Goal: Task Accomplishment & Management: Manage account settings

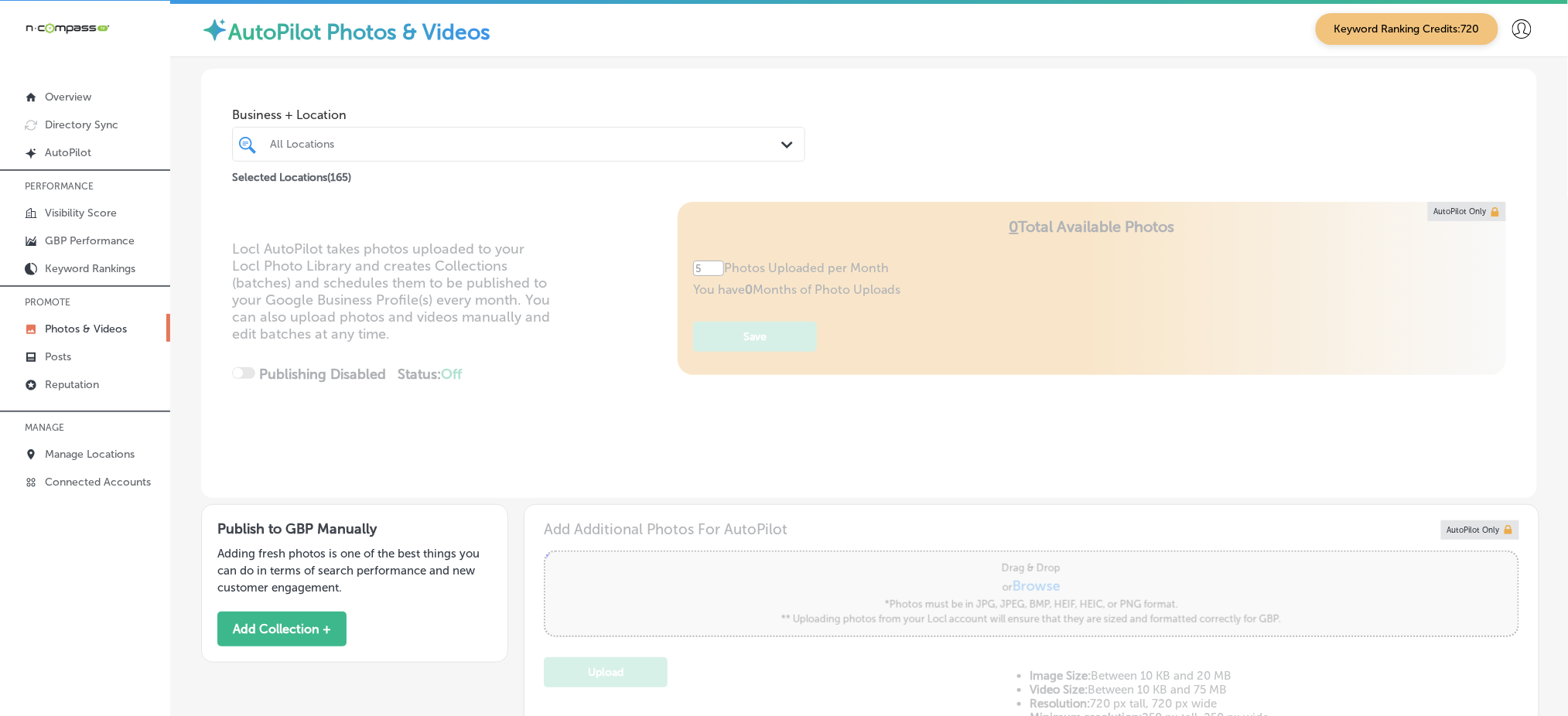
scroll to position [4, 0]
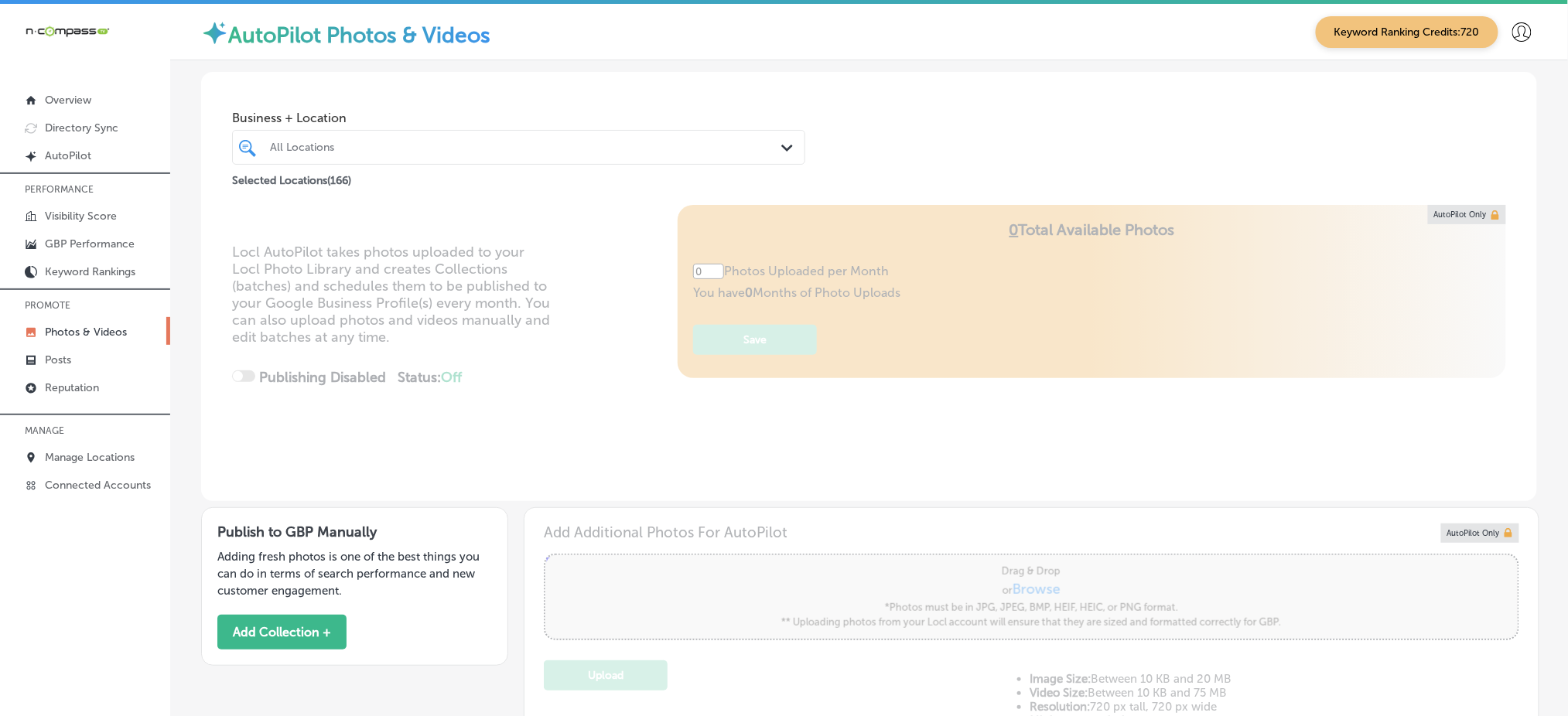
type input "5"
click at [131, 451] on p "Manage Locations" at bounding box center [90, 457] width 90 height 13
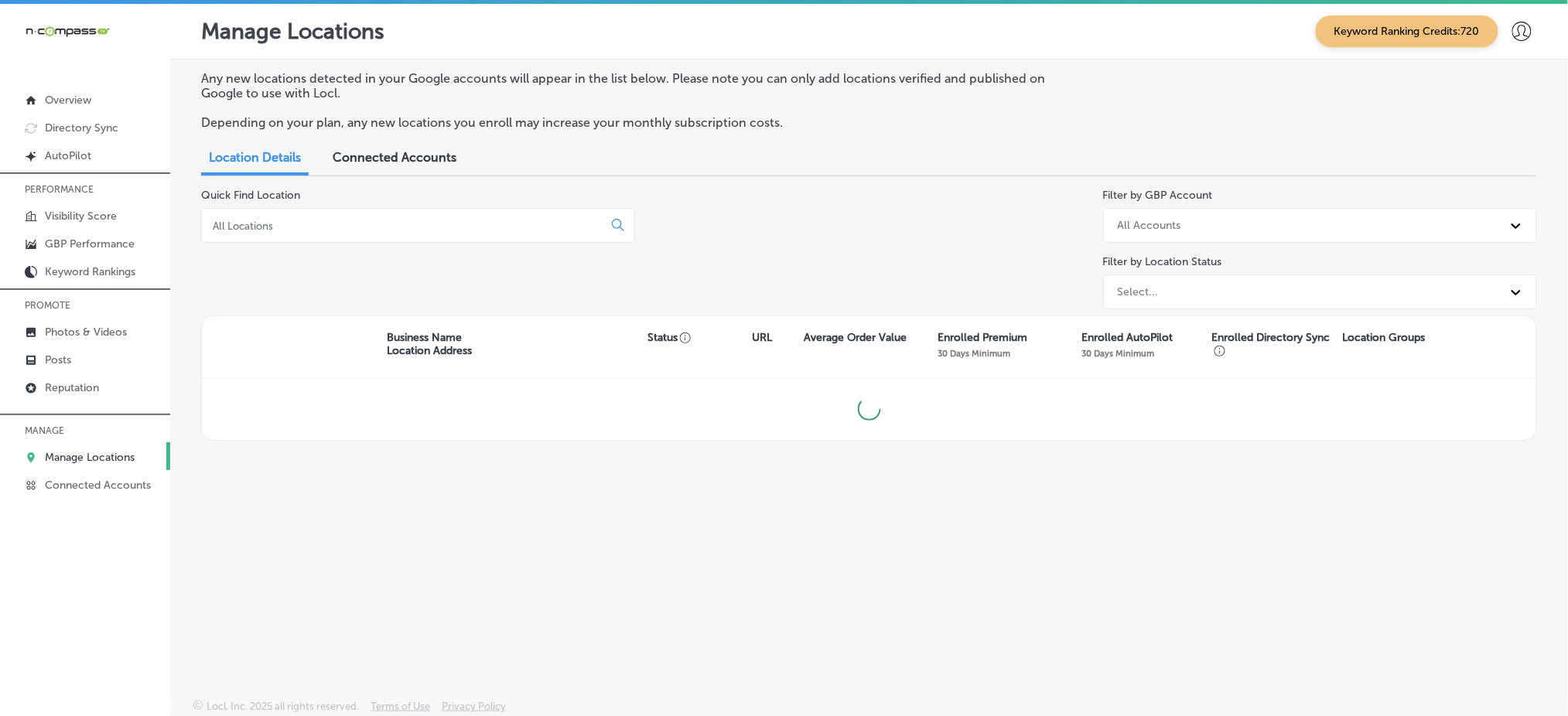
click at [377, 226] on input at bounding box center [405, 226] width 388 height 14
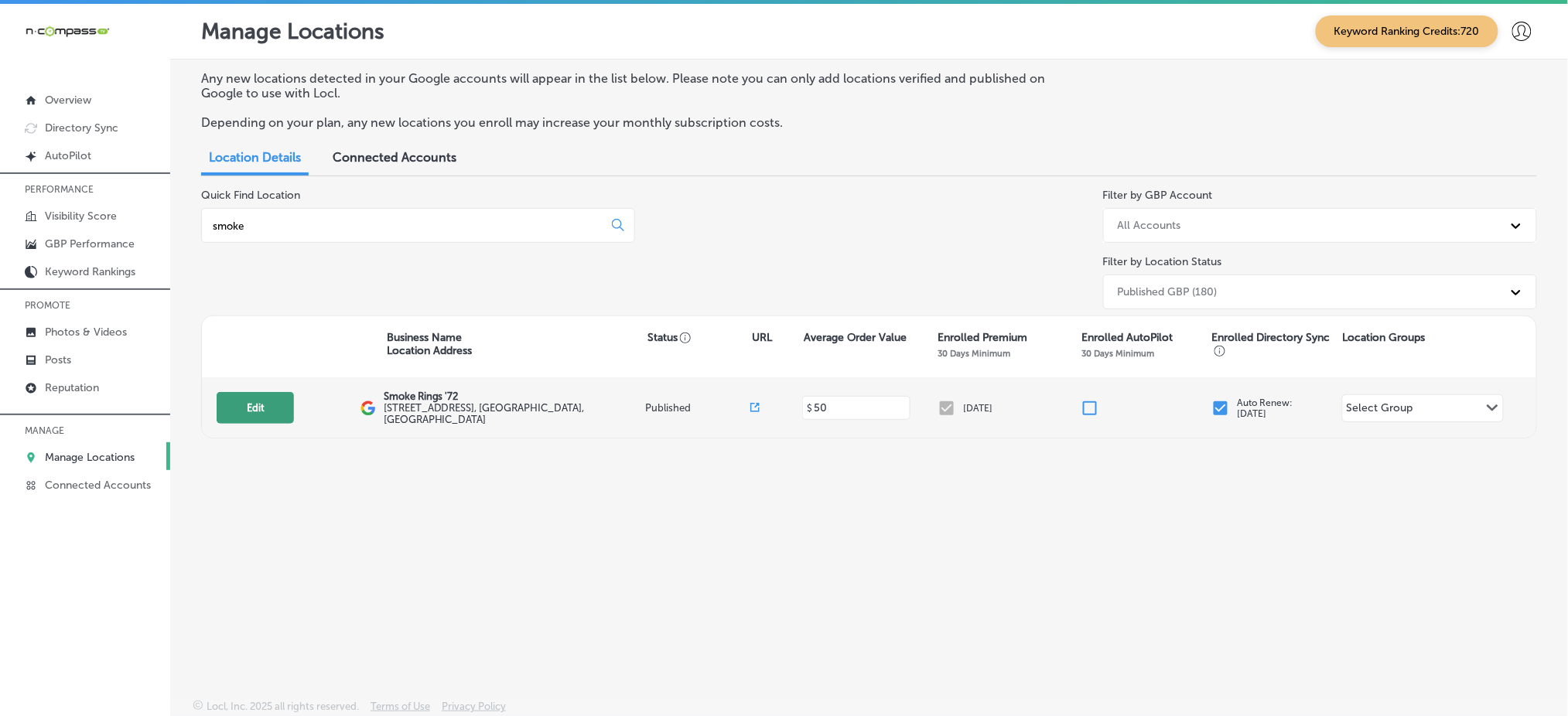
type input "smoke"
click at [257, 397] on button "Edit" at bounding box center [255, 408] width 77 height 32
select select "US"
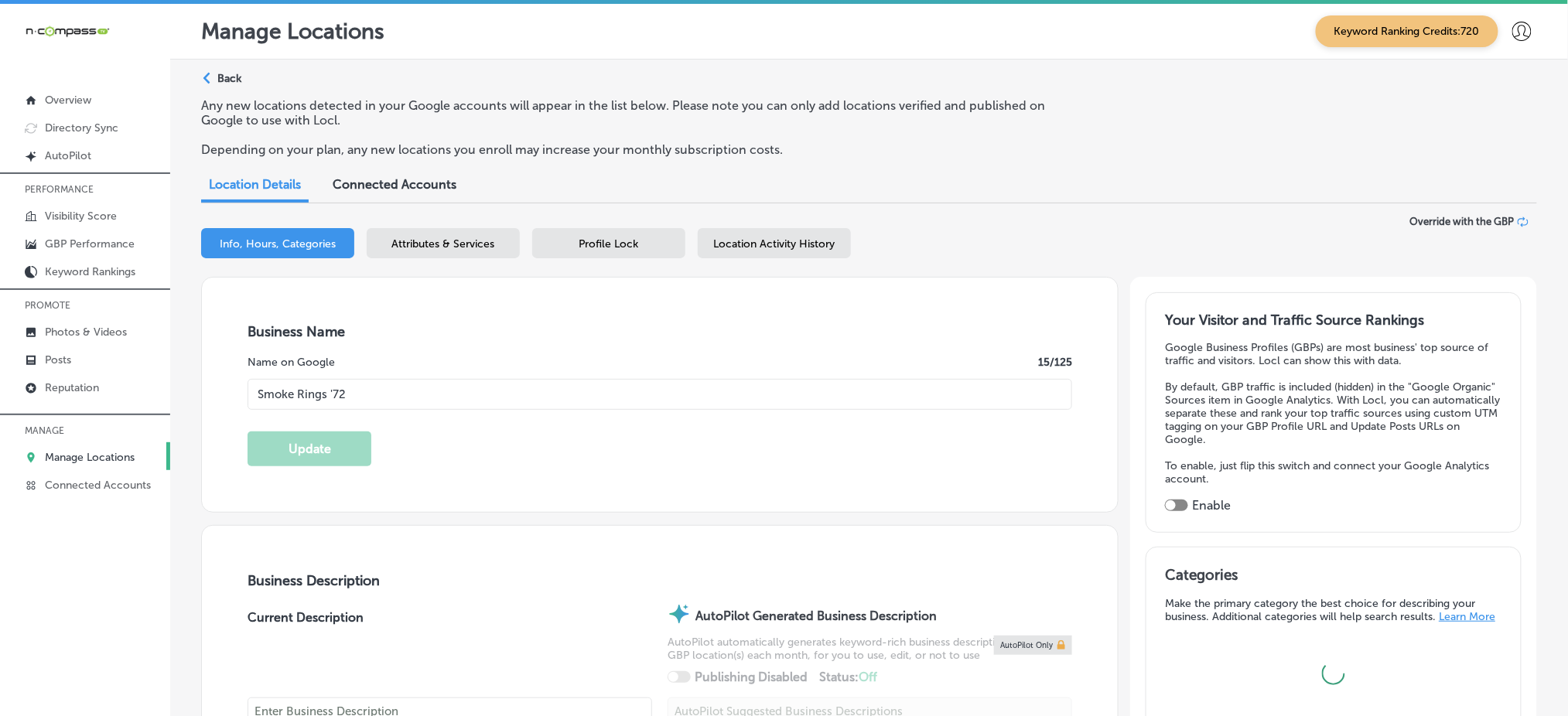
type input "Smoke Rings '72"
type input "925 North Courtenay Parkway"
type input "Merritt Island"
type input "32953"
type input "US"
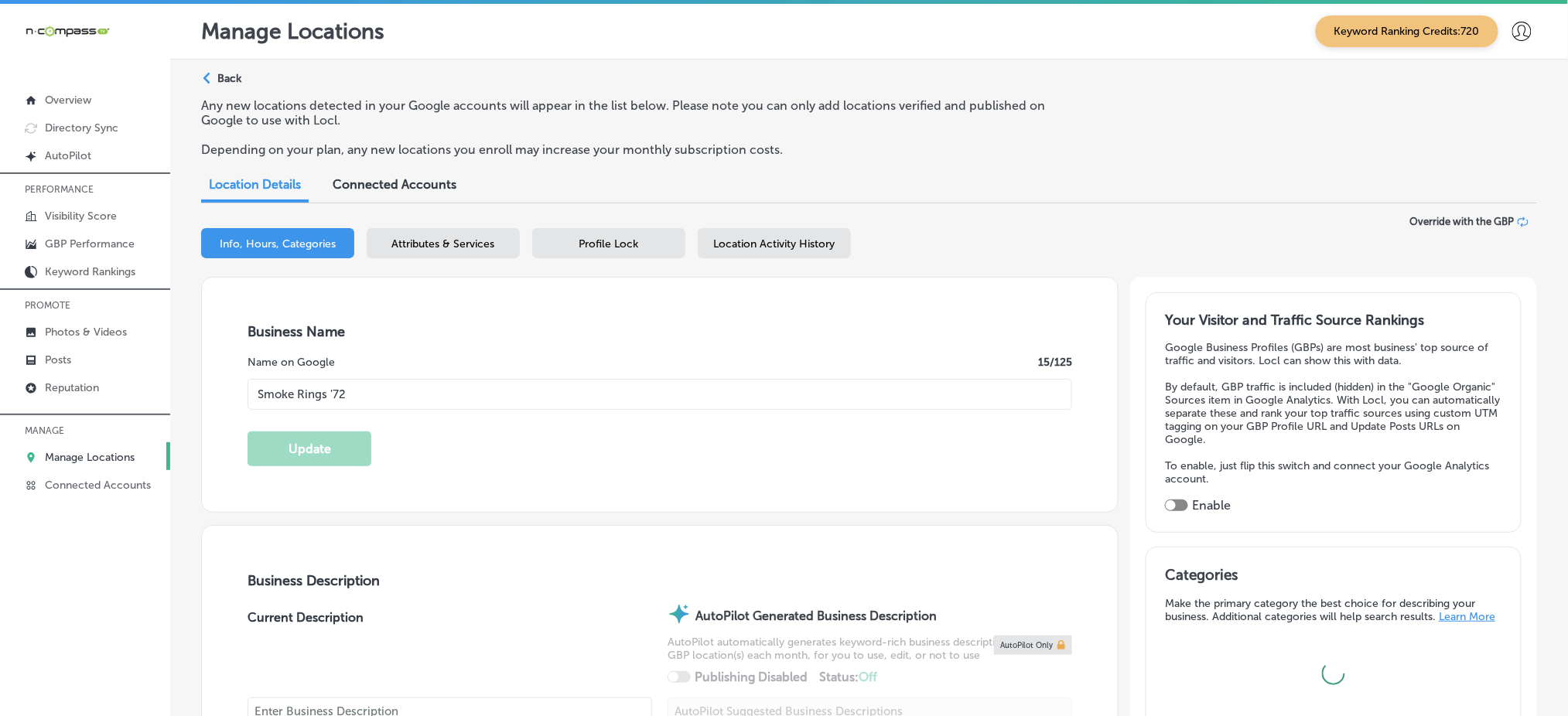
type input "http://www.smokerings72.com/"
checkbox input "true"
type textarea "Come visit Smoke Rings '72 in Merritt Island, FL, where we are the new standard…"
type input "+1 321 453 1422"
click at [776, 243] on span "Location Activity History" at bounding box center [775, 244] width 121 height 13
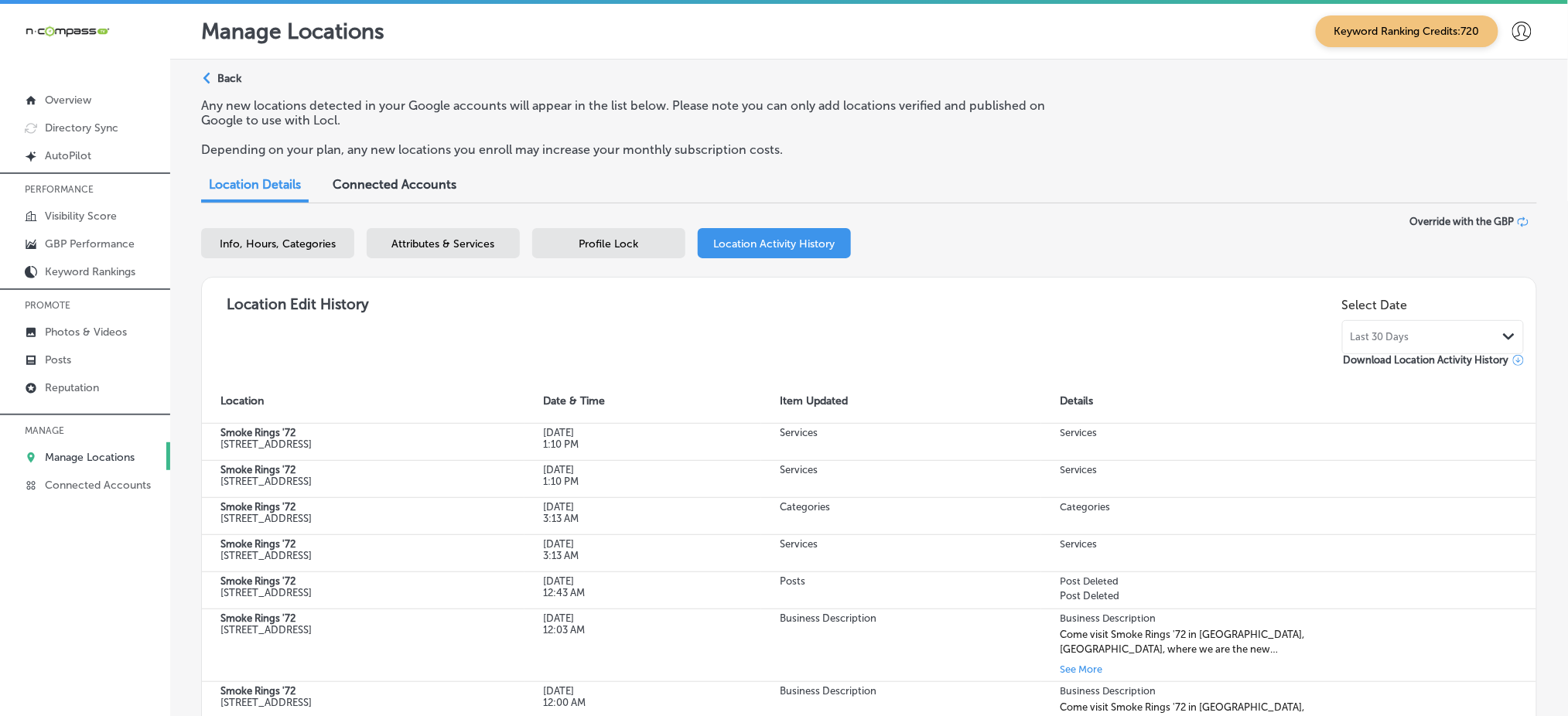
click at [602, 245] on span "Profile Lock" at bounding box center [610, 244] width 60 height 13
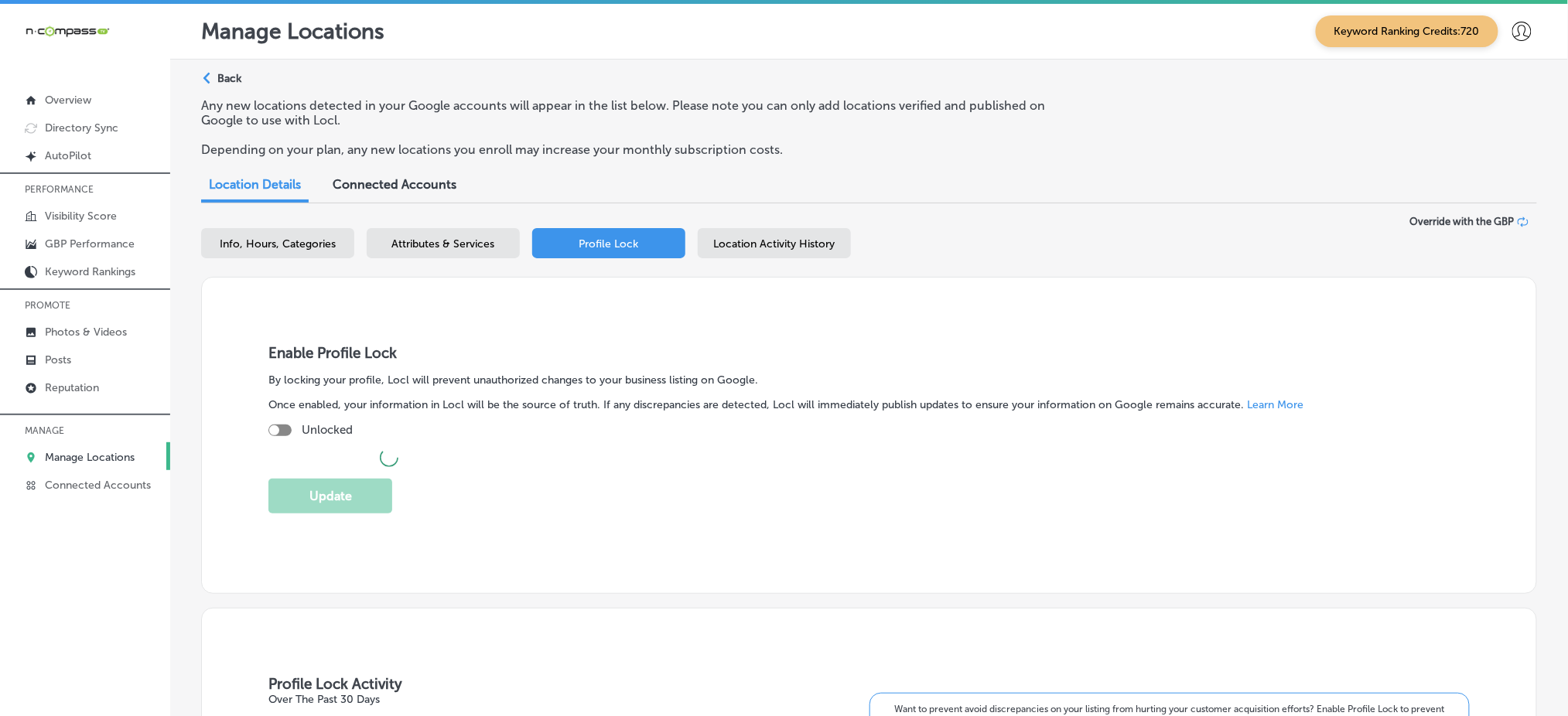
checkbox input "true"
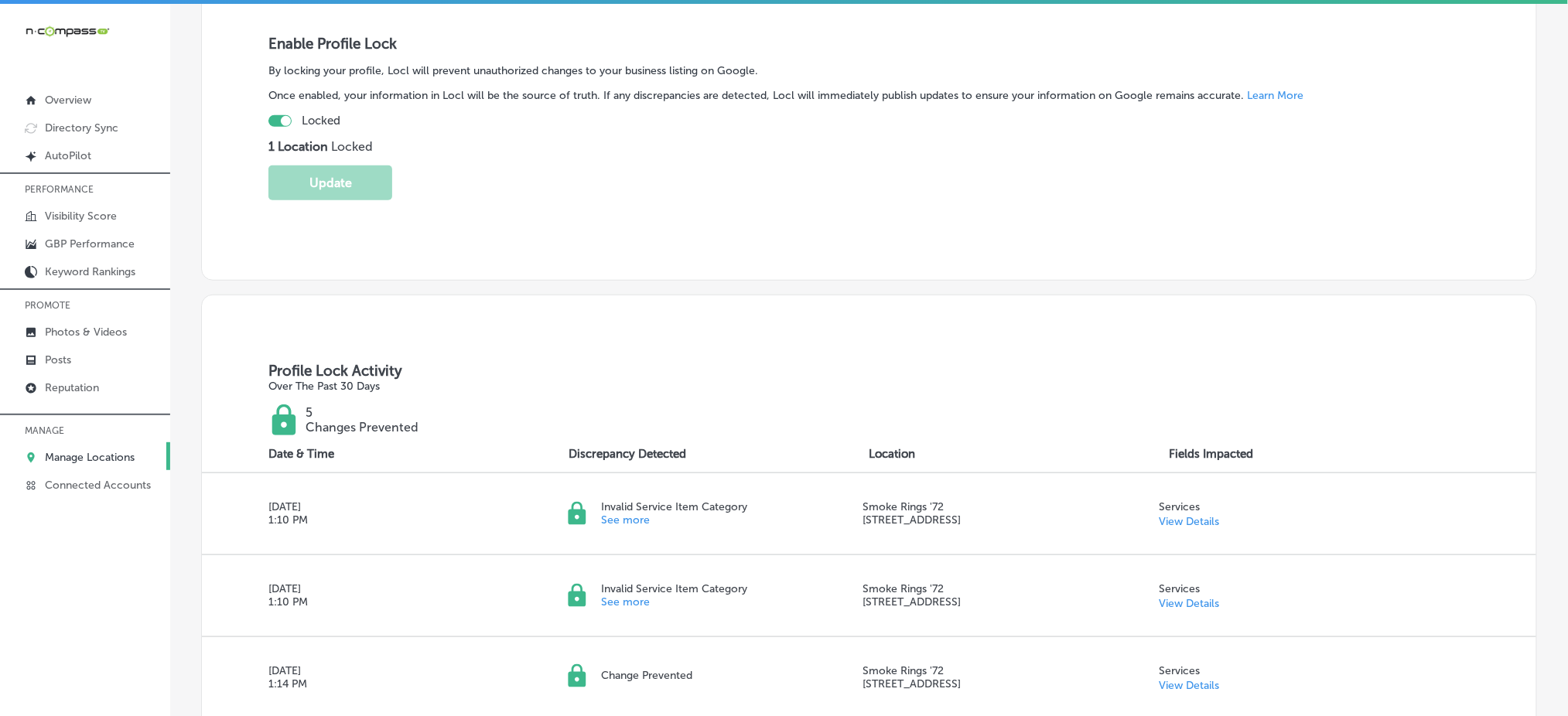
scroll to position [413, 0]
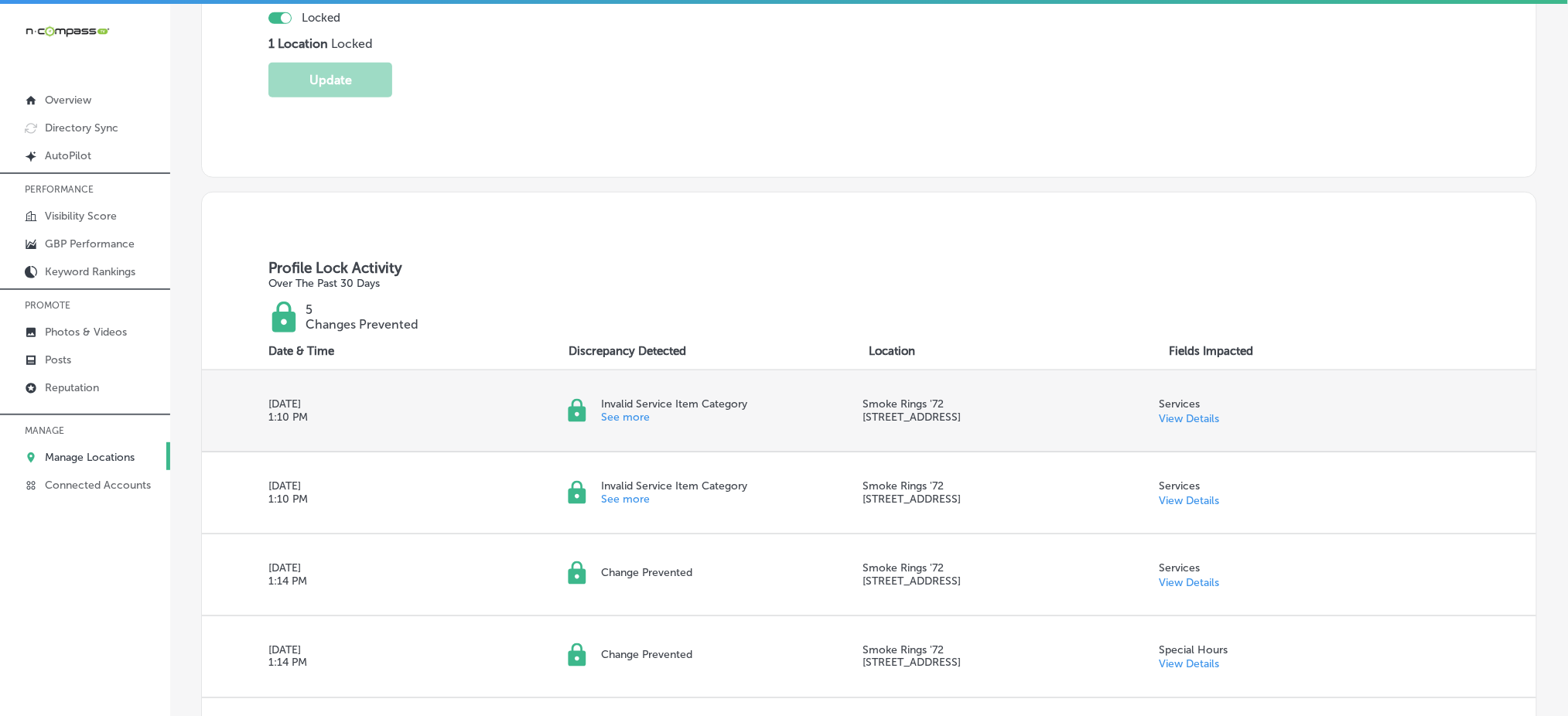
click at [1172, 413] on link "View Details" at bounding box center [1190, 419] width 61 height 13
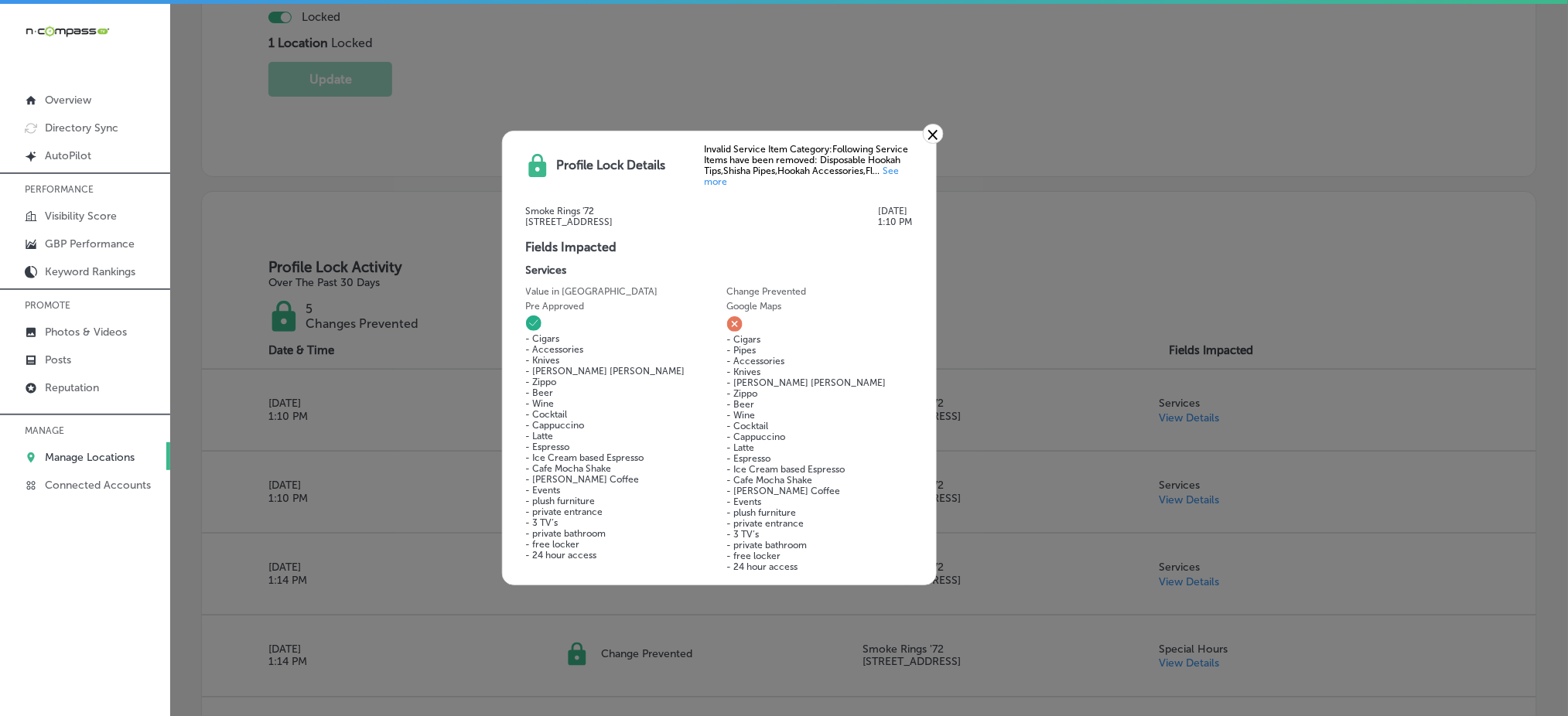
scroll to position [4, 0]
click at [929, 124] on link "×" at bounding box center [934, 134] width 21 height 20
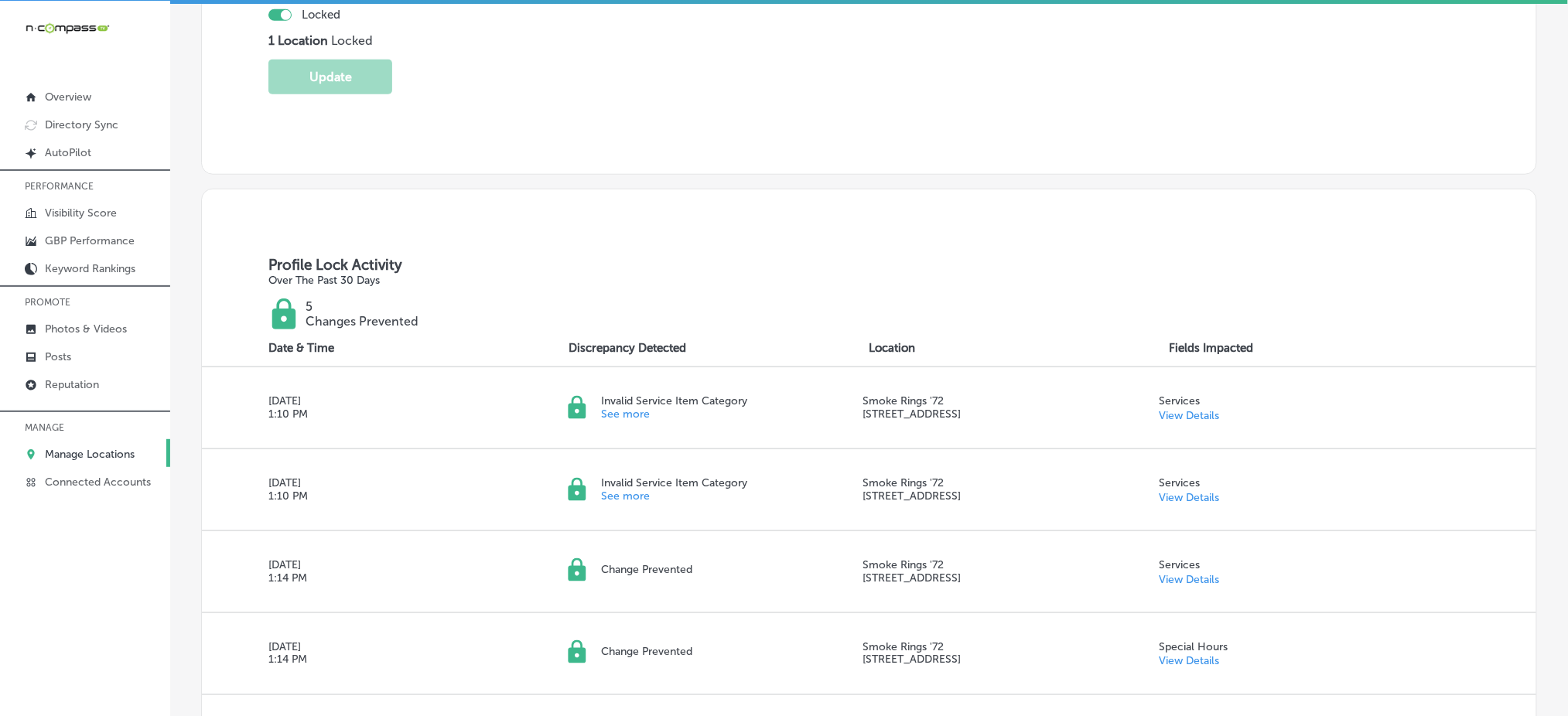
scroll to position [0, 0]
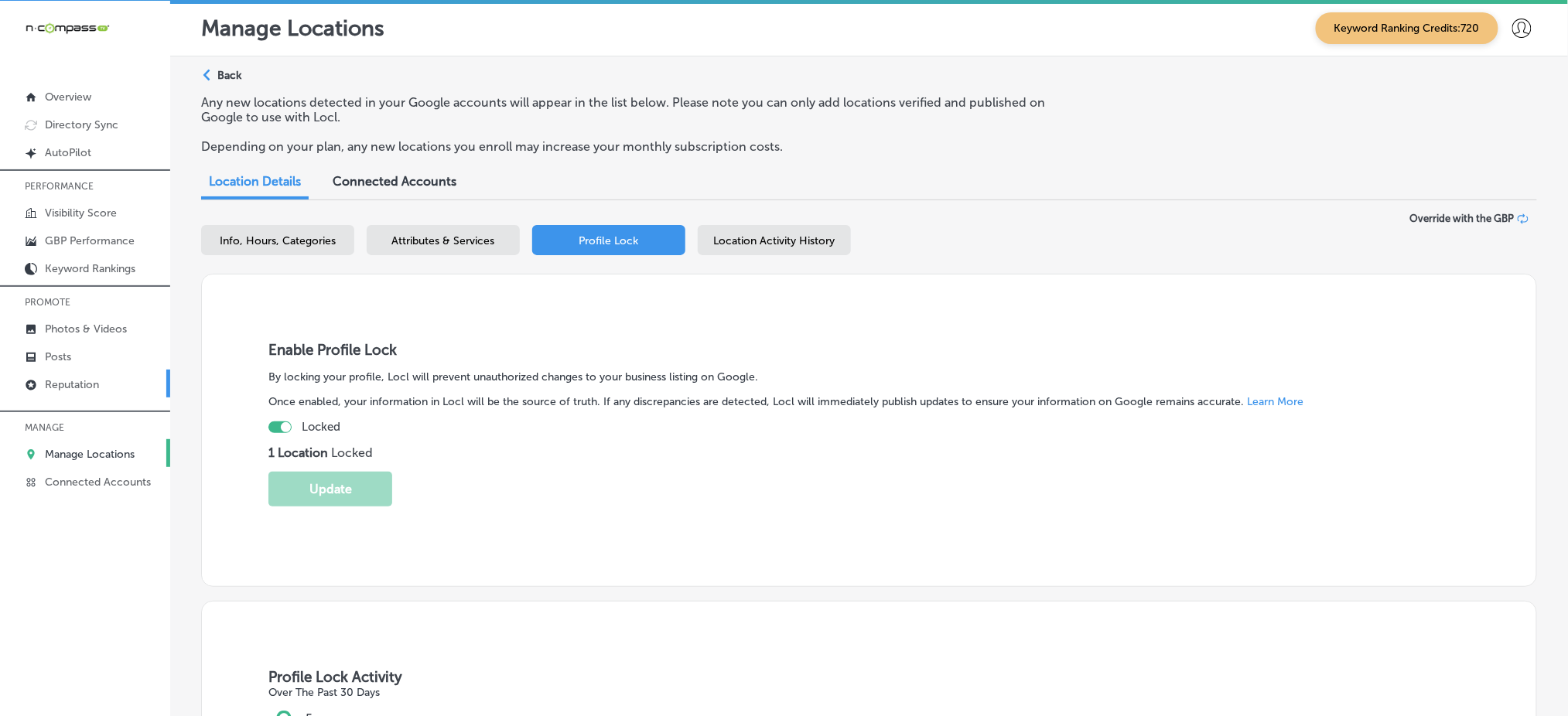
click at [103, 387] on link "Reputation" at bounding box center [84, 384] width 170 height 28
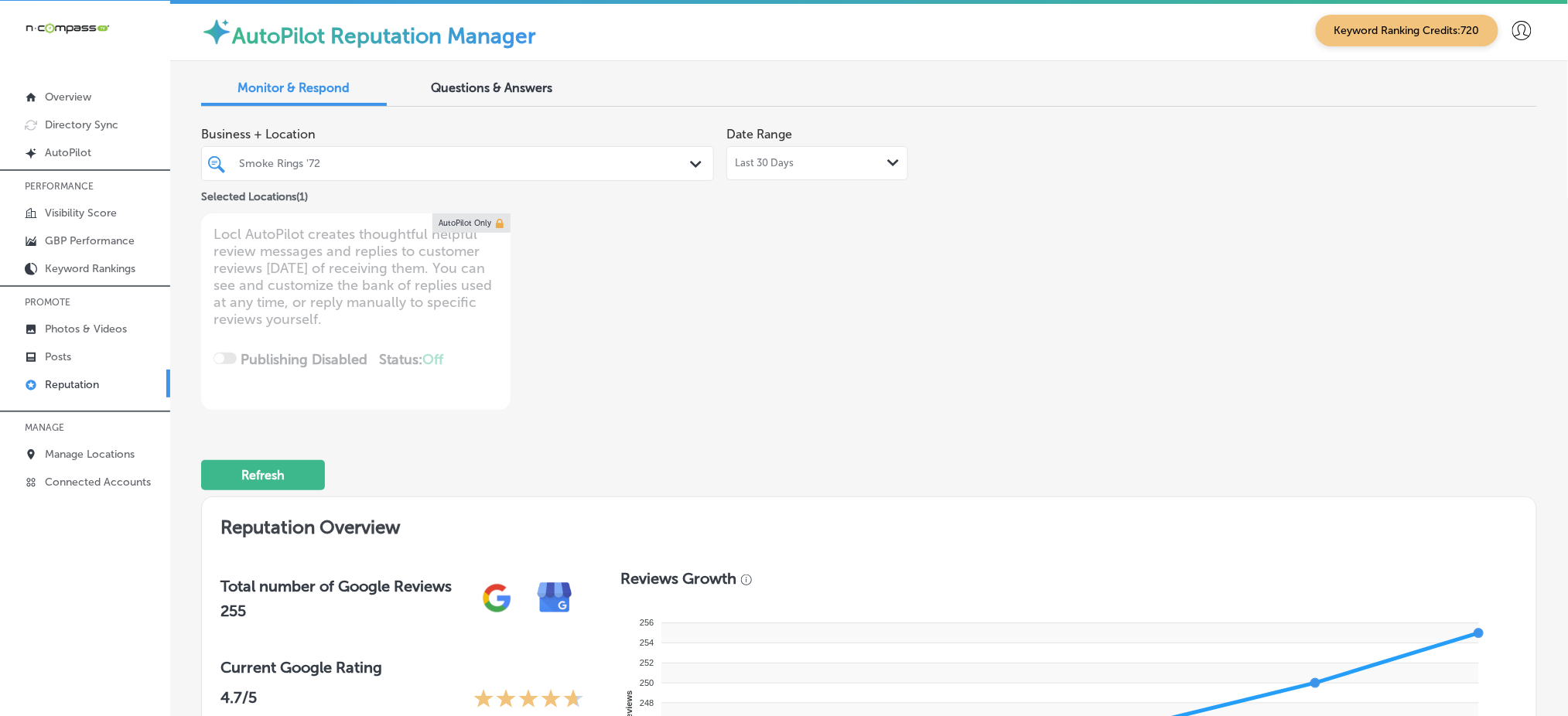
click at [489, 160] on div "Smoke Rings '72" at bounding box center [465, 163] width 452 height 13
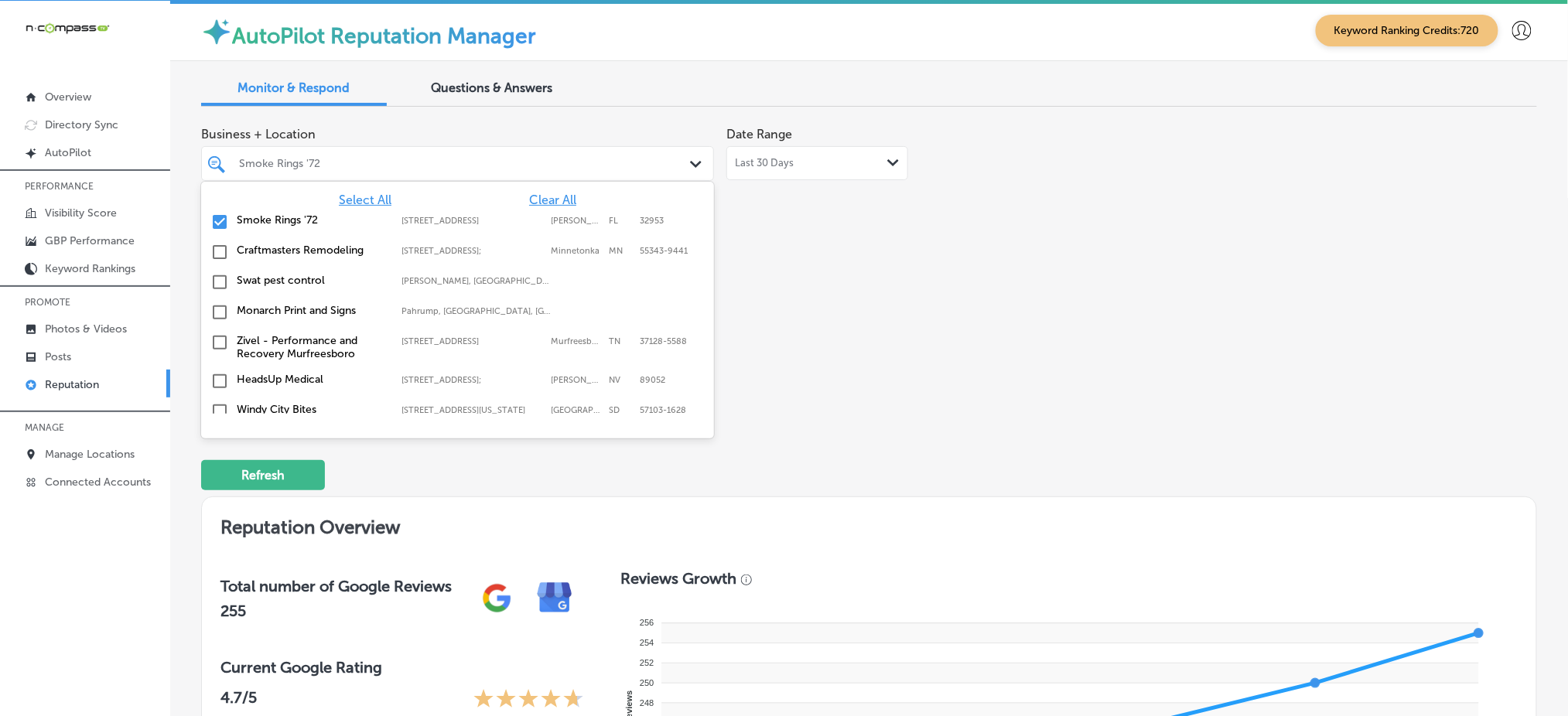
click at [362, 194] on span "Select All" at bounding box center [365, 200] width 53 height 15
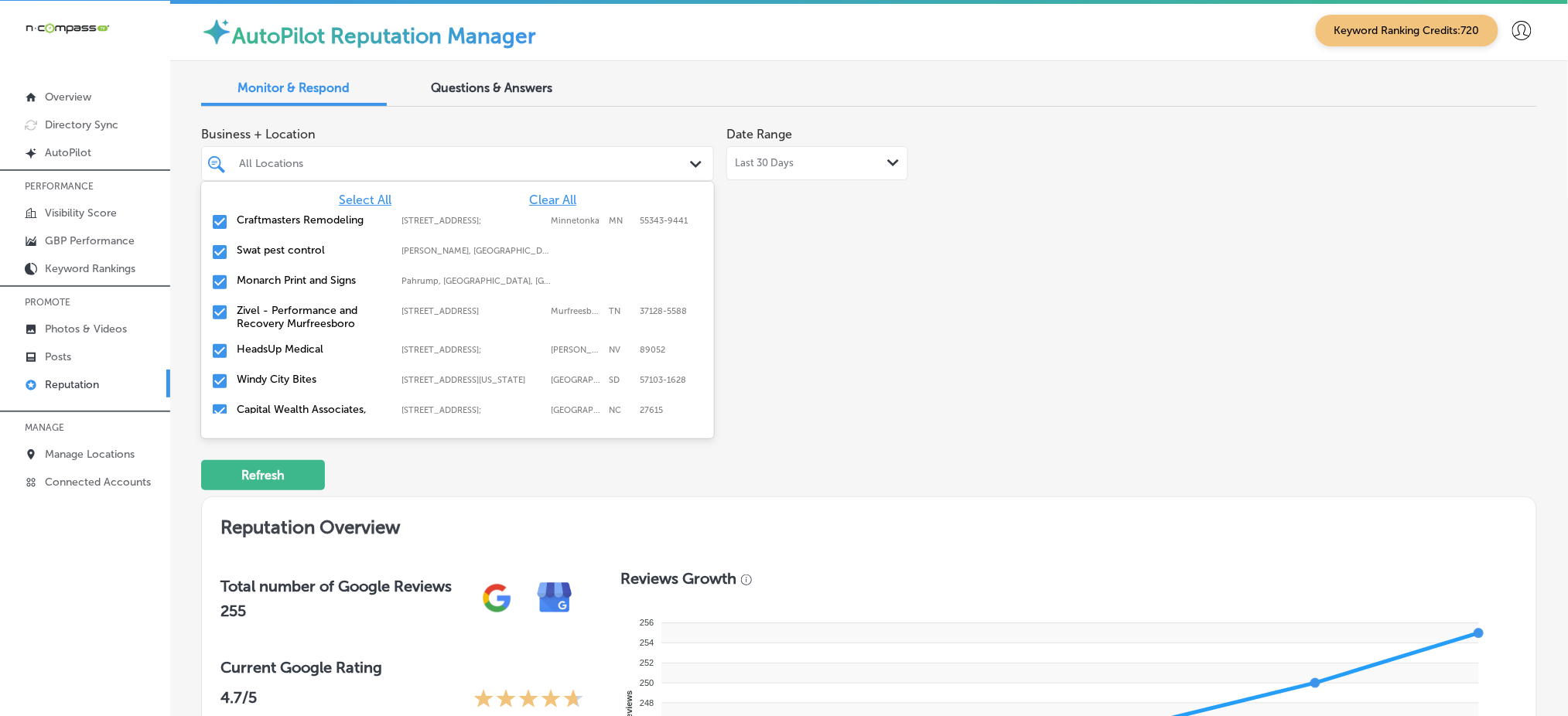
click at [798, 257] on div "Business + Location option focused, 1 of 167. 167 results available. Use Up and…" at bounding box center [602, 264] width 802 height 291
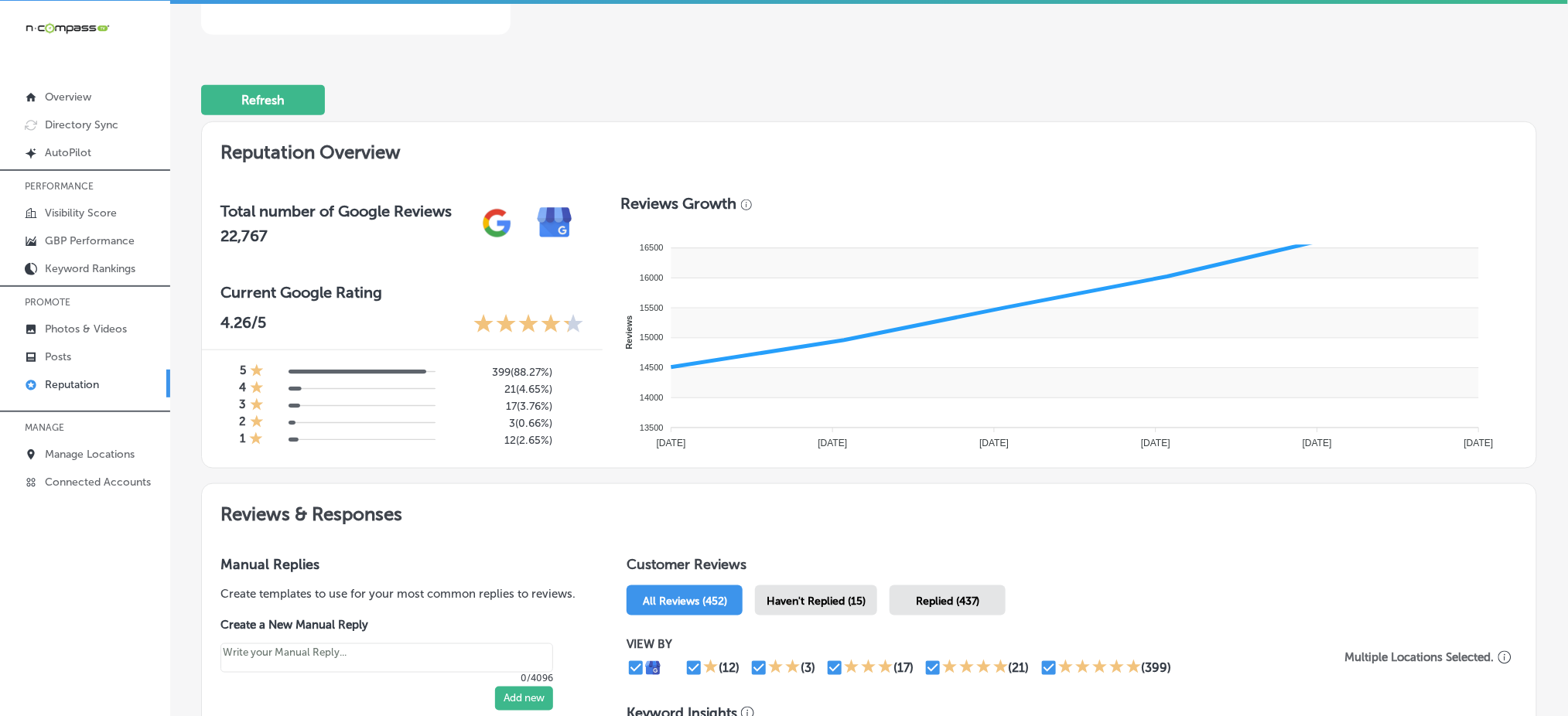
scroll to position [787, 0]
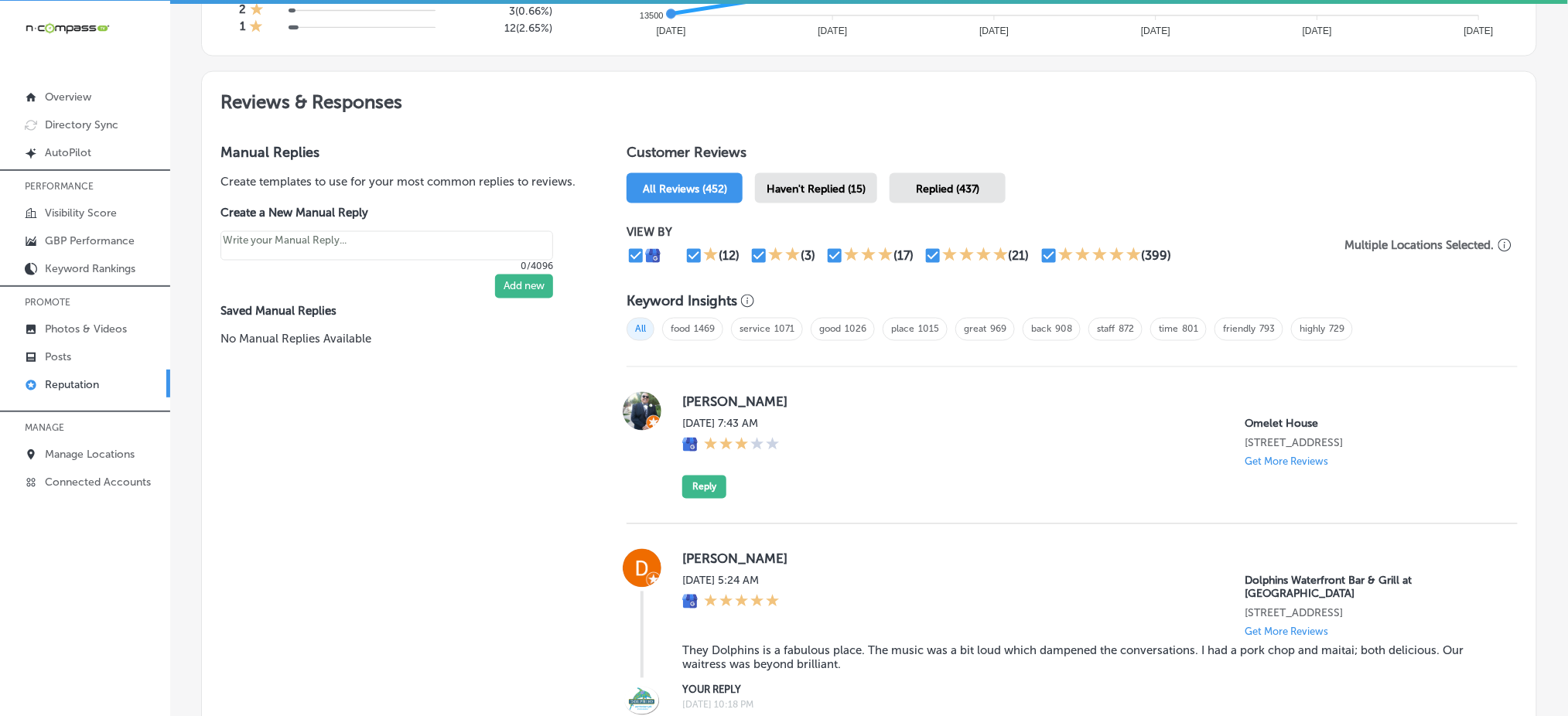
click at [831, 183] on span "Haven't Replied (15)" at bounding box center [816, 189] width 99 height 13
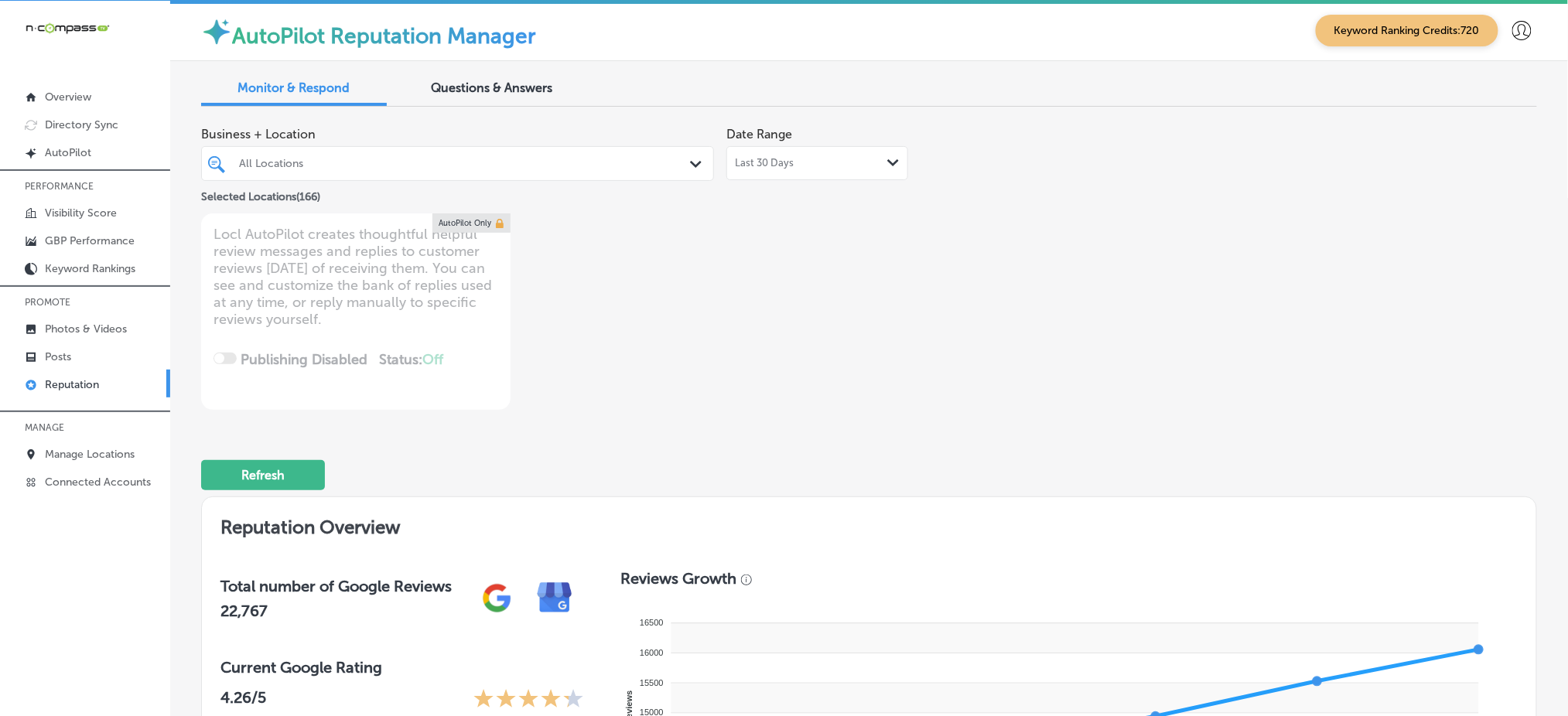
click at [343, 163] on div "All Locations" at bounding box center [465, 163] width 452 height 13
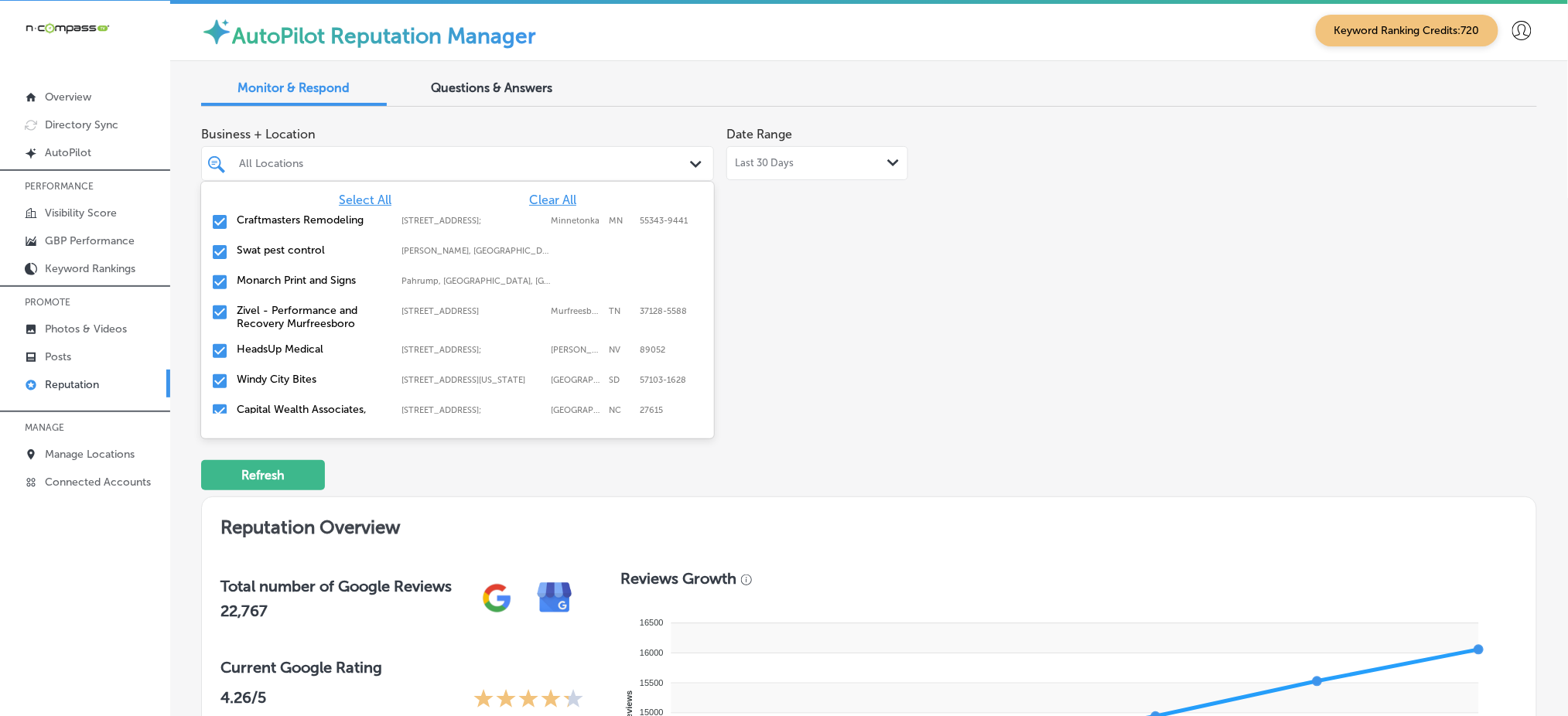
click at [543, 196] on span "Clear All" at bounding box center [553, 200] width 48 height 15
type textarea "x"
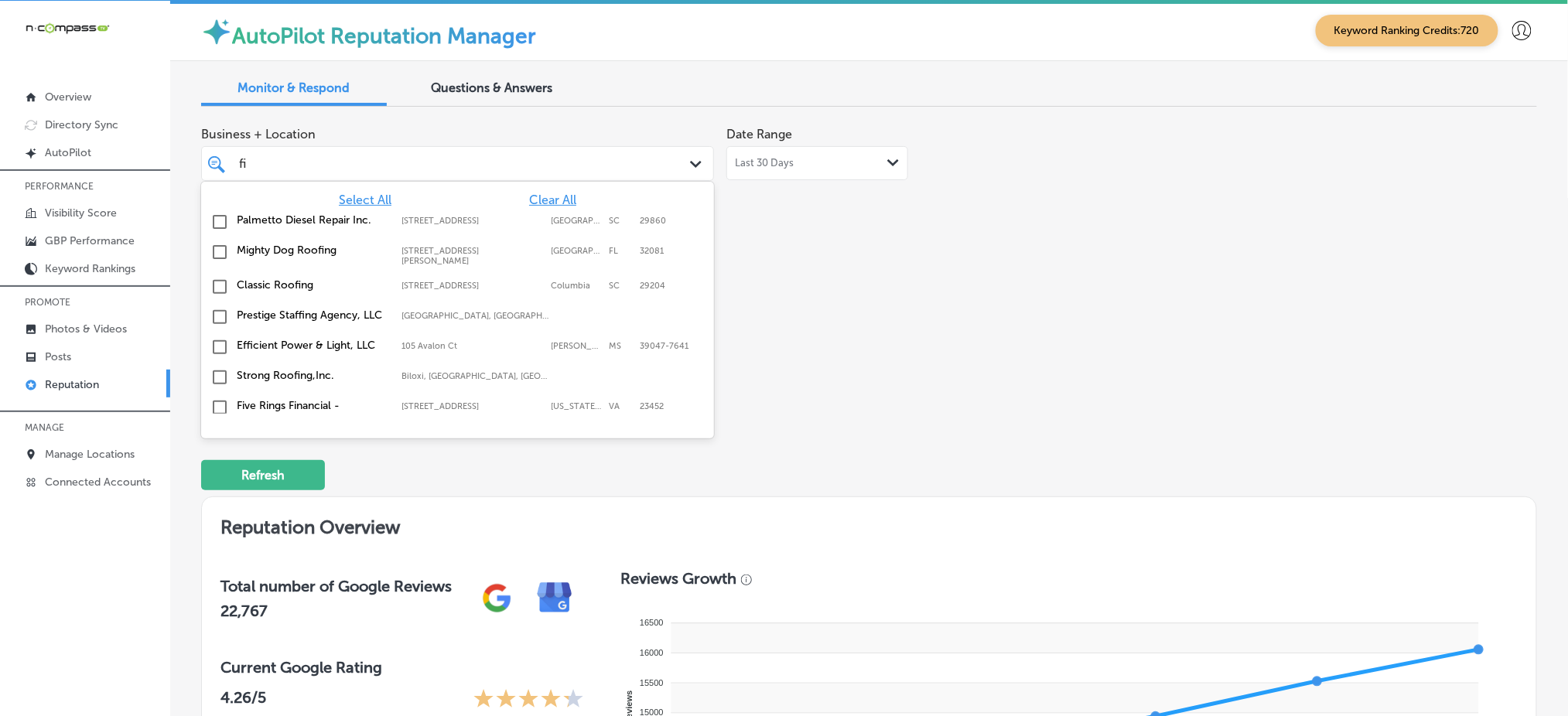
type input "fix"
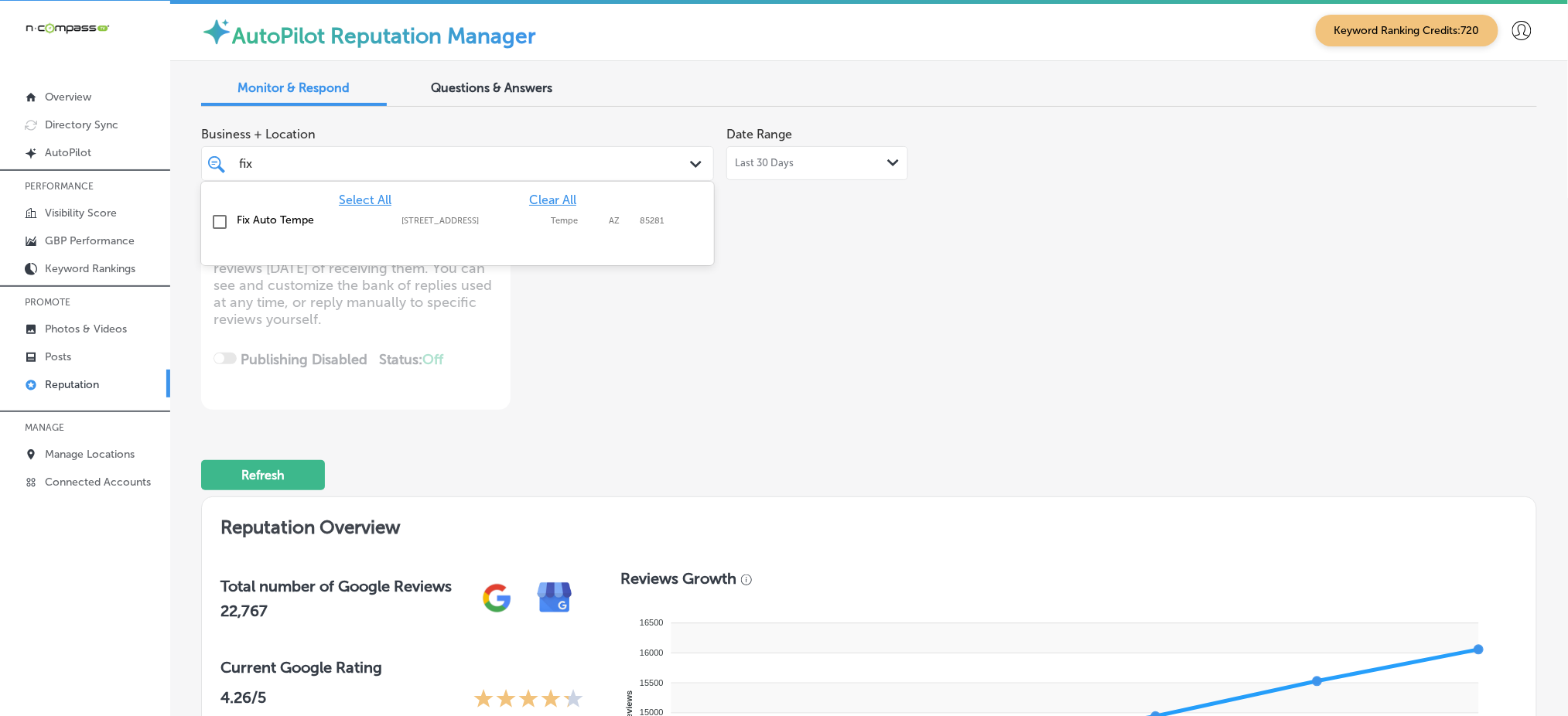
click at [538, 221] on label "1865 S Indian Bend Rd" at bounding box center [472, 220] width 142 height 10
type textarea "x"
type input "fix"
click at [849, 300] on div "Business + Location option 1865 S Indian Bend Rd, selected. option 1865 S India…" at bounding box center [602, 264] width 802 height 291
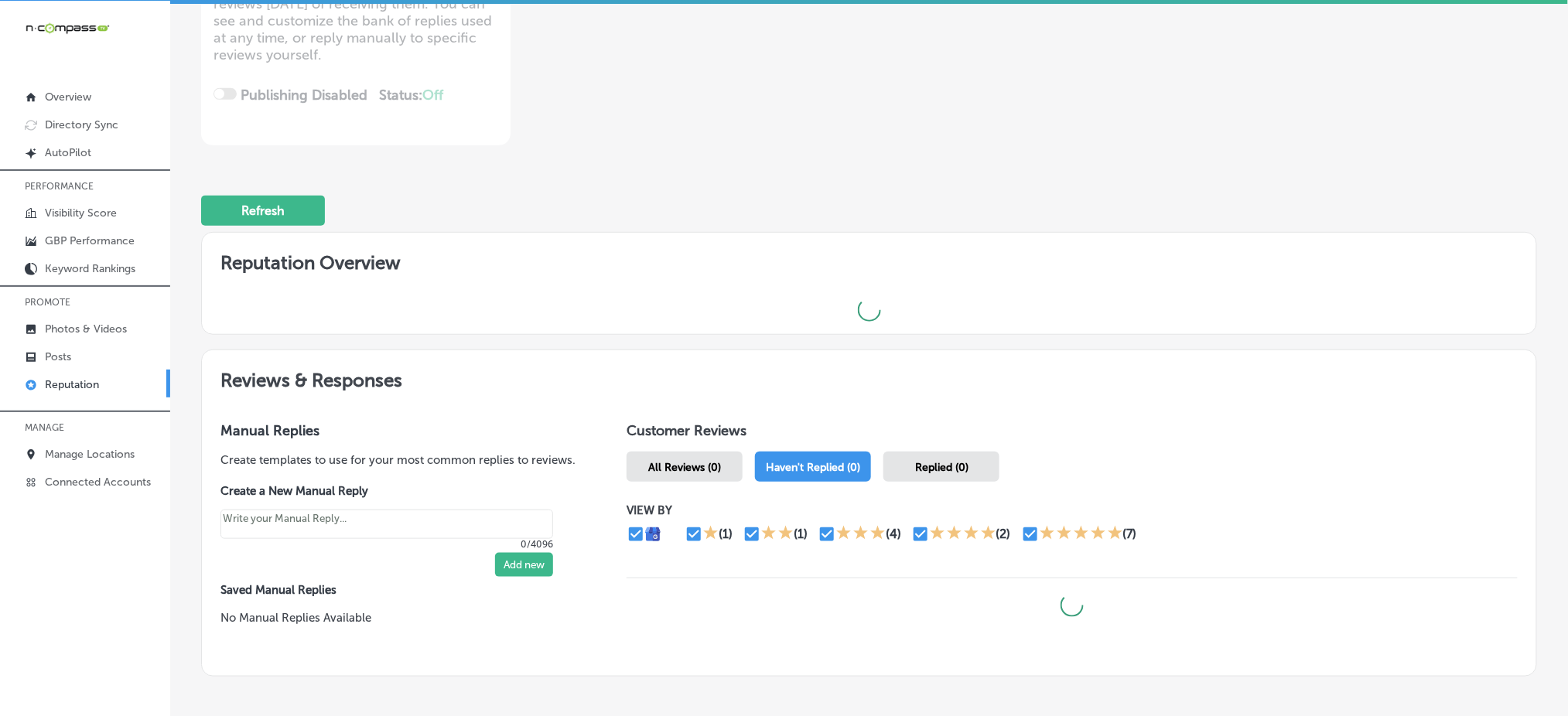
scroll to position [355, 0]
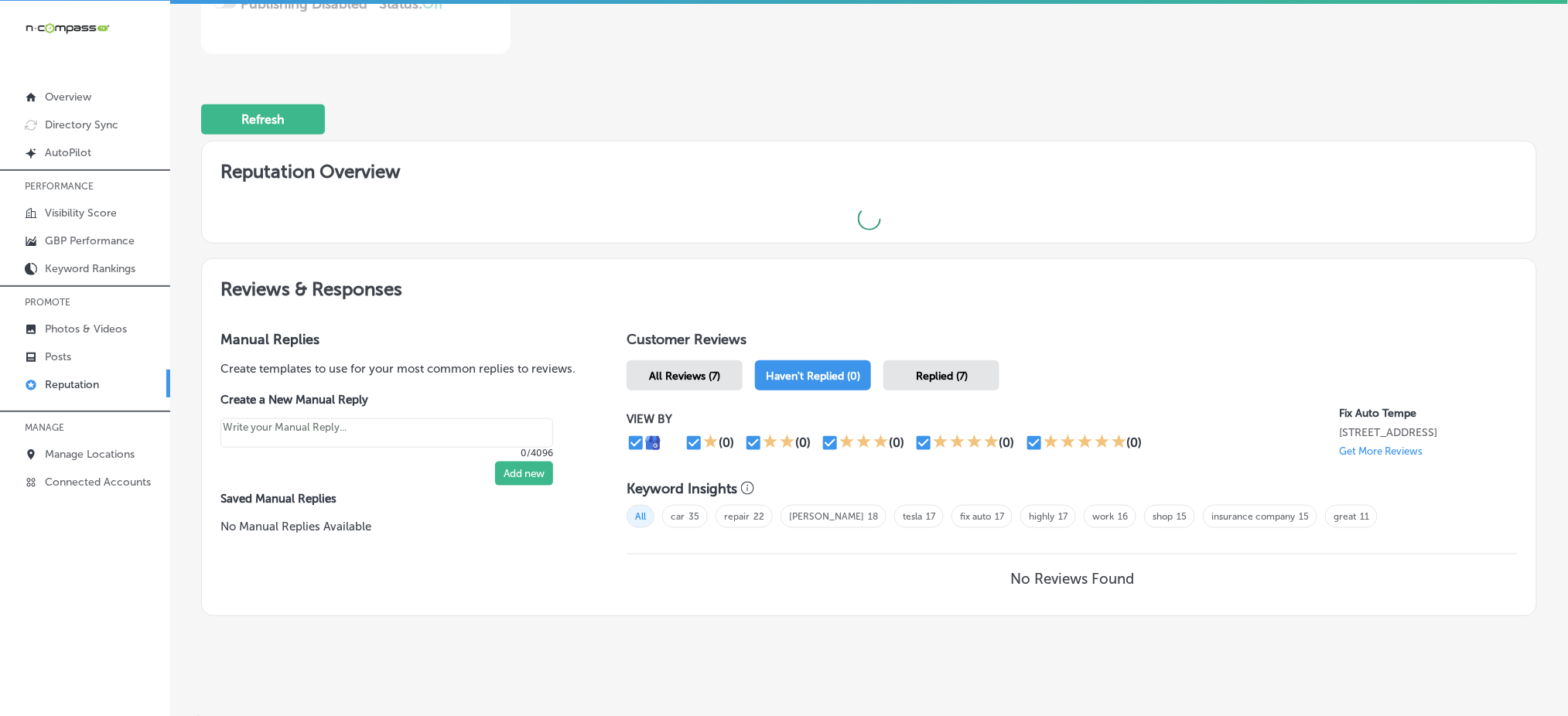
type textarea "x"
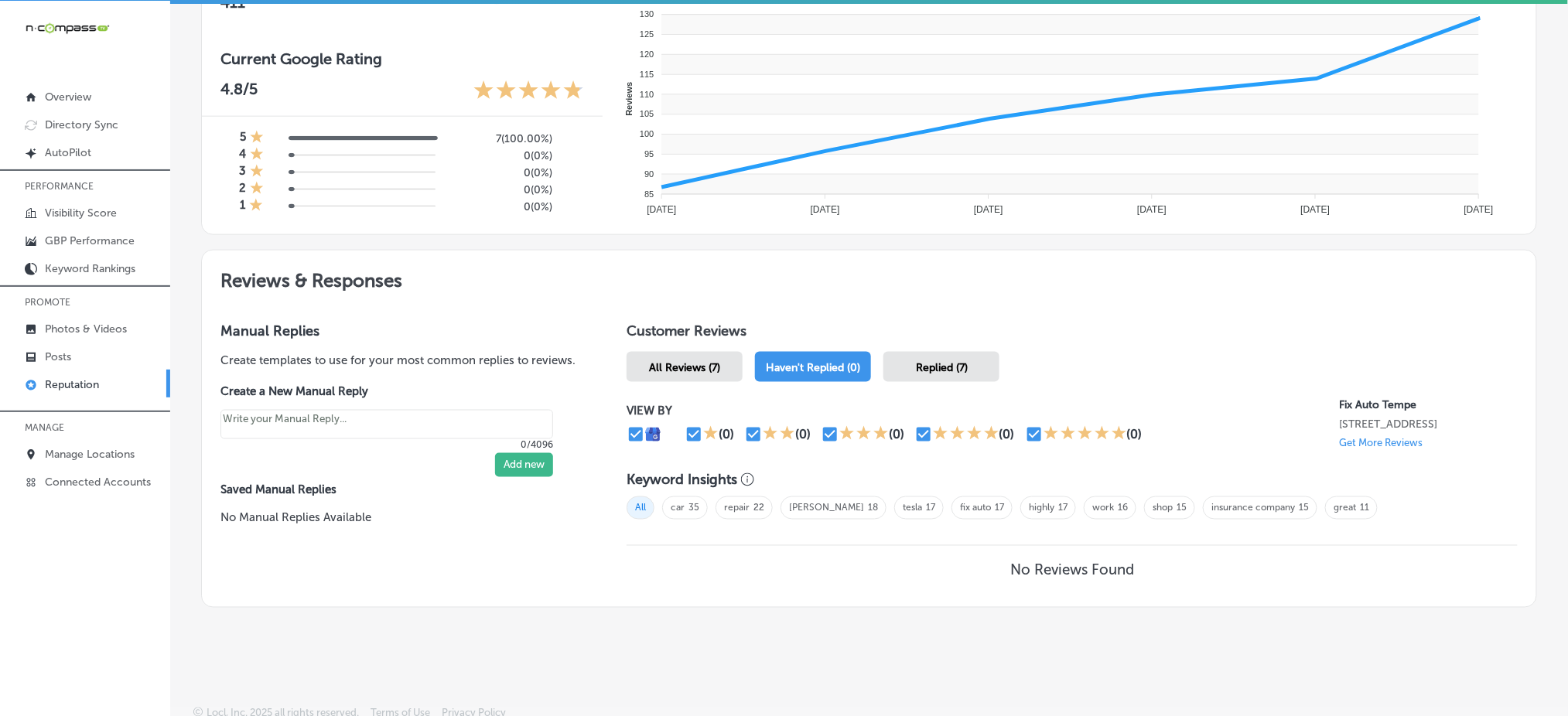
scroll to position [614, 0]
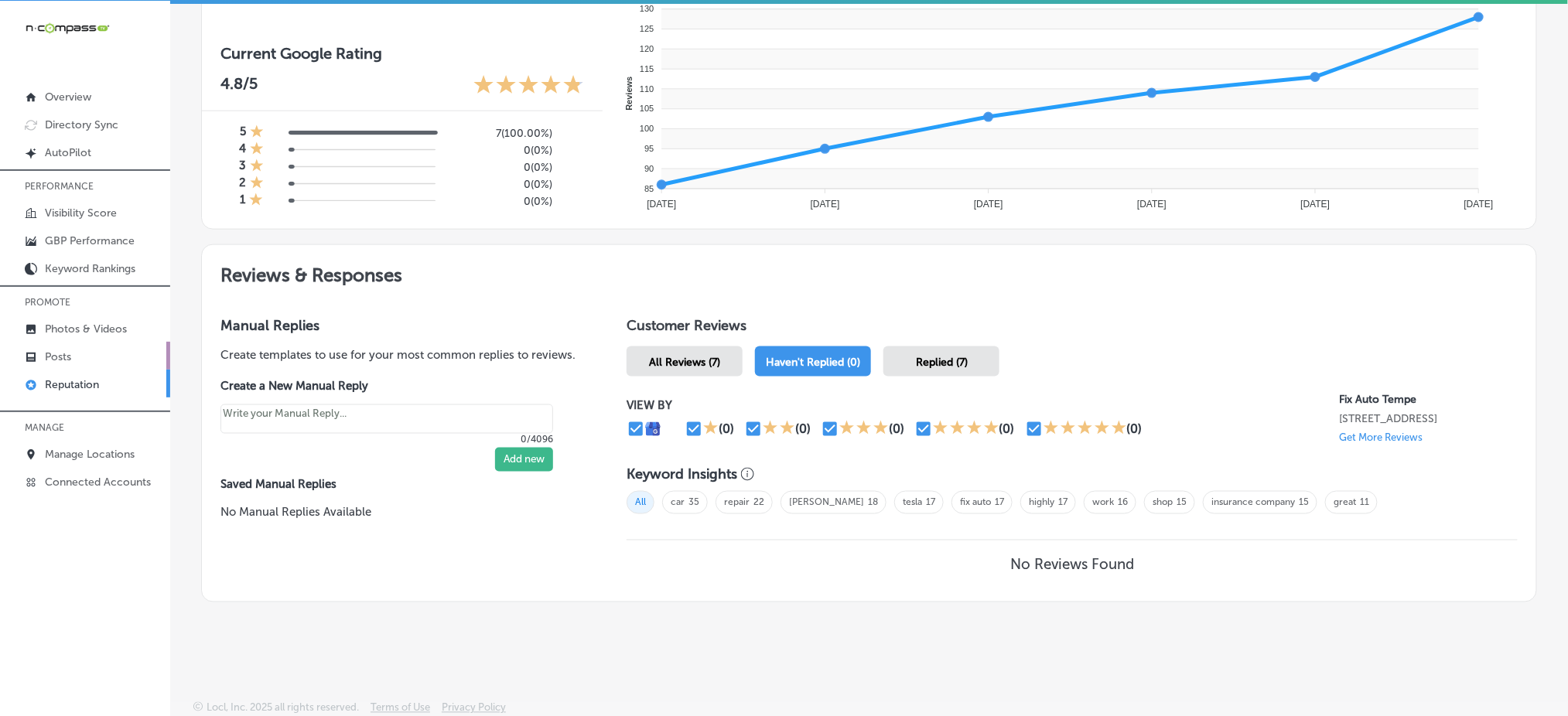
click at [60, 350] on p "Posts" at bounding box center [58, 356] width 26 height 13
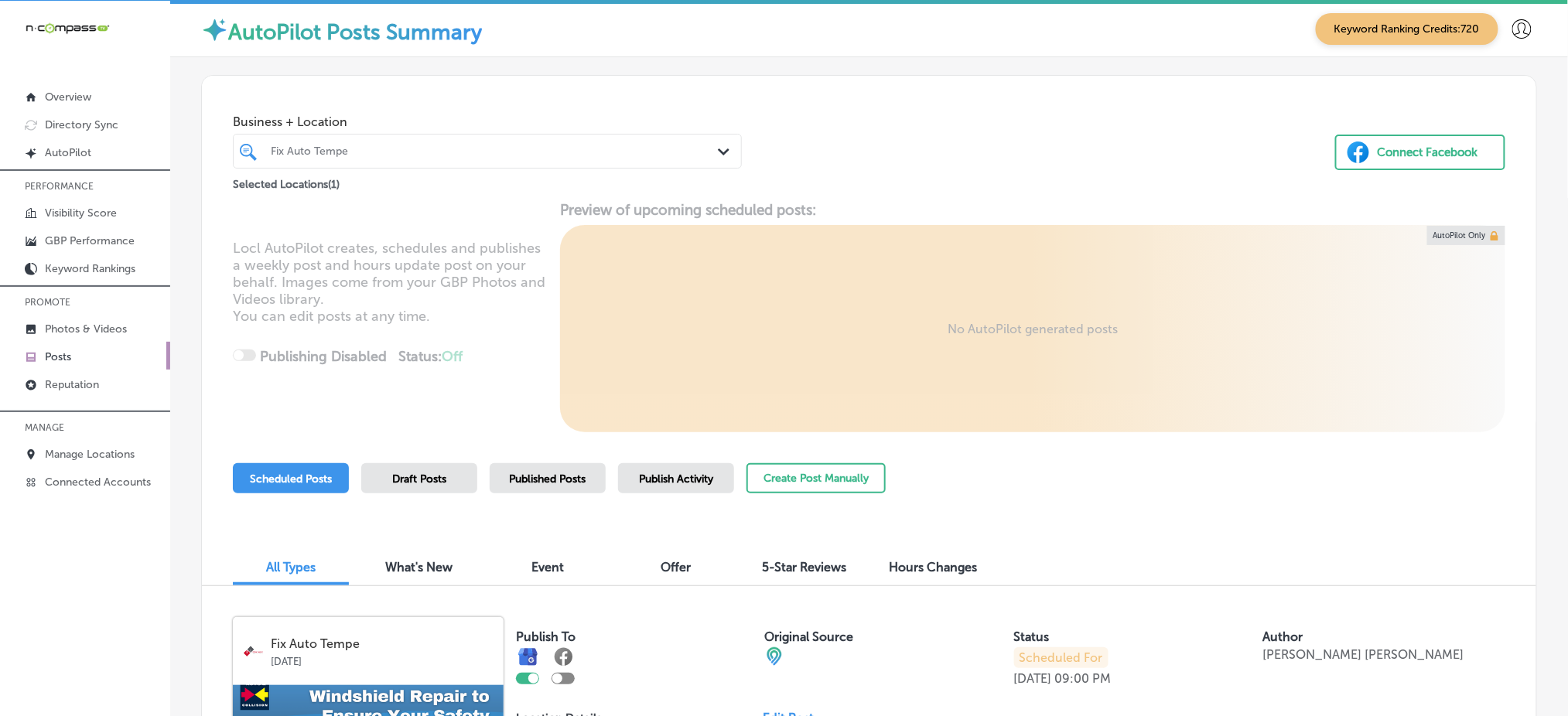
click at [438, 146] on div "Fix Auto Tempe" at bounding box center [495, 150] width 449 height 13
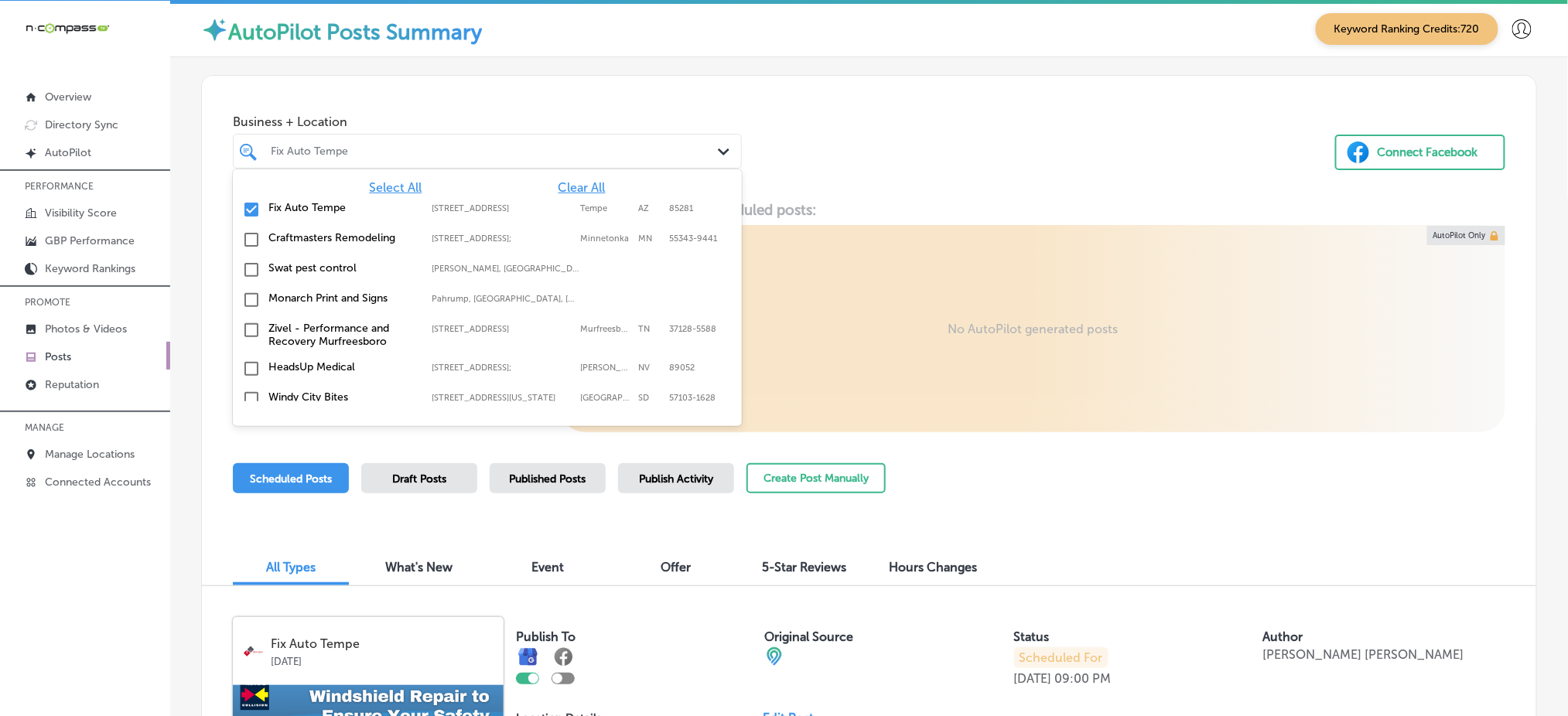
click at [559, 186] on span "Clear All" at bounding box center [583, 187] width 48 height 15
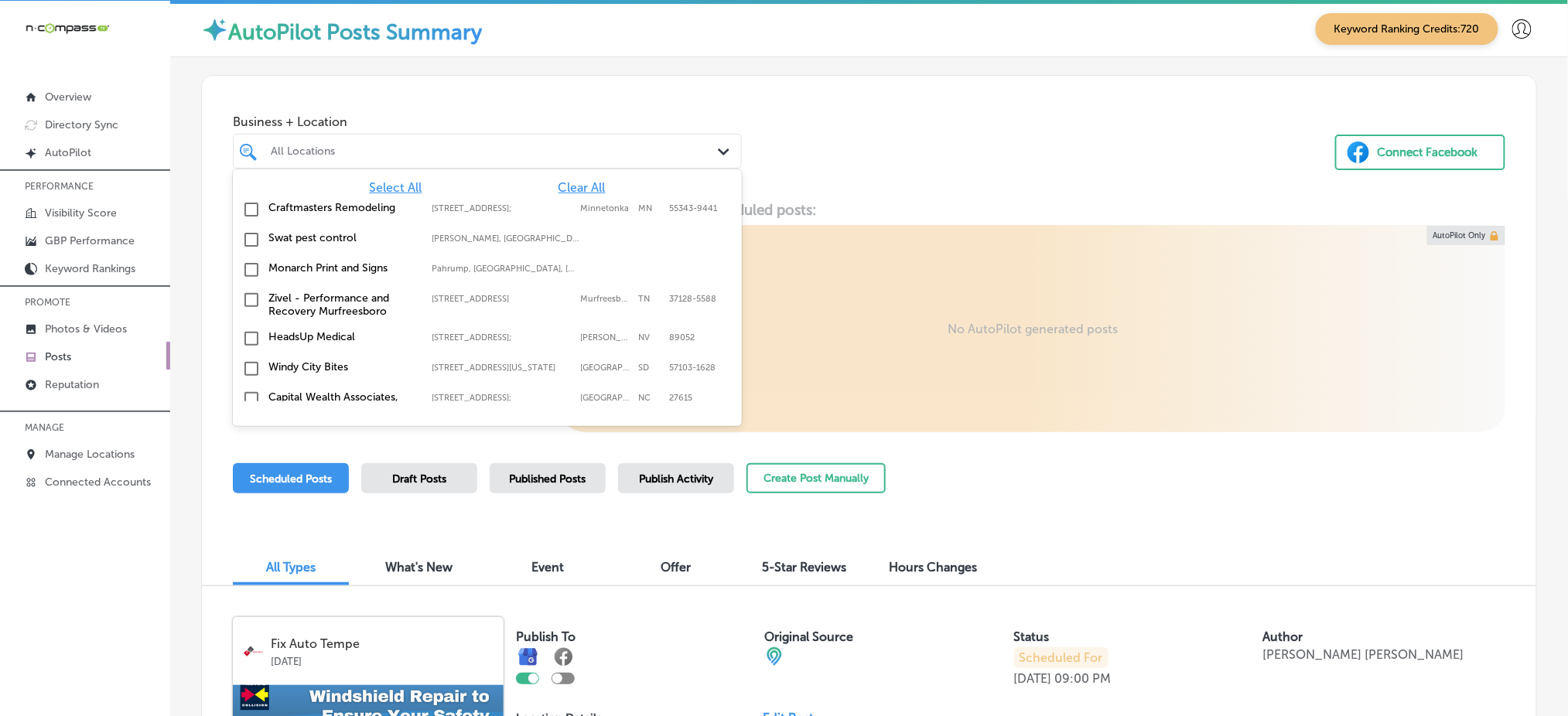
click at [562, 183] on span "Clear All" at bounding box center [583, 187] width 48 height 15
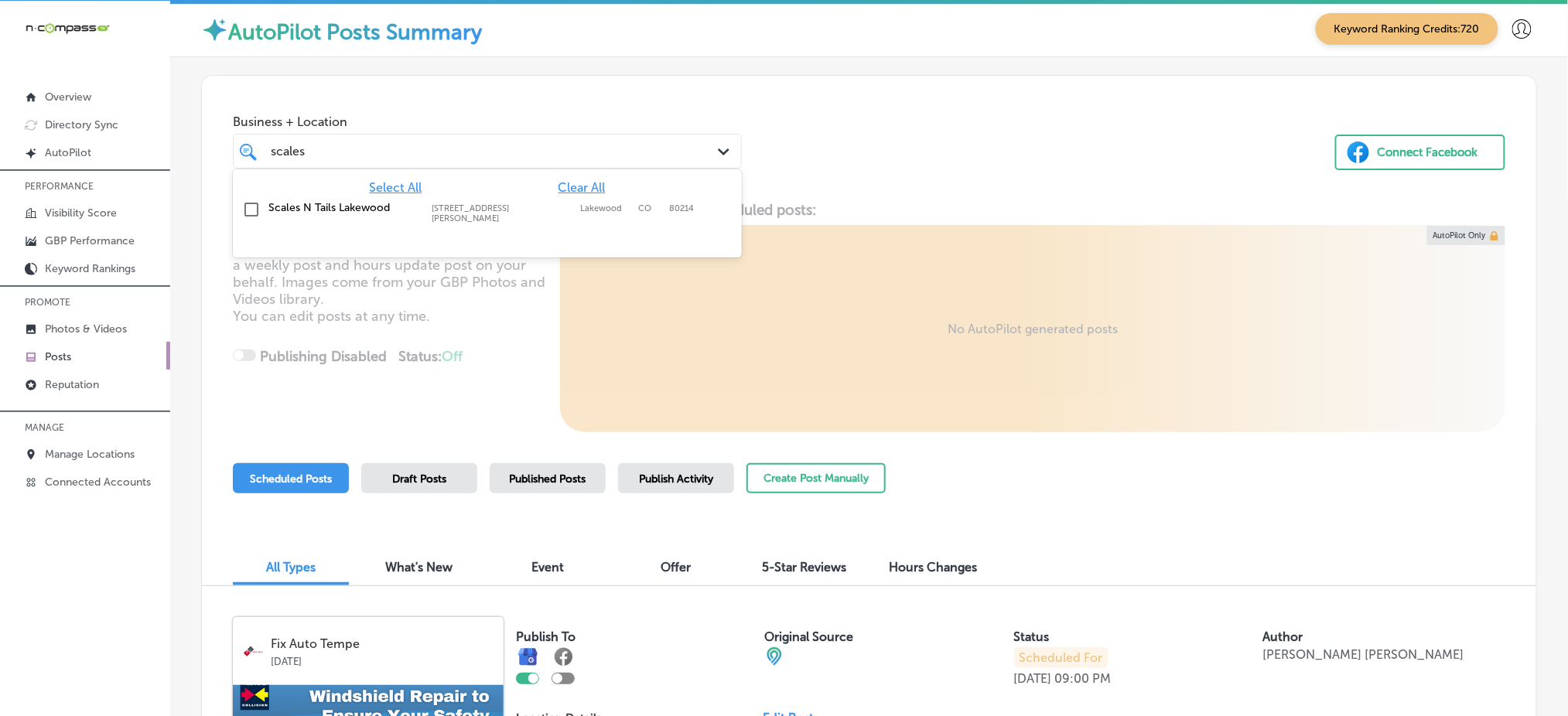
click at [563, 198] on div "Scales N Tails Lakewood 2099 Wadsworth Blvd, Lakewood, CO, 80214 2099 Wadsworth…" at bounding box center [487, 213] width 509 height 35
type input "scales"
click at [832, 195] on div "Business + Location option 2099 Wadsworth Blvd, selected. option 2099 Wadsworth…" at bounding box center [868, 138] width 1335 height 125
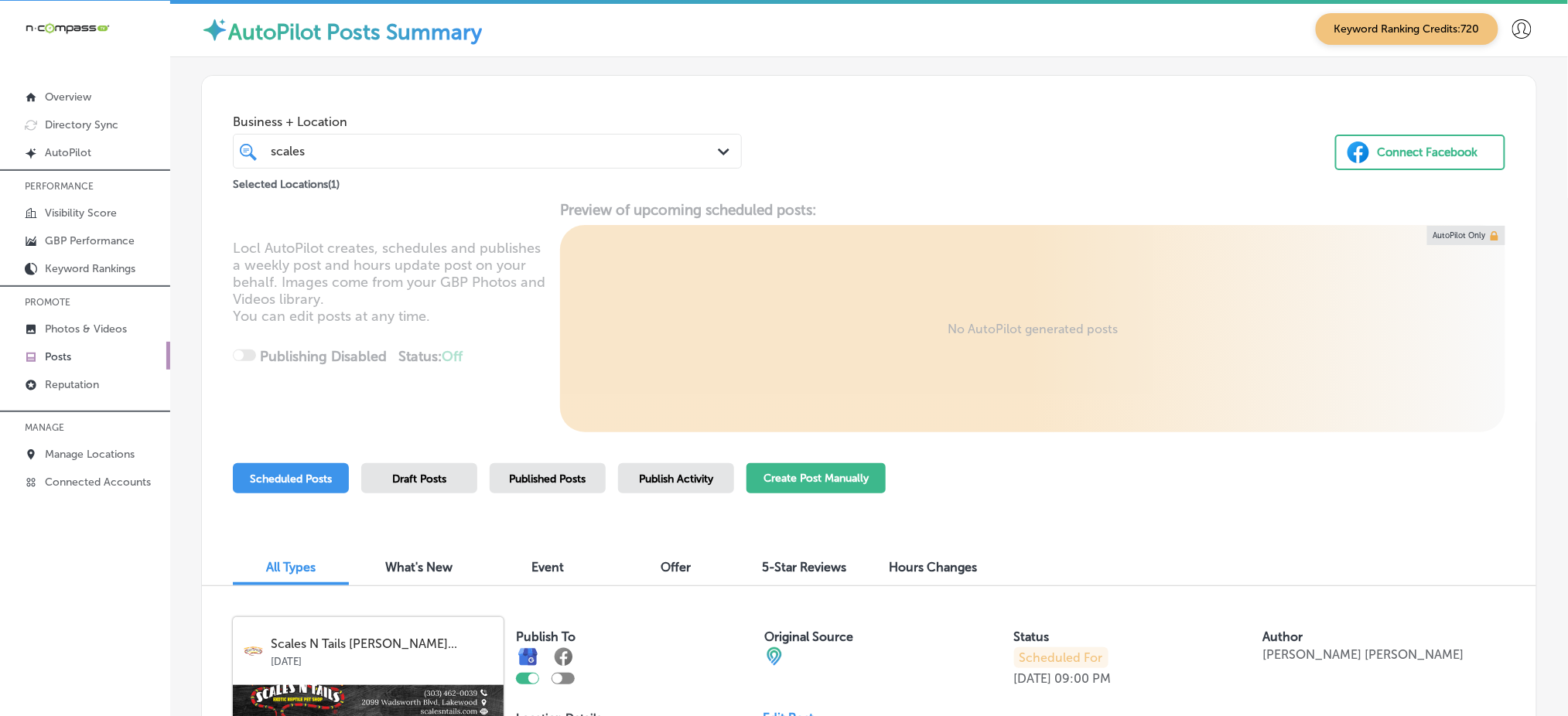
click at [795, 482] on button "Create Post Manually" at bounding box center [816, 479] width 139 height 30
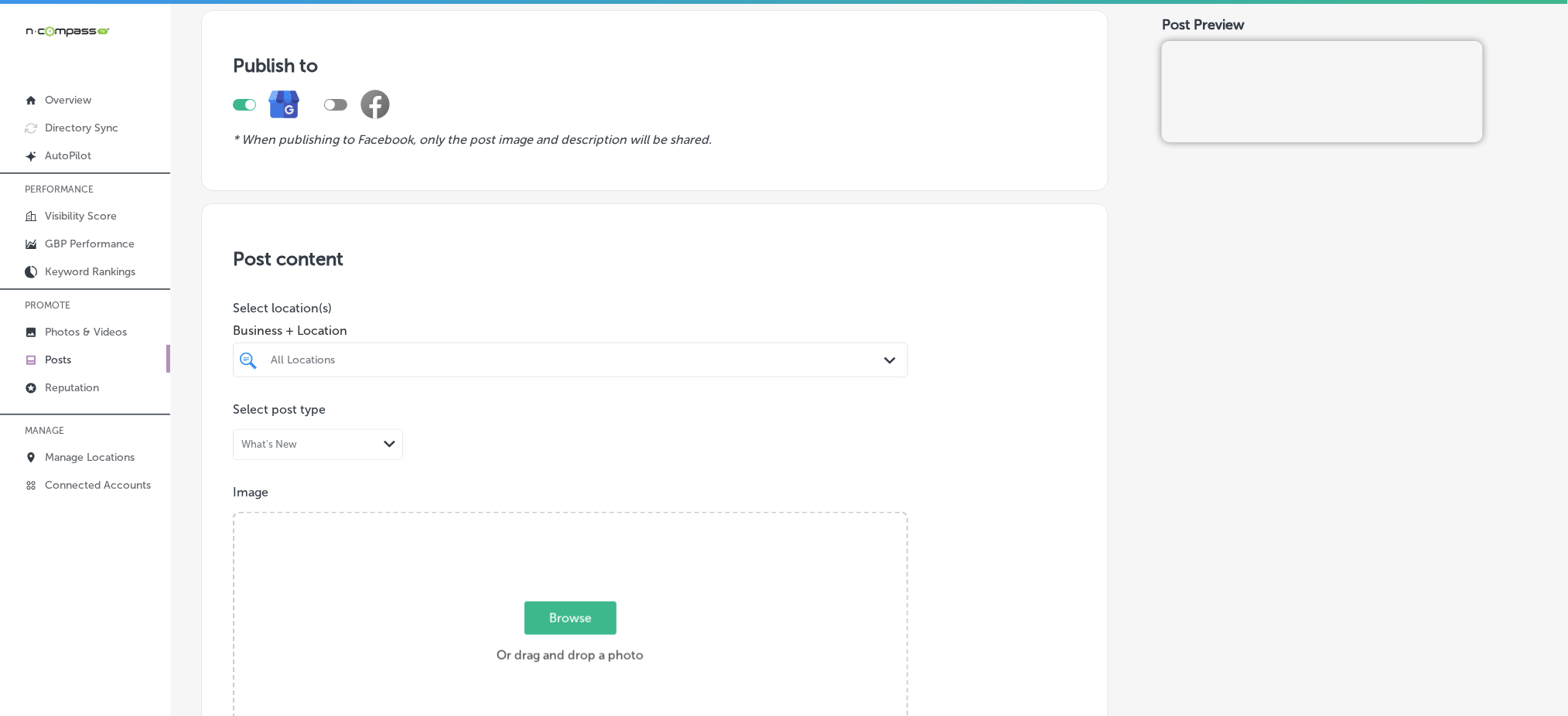
scroll to position [206, 0]
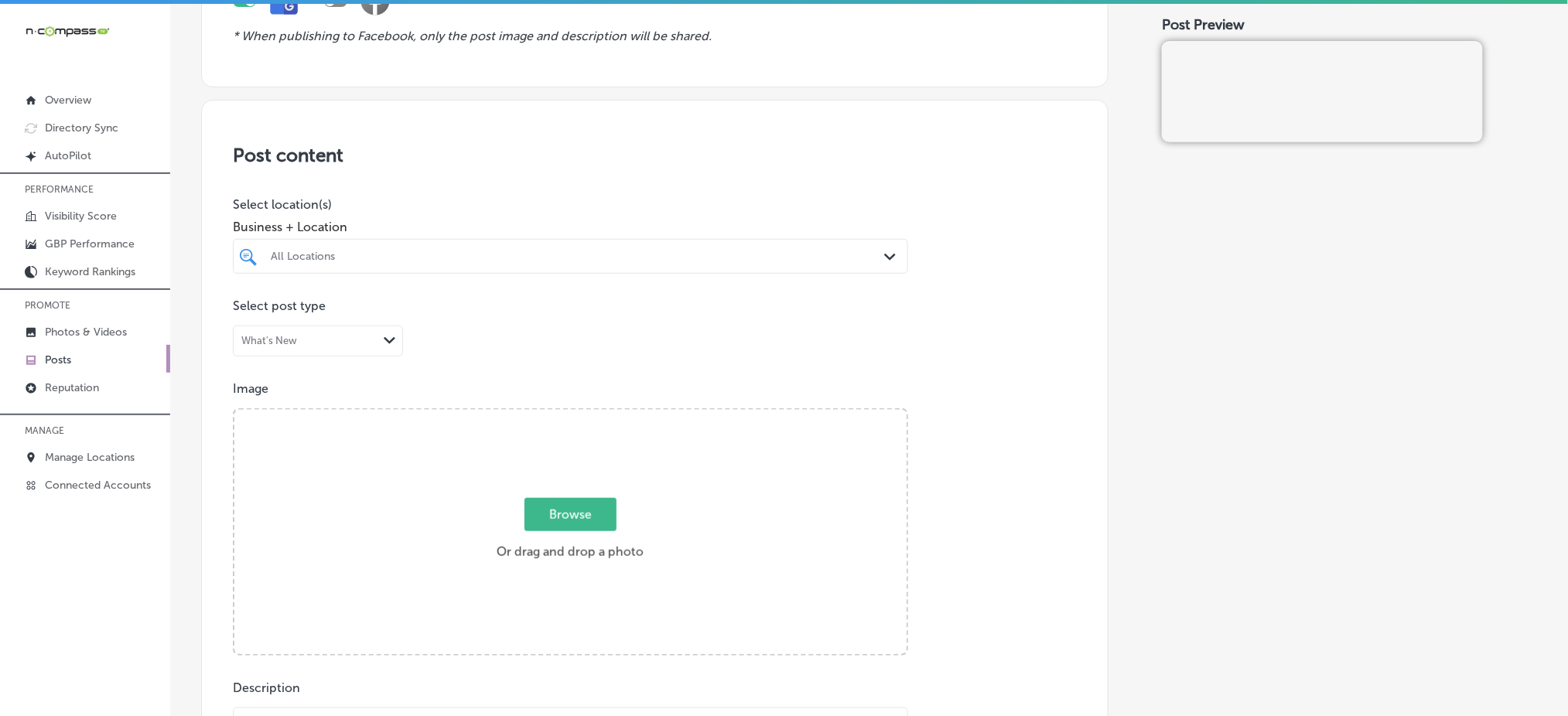
click at [415, 279] on div at bounding box center [571, 286] width 676 height 25
click at [418, 261] on div at bounding box center [540, 257] width 542 height 21
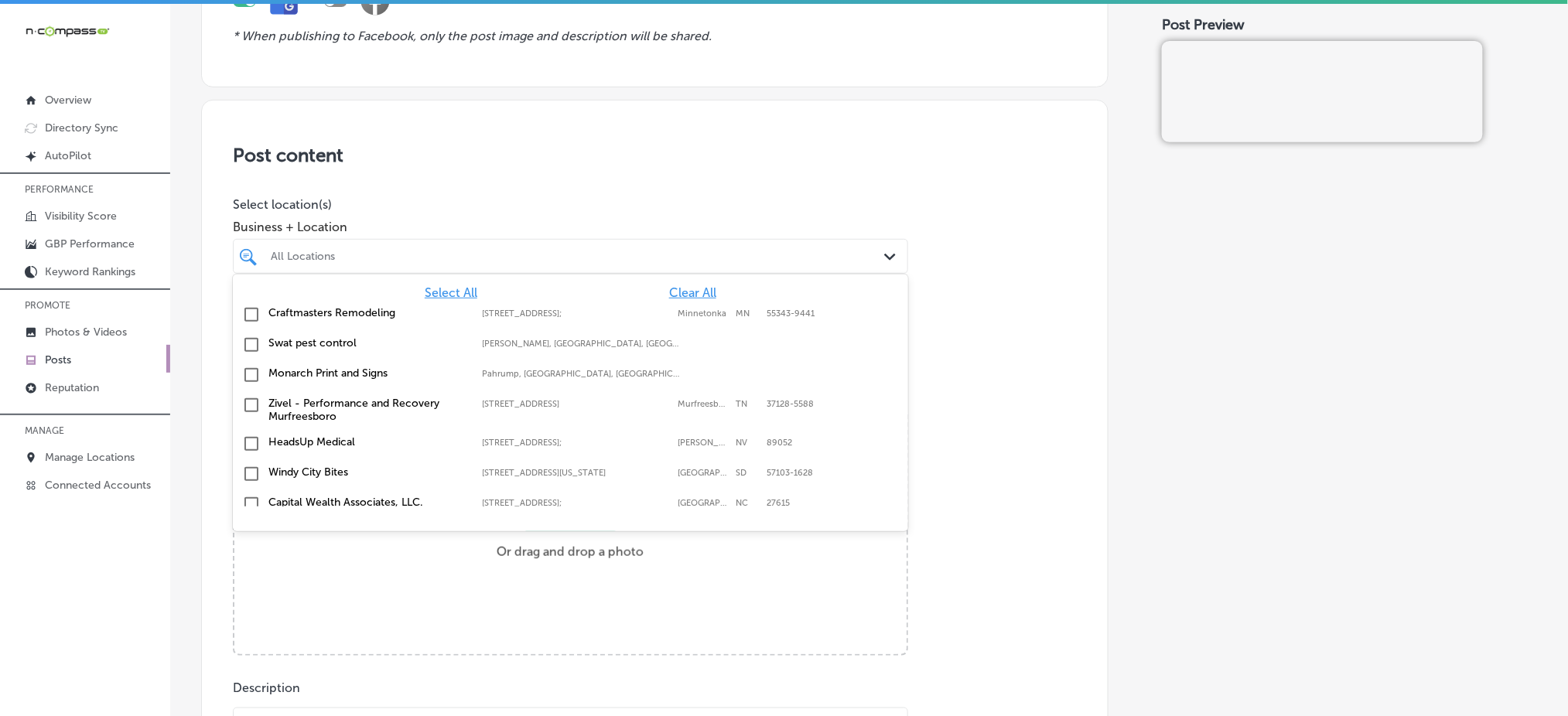
click at [671, 285] on span "Clear All" at bounding box center [693, 292] width 48 height 15
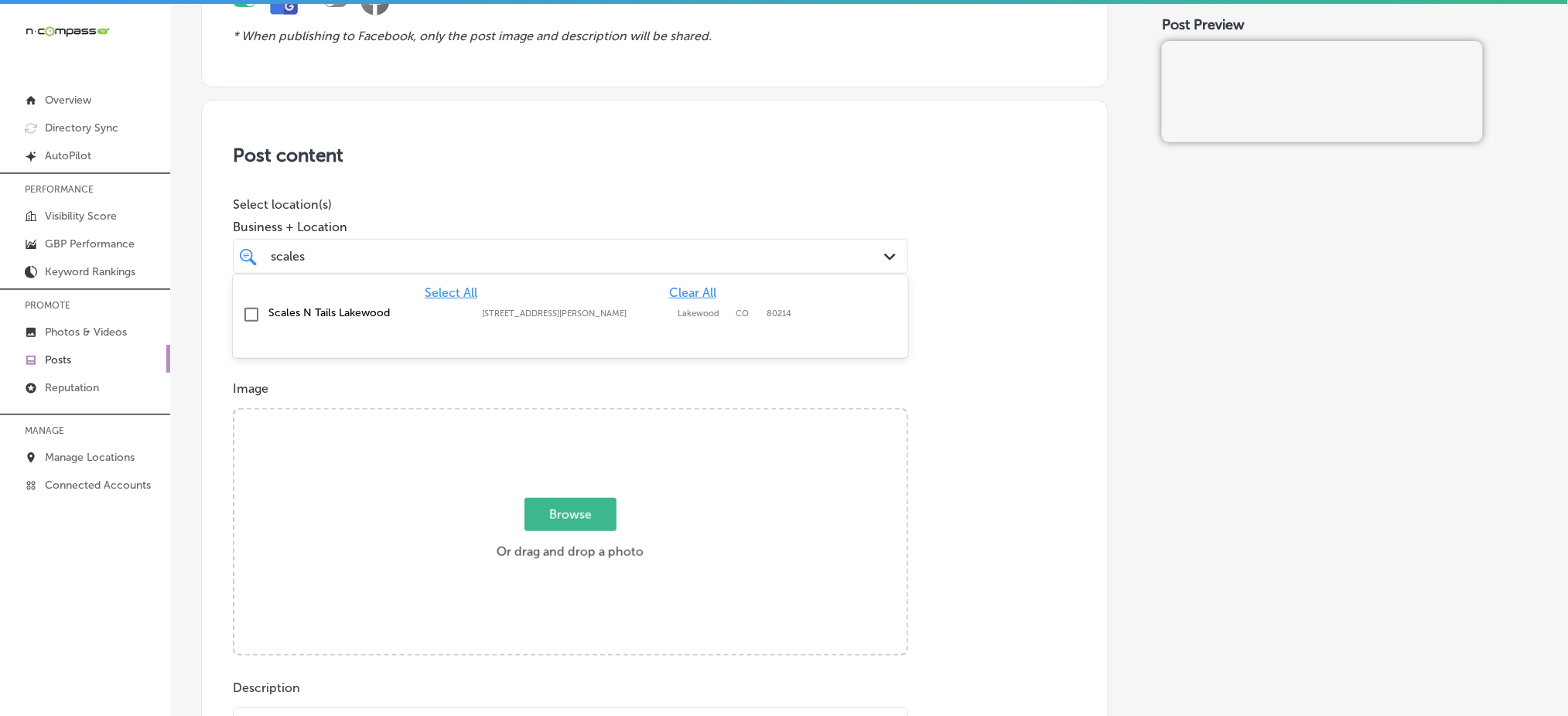
click at [603, 306] on div "Scales N Tails Lakewood 2099 Wadsworth Blvd, Lakewood, CO, 80214 2099 Wadsworth…" at bounding box center [516, 312] width 495 height 13
type input "scales"
click at [585, 173] on div "Post content Select location(s) Business + Location option 2099 Wadsworth Blvd,…" at bounding box center [655, 588] width 907 height 979
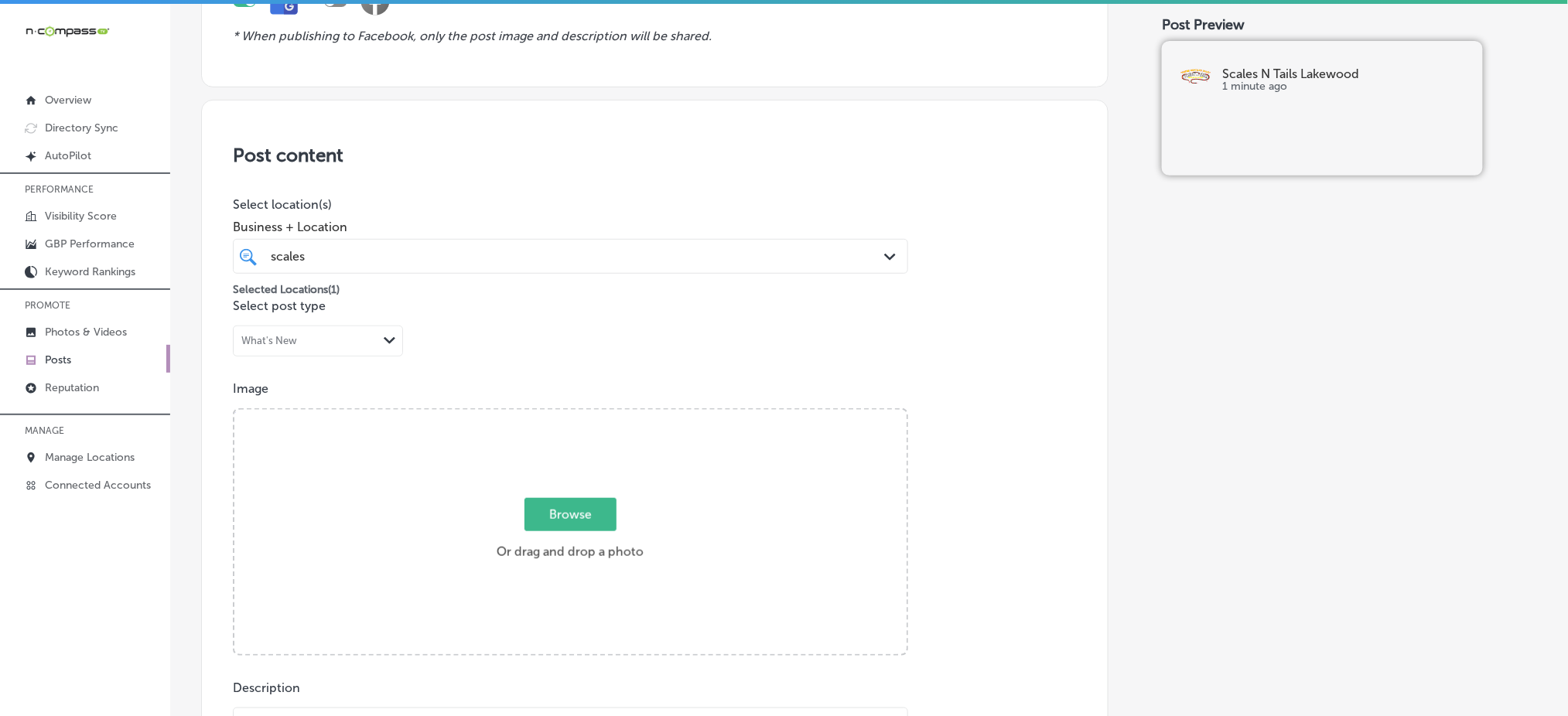
click at [546, 247] on div "scales scales" at bounding box center [540, 257] width 542 height 21
click at [48, 454] on p "Manage Locations" at bounding box center [90, 457] width 90 height 13
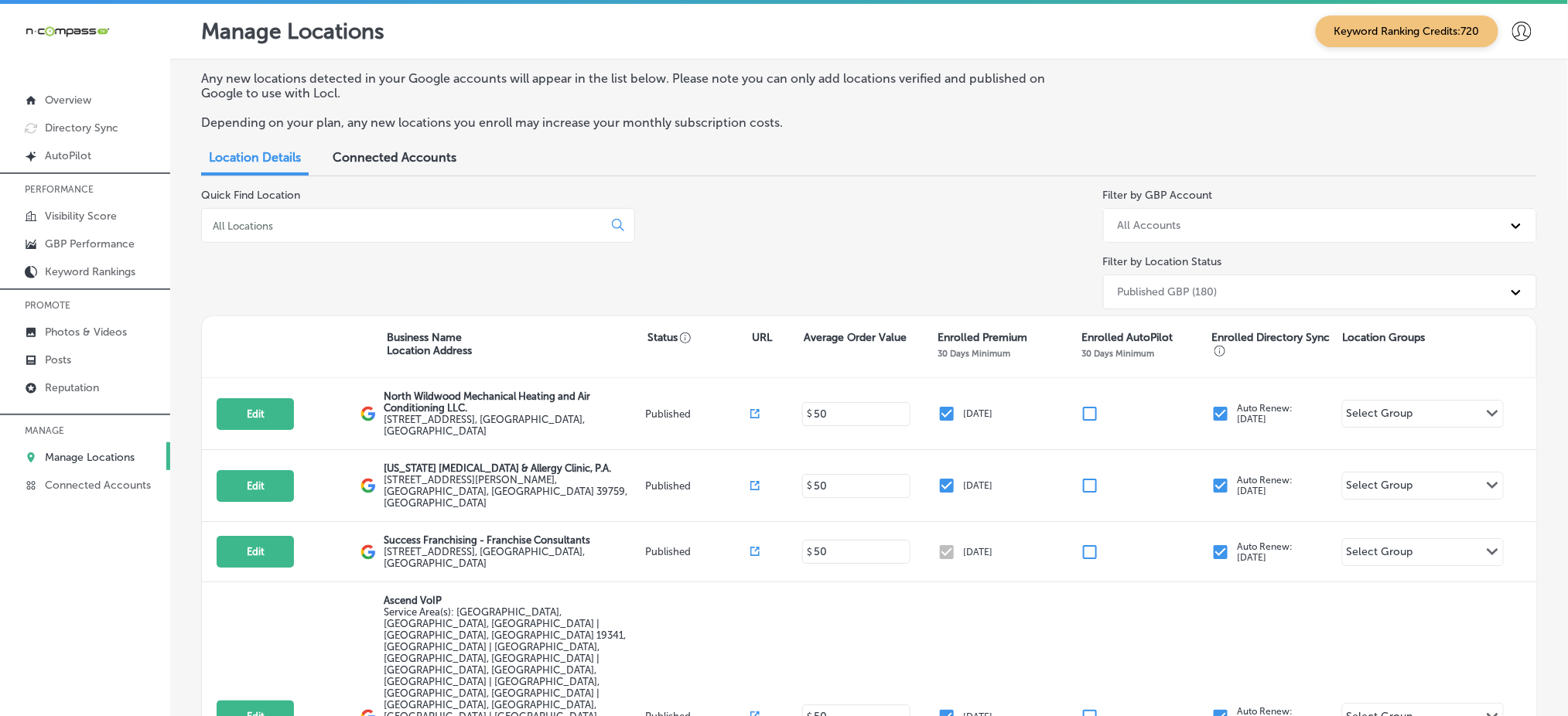
click at [479, 224] on input at bounding box center [405, 226] width 388 height 14
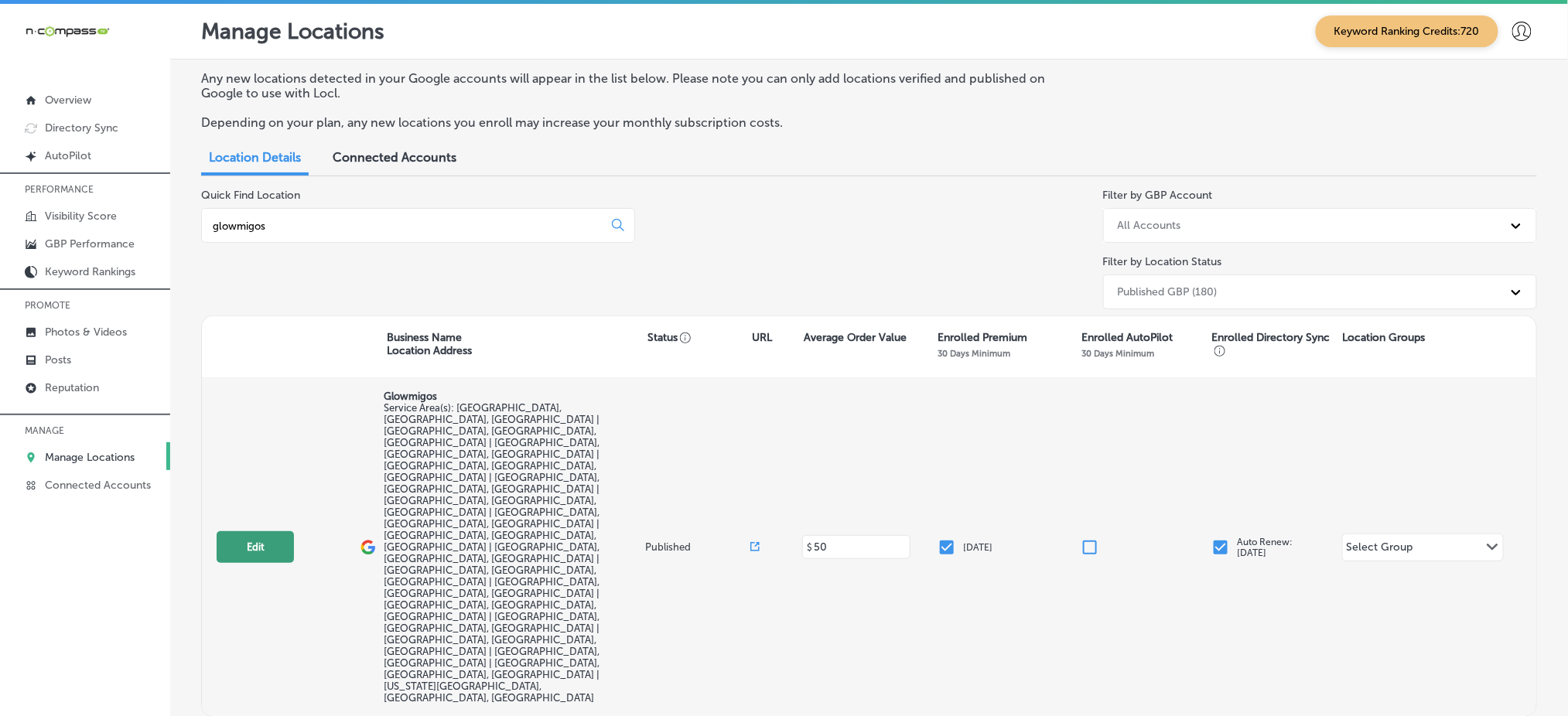
type input "glowmigos"
click at [273, 531] on button "Edit" at bounding box center [255, 547] width 77 height 32
select select "US"
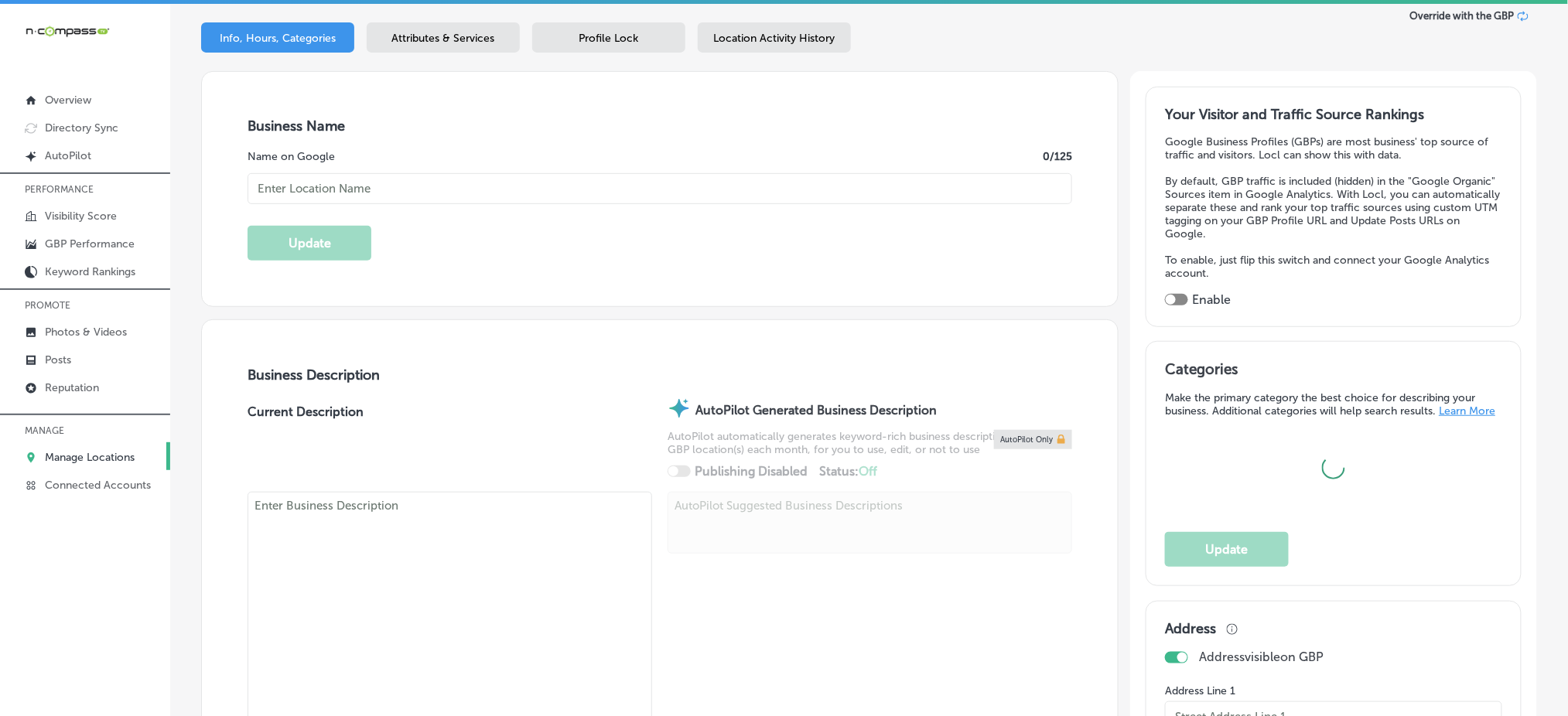
scroll to position [310, 0]
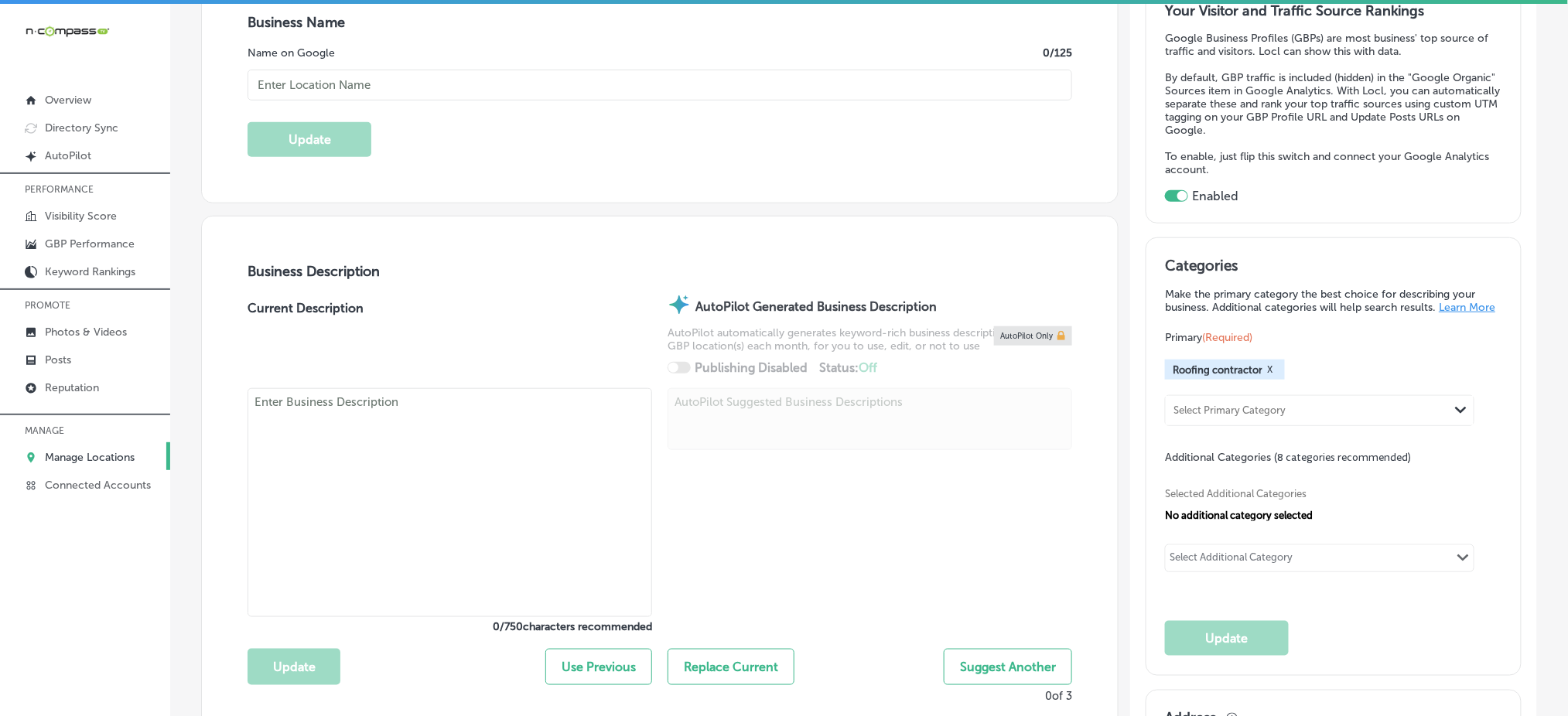
checkbox input "true"
type input "Glowmigos"
checkbox input "false"
type input "2173 Morningview Ln."
type input "Castle Rock"
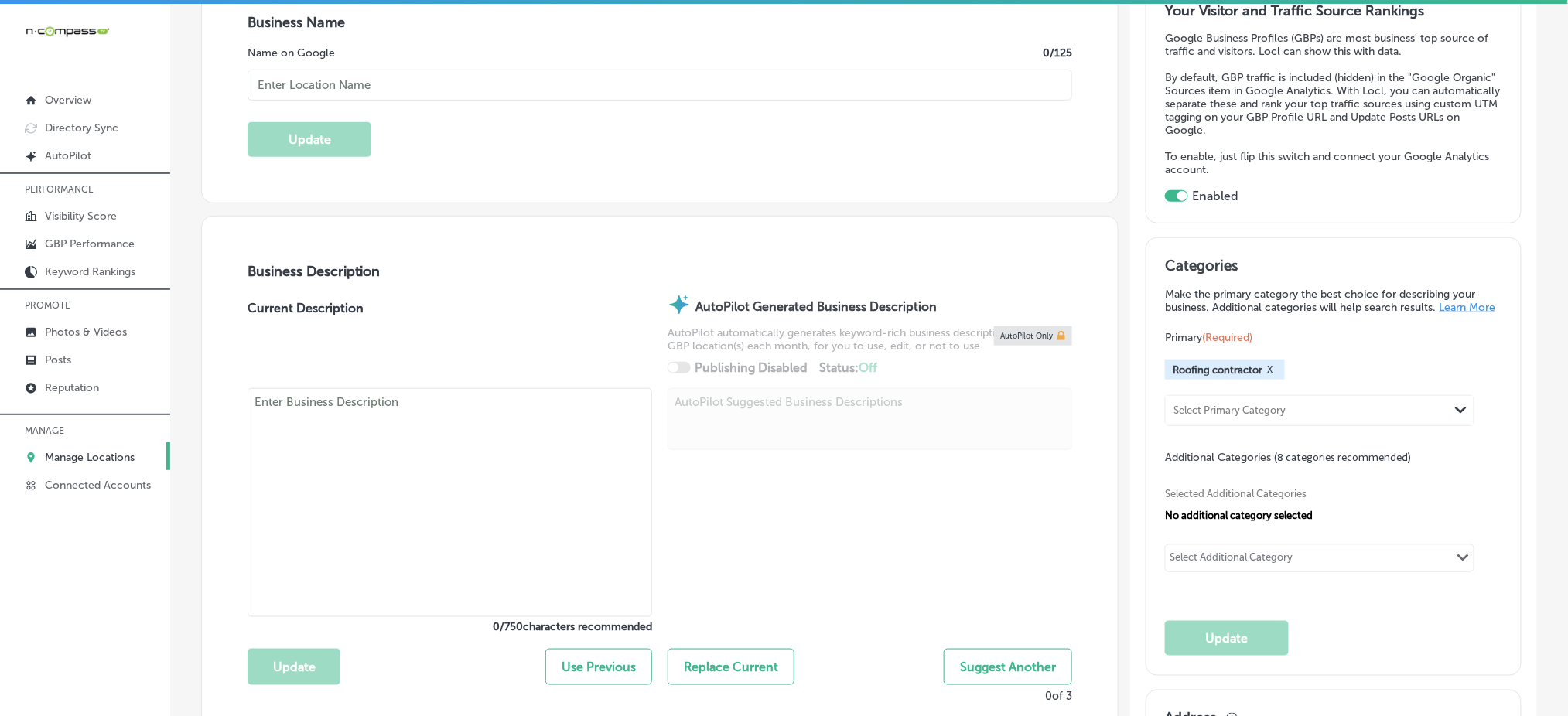
type input "80109"
type input "US"
type input "https://www.facebook.com/p/Glowmigos-61552573842293/"
type textarea "Glowmigos offers expert services for both residential and commercial properties…"
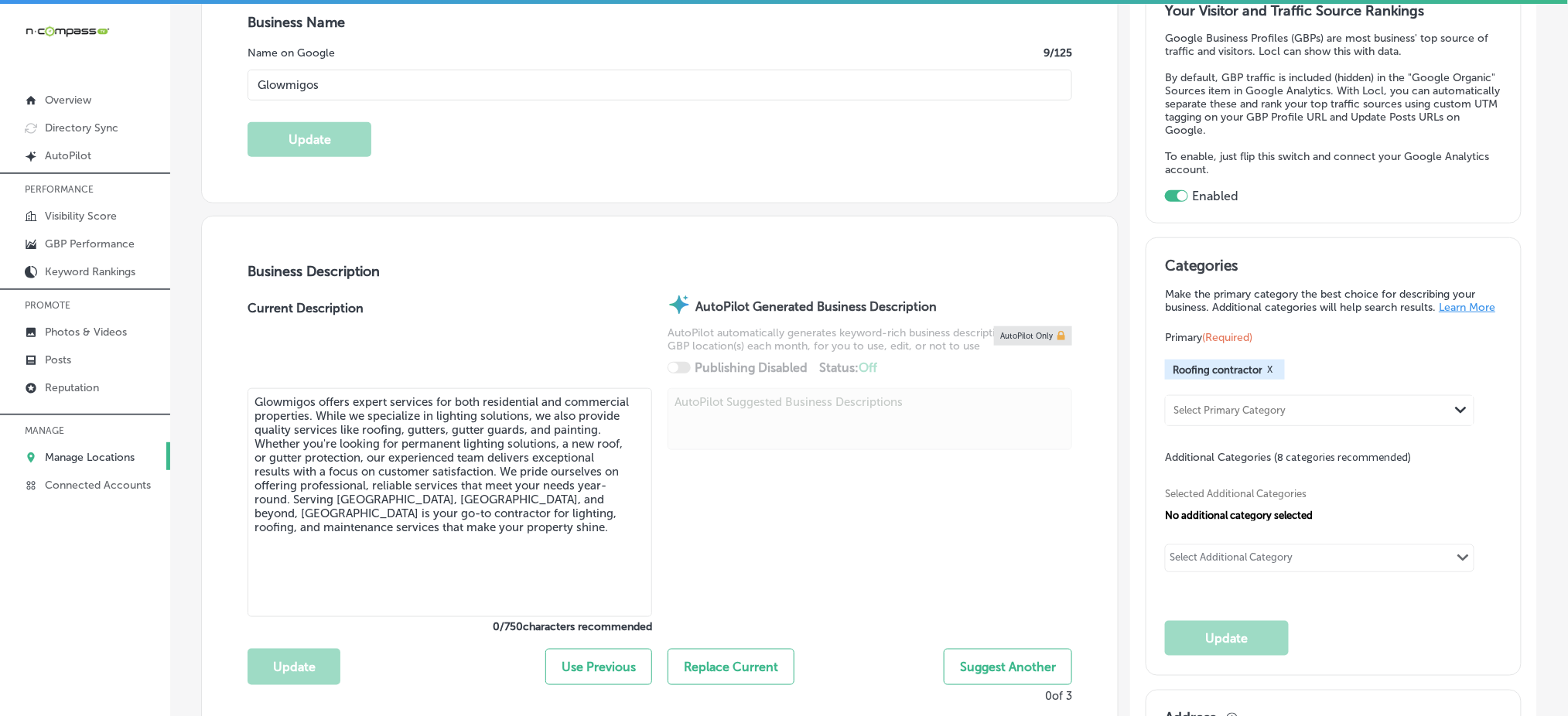
type input "+1 303 210 3886"
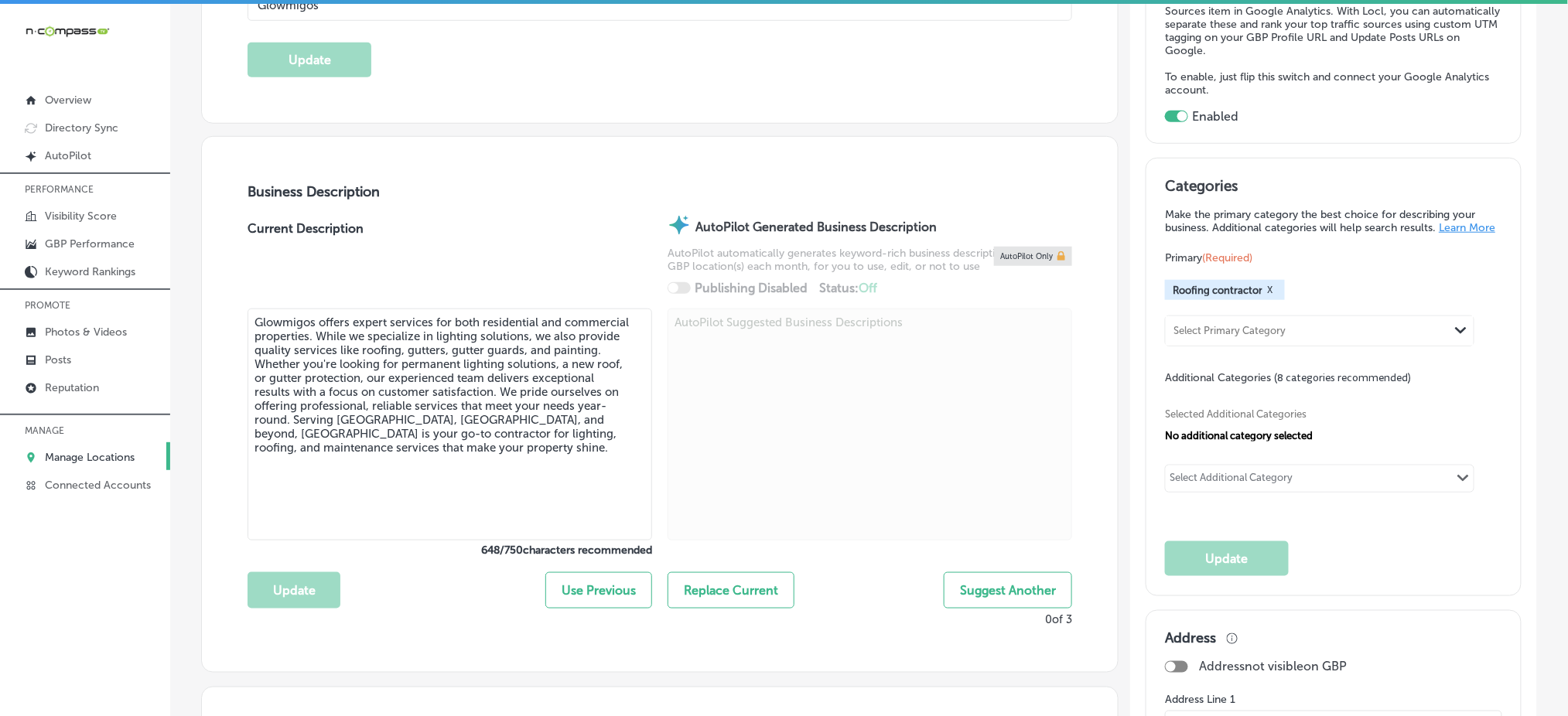
scroll to position [413, 0]
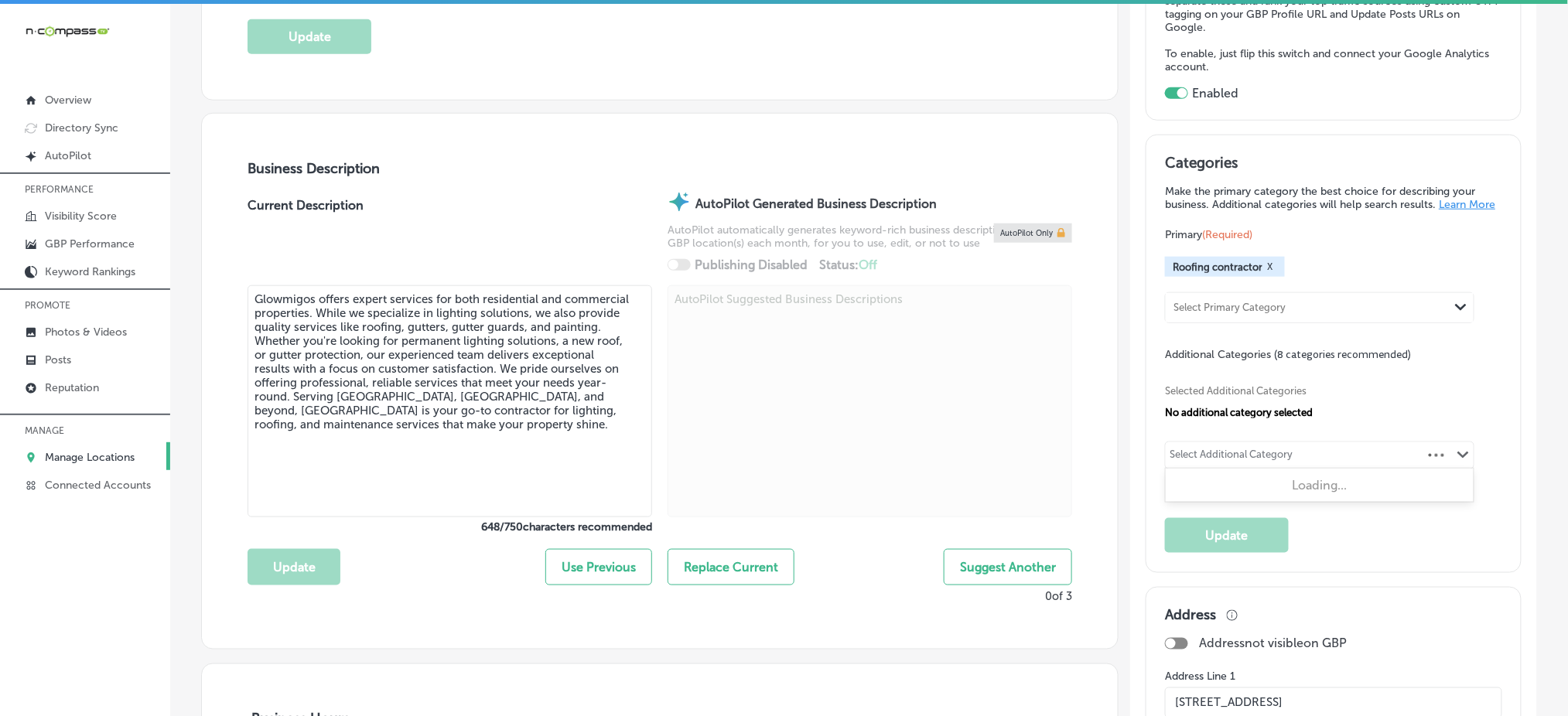
drag, startPoint x: 1298, startPoint y: 457, endPoint x: 694, endPoint y: 170, distance: 668.7
click at [1297, 458] on div "Select Additional Category Path Created with Sketch." at bounding box center [1320, 456] width 308 height 26
click at [1221, 456] on div "Select Additional Category" at bounding box center [1231, 457] width 123 height 18
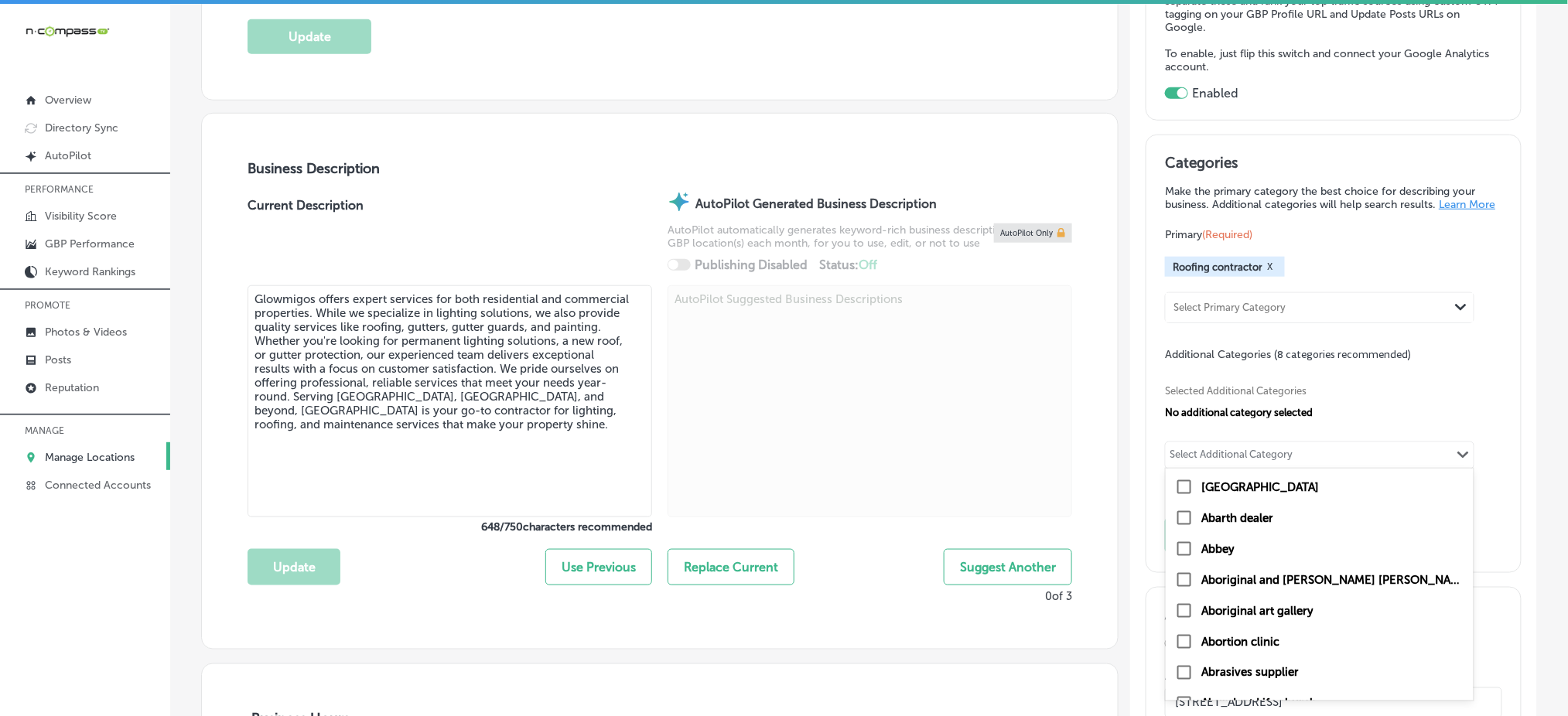
paste input "painting"
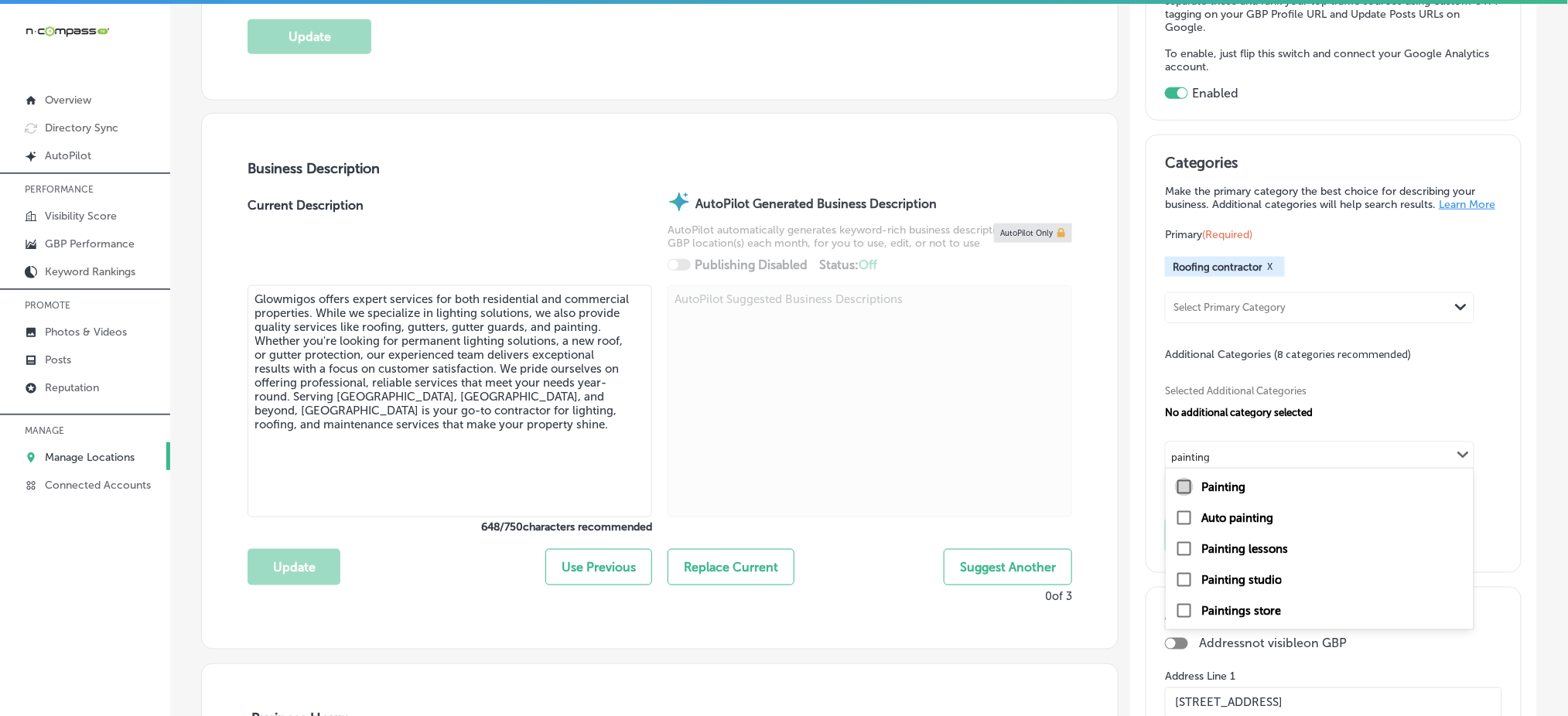
click at [1176, 489] on input "checkbox" at bounding box center [1184, 486] width 18 height 18
type input "painting"
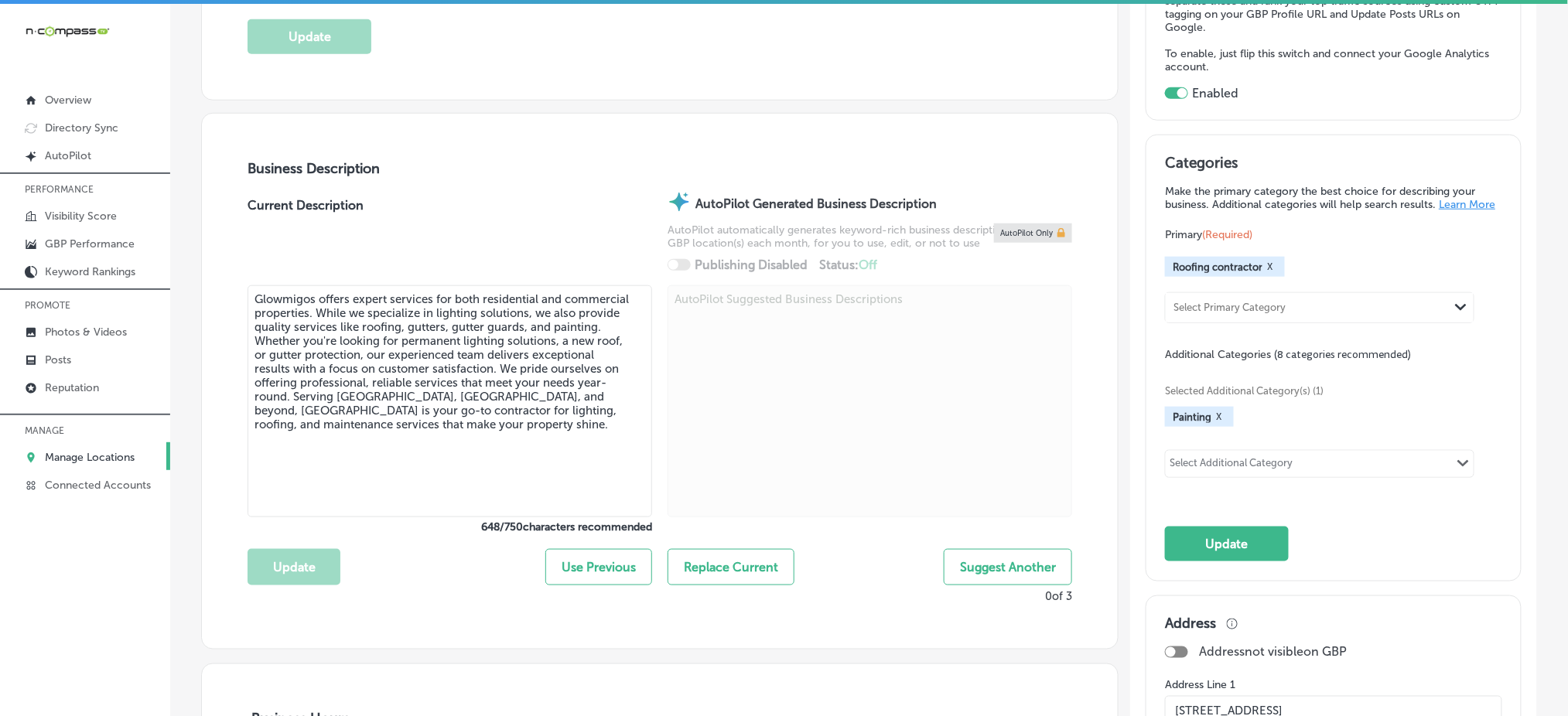
click at [1195, 466] on div "Select Additional Category" at bounding box center [1231, 466] width 123 height 18
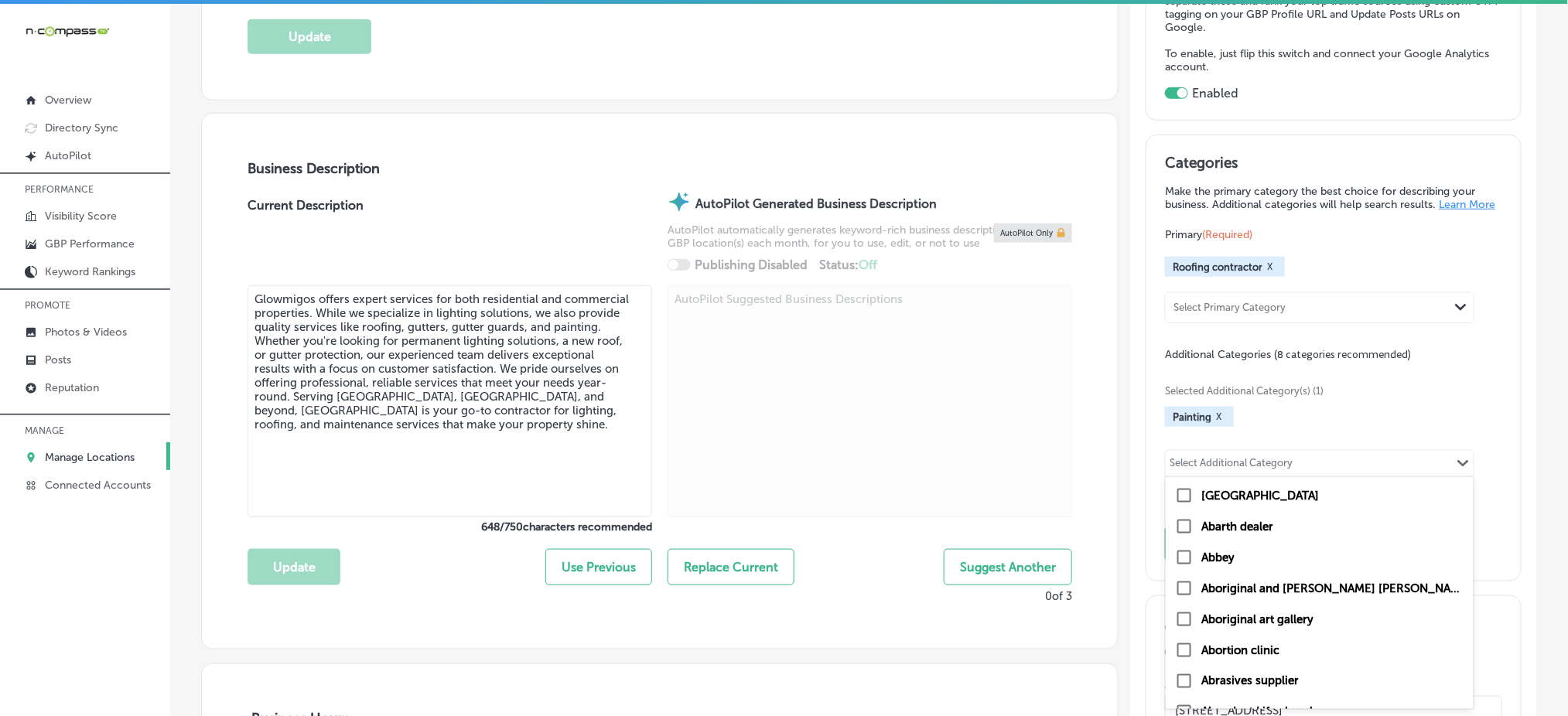
paste input "gutter guards"
type input "gutter guards"
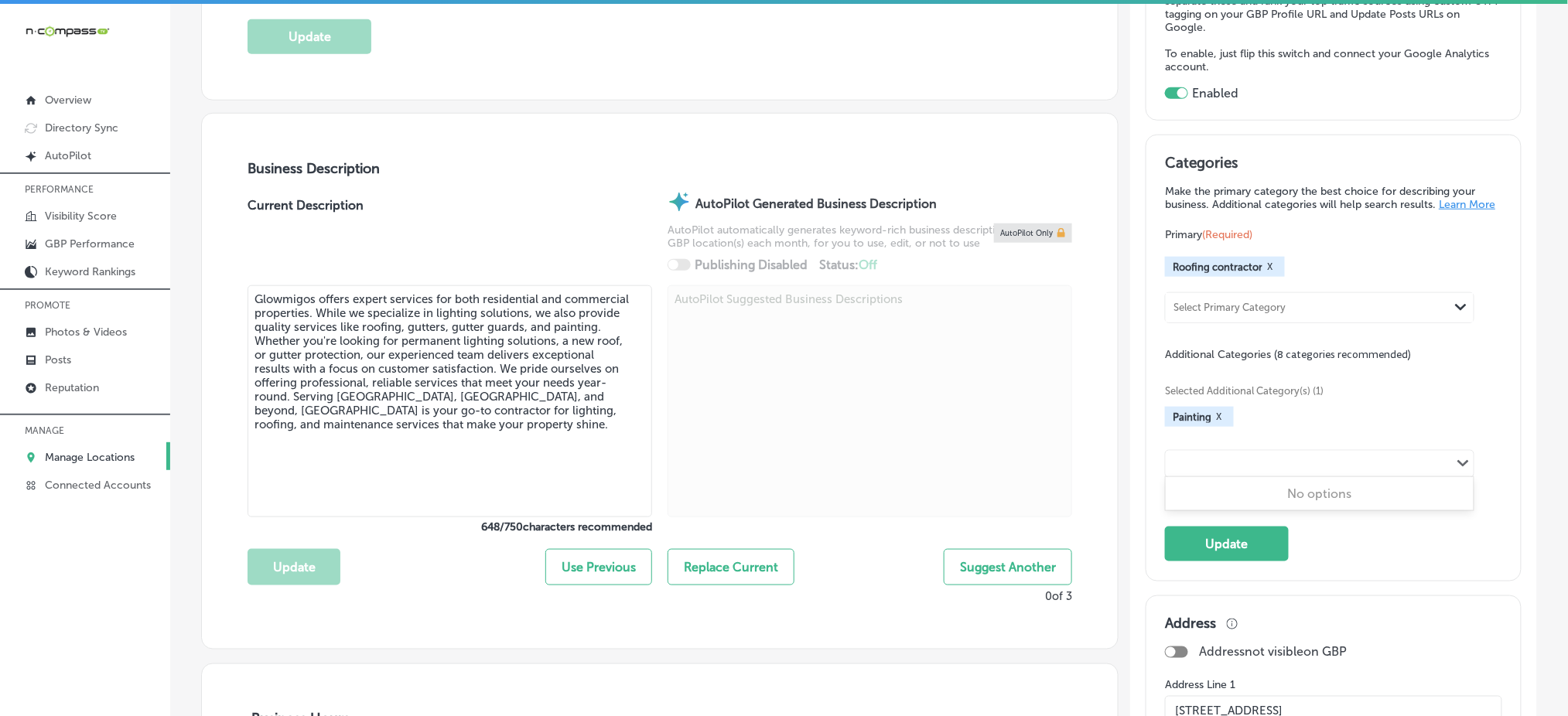
click at [1263, 465] on div "gutter guards Path Created with Sketch." at bounding box center [1320, 464] width 308 height 26
paste input "gutters"
click at [1176, 495] on input "checkbox" at bounding box center [1184, 495] width 18 height 18
type input "gutters"
click at [1183, 463] on div "Select Additional Category" at bounding box center [1231, 466] width 123 height 18
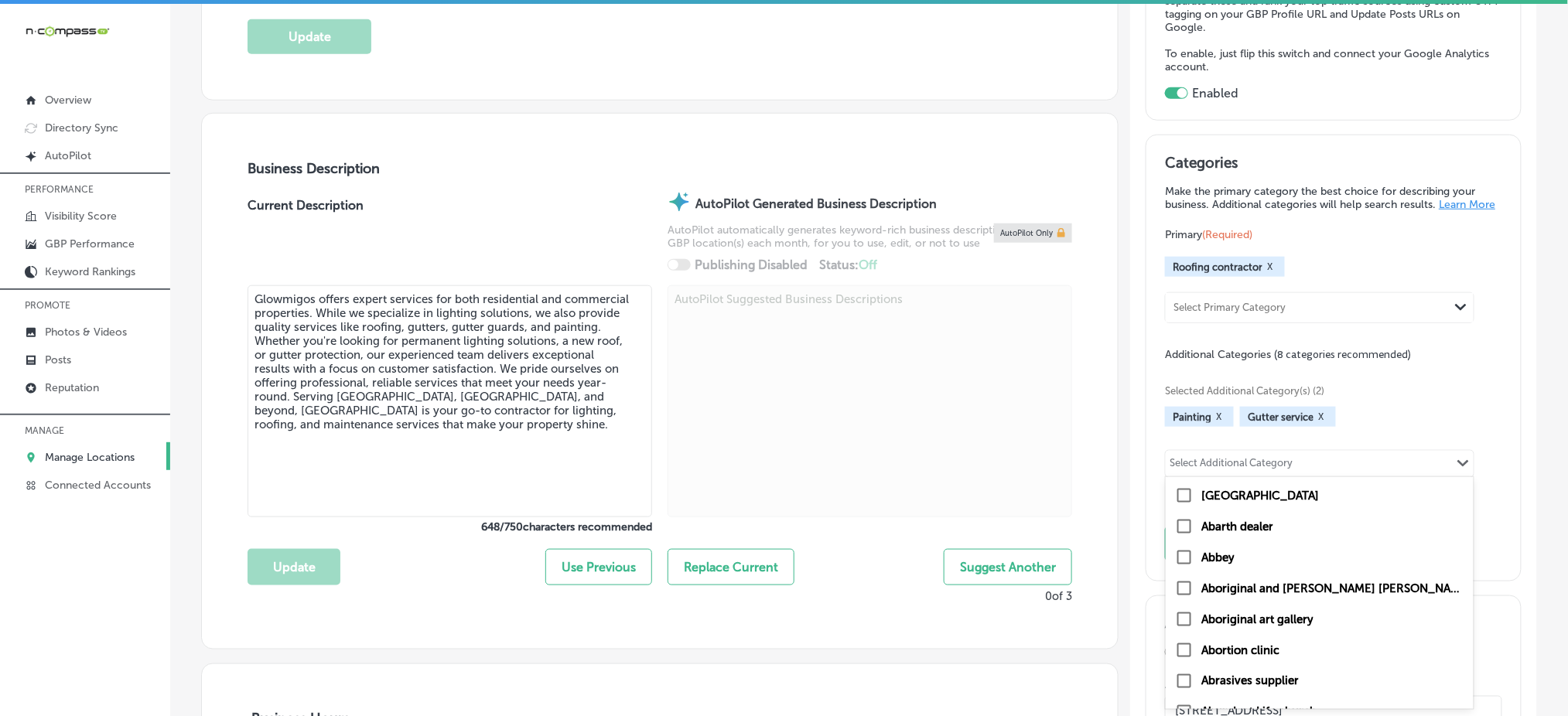
paste input "roofing"
type input "roofing"
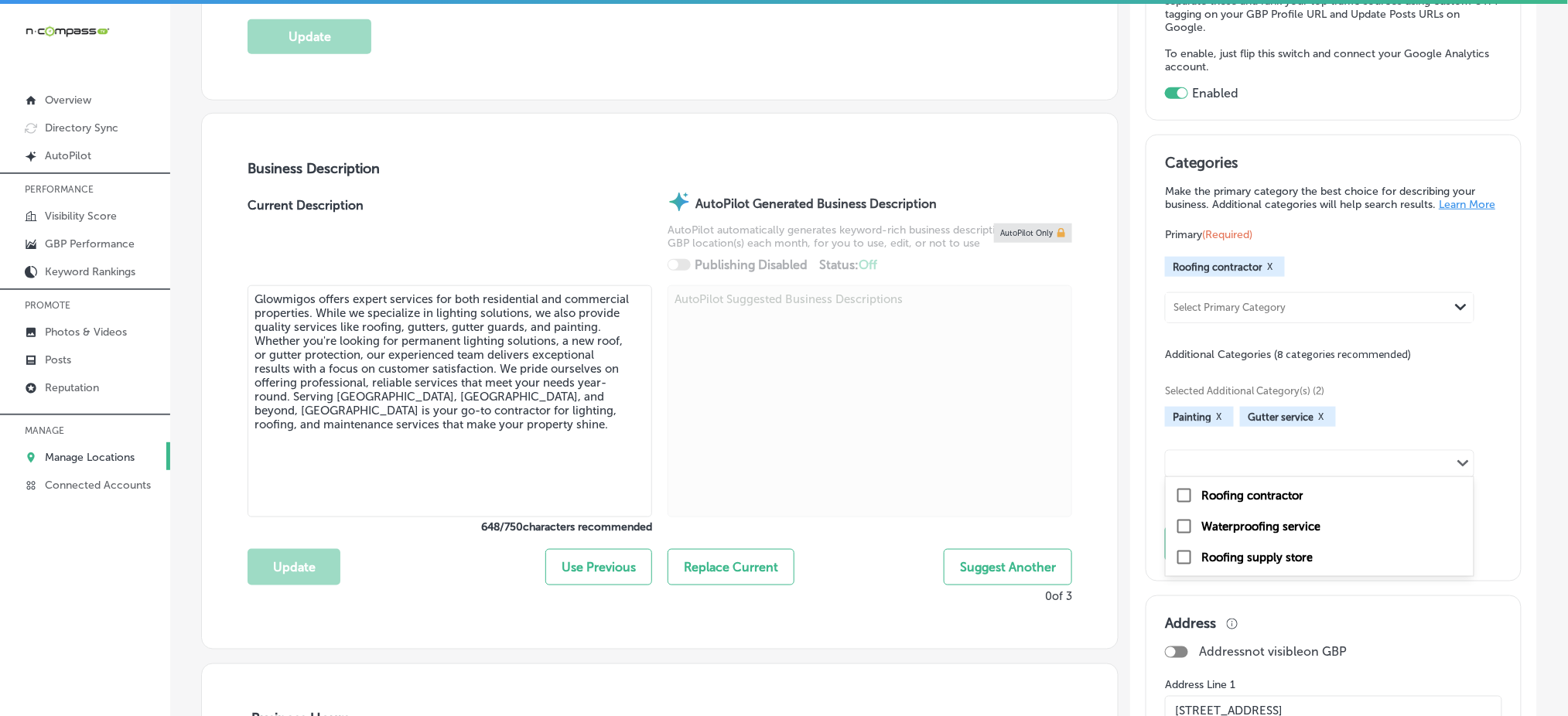
click at [1245, 471] on div "roofing Path Created with Sketch." at bounding box center [1320, 464] width 308 height 26
paste input "temporary lighting"
click at [1235, 466] on input "temporary lighting" at bounding box center [1215, 465] width 88 height 11
paste input "permanant lights"
click at [1255, 470] on input "temporary lightpermanant lightsing" at bounding box center [1255, 465] width 167 height 11
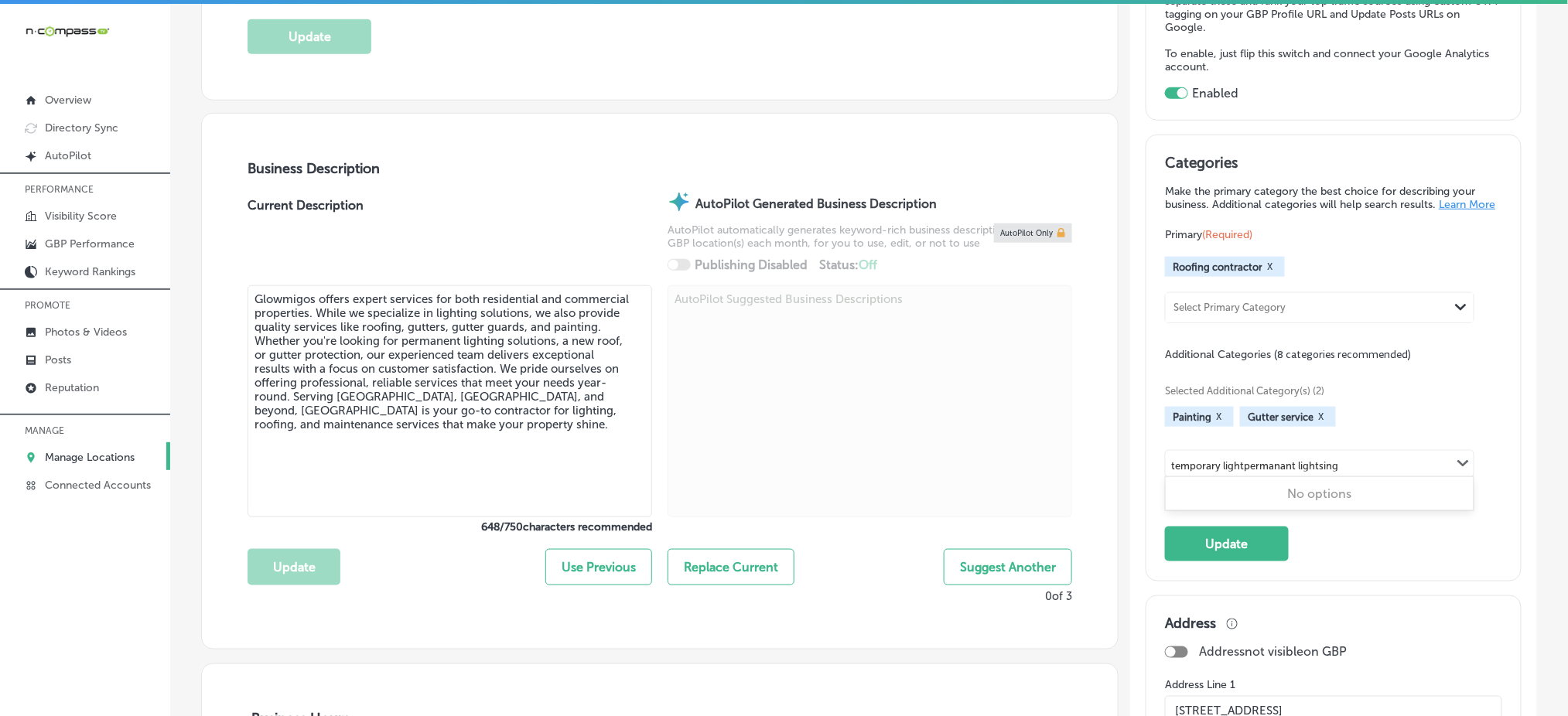
type input "temporary lightpermanant lightsing"
click at [1279, 437] on div "Selected Additional Category(s) (2) Painting X Gutter service X Select Addition…" at bounding box center [1333, 429] width 336 height 135
click at [1247, 471] on div "Select Additional Category" at bounding box center [1231, 466] width 123 height 18
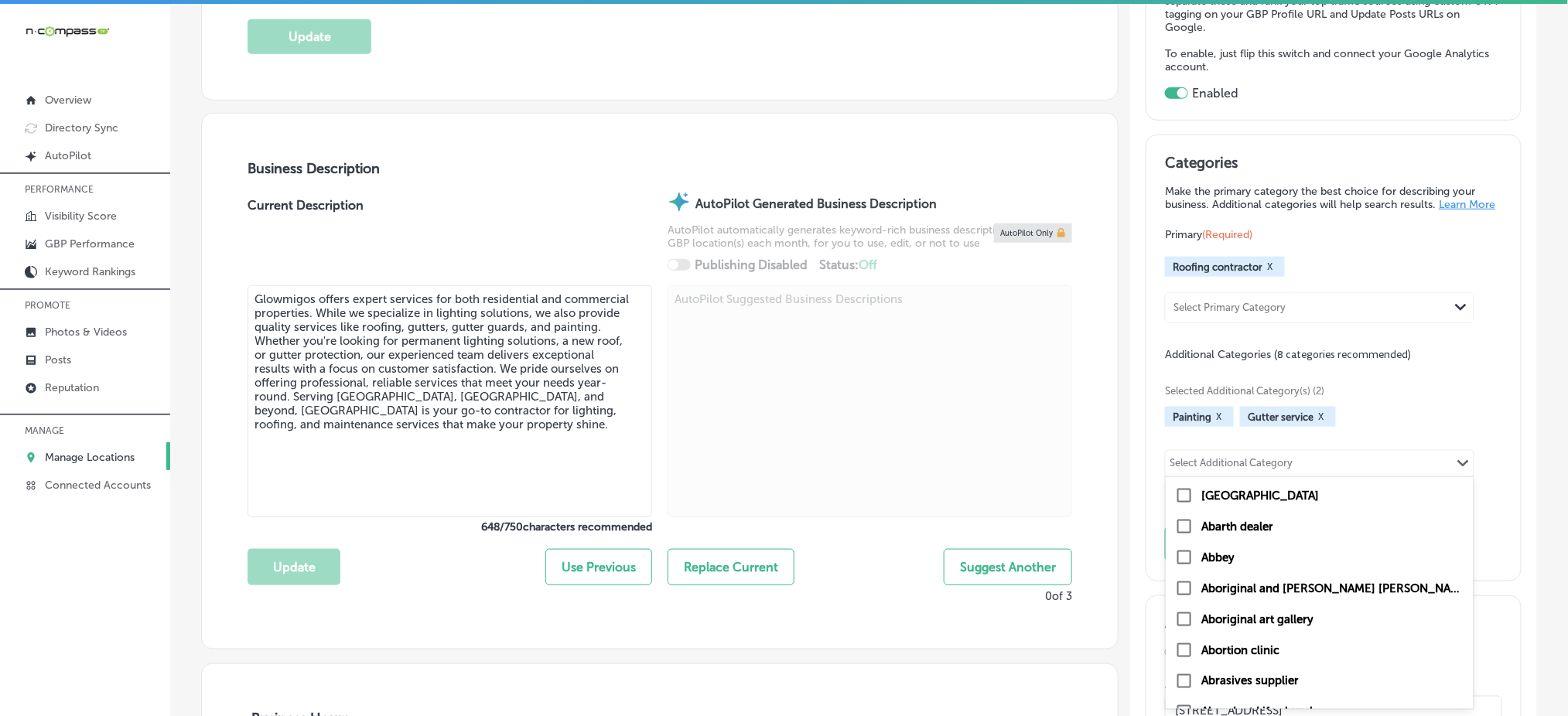
paste input "permanant lights"
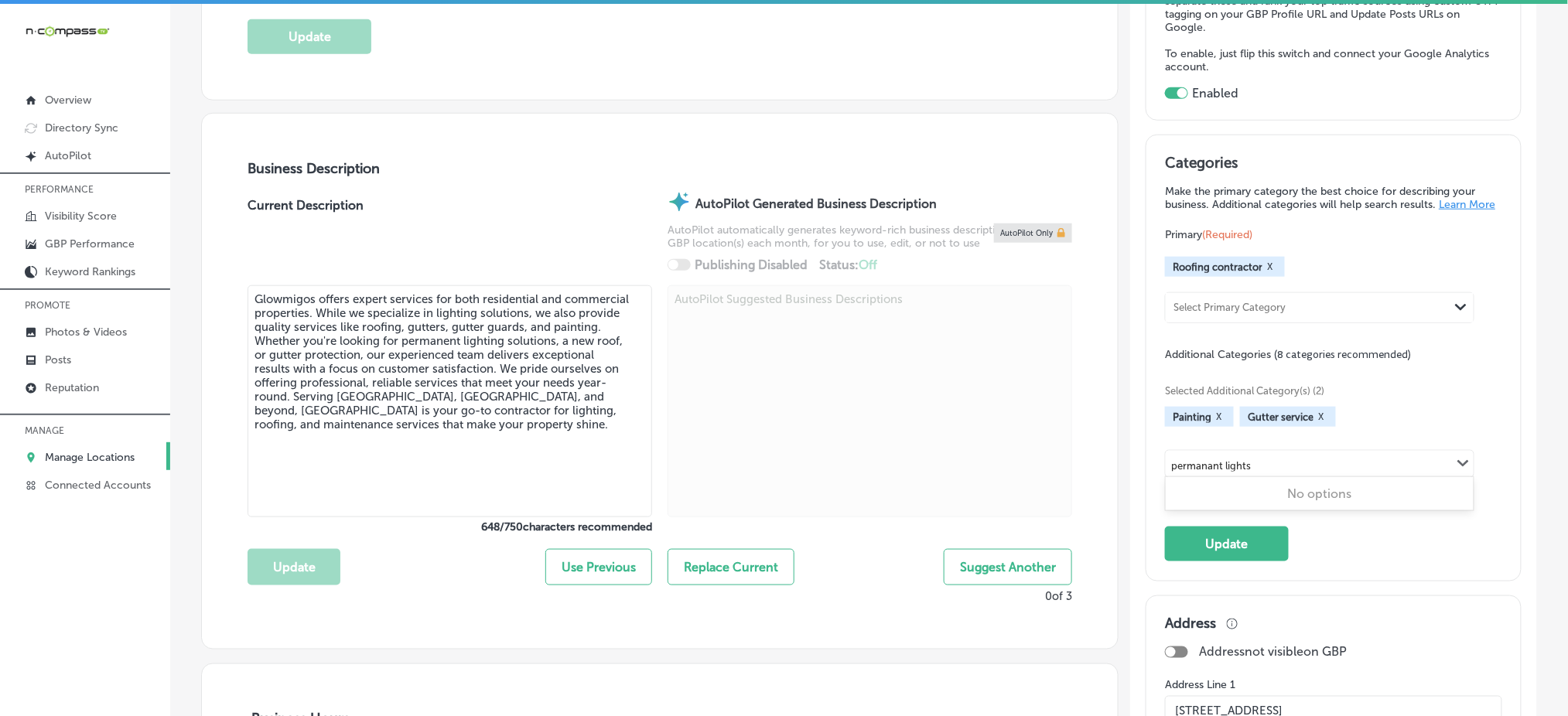
click at [1229, 465] on input "permanant lights" at bounding box center [1211, 465] width 80 height 11
type input "permanant lights"
click at [1266, 439] on div "Selected Additional Category(s) (2) Painting X Gutter service X Select Addition…" at bounding box center [1333, 429] width 336 height 135
click at [1257, 465] on div "Select Additional Category" at bounding box center [1231, 466] width 123 height 18
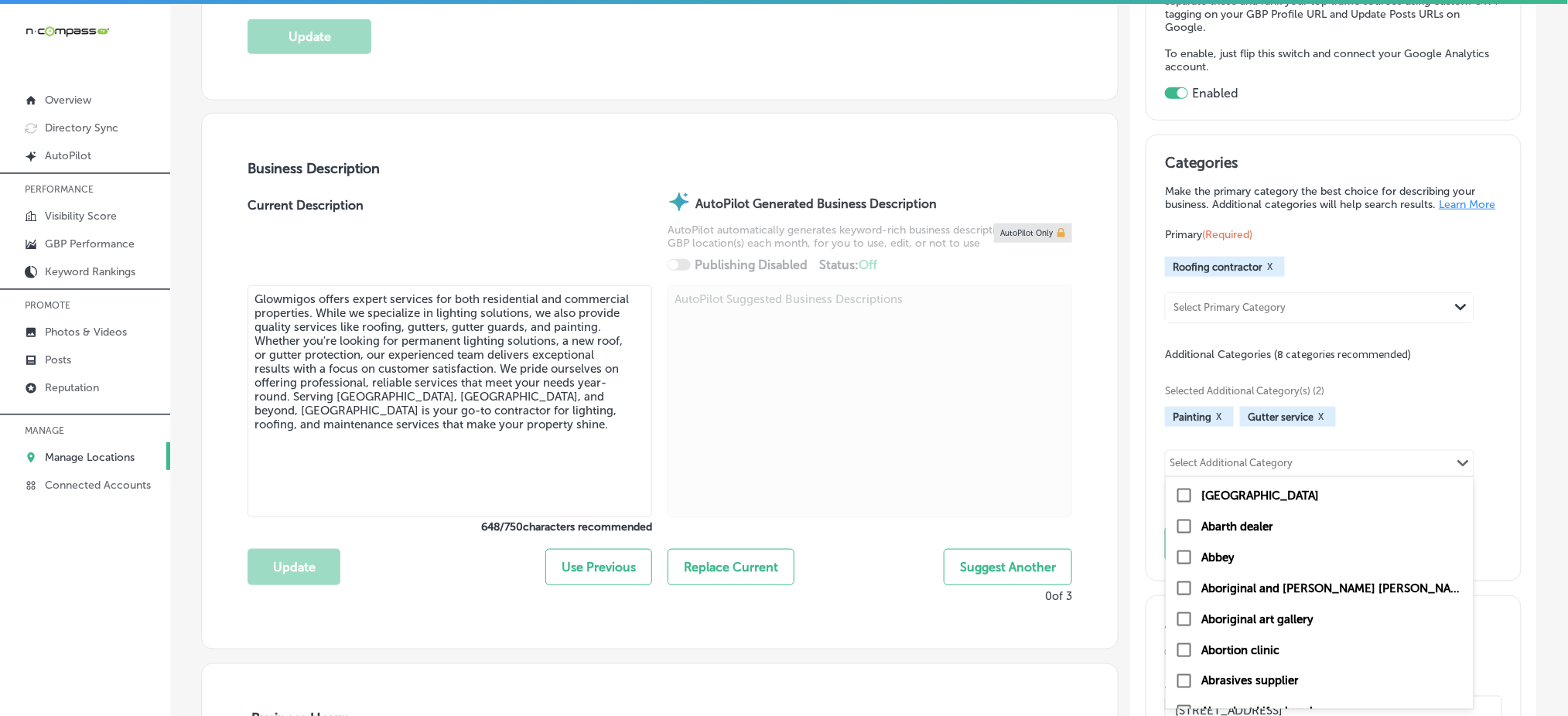
paste input "commercial lights"
type input "commercial lights"
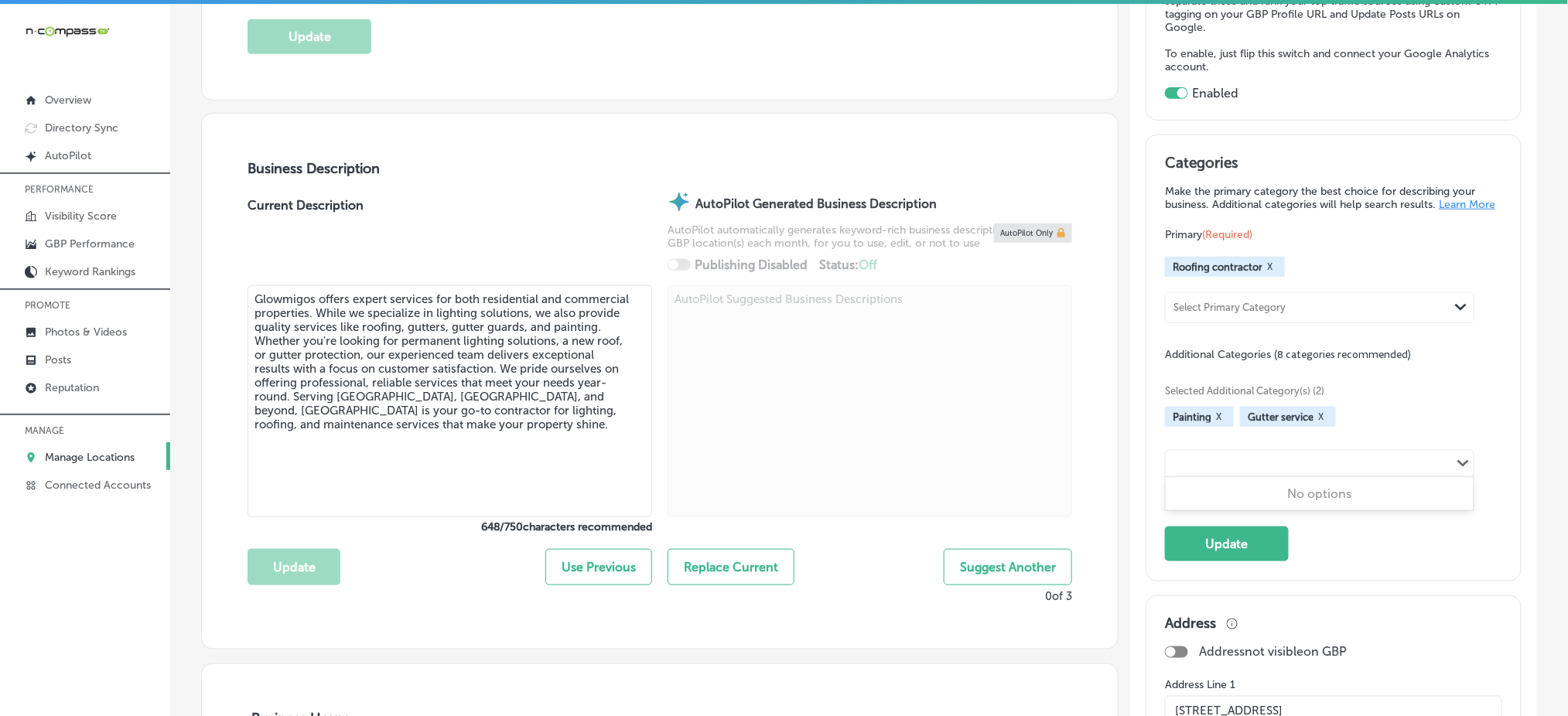
click at [1374, 457] on div "commercial lights Path Created with Sketch." at bounding box center [1320, 464] width 308 height 26
paste input "residential lights"
type input "residential lights"
click at [1428, 391] on span "Selected Additional Category(s) (2)" at bounding box center [1327, 391] width 325 height 11
click at [1334, 459] on div "Select Additional Category Path Created with Sketch." at bounding box center [1320, 464] width 308 height 26
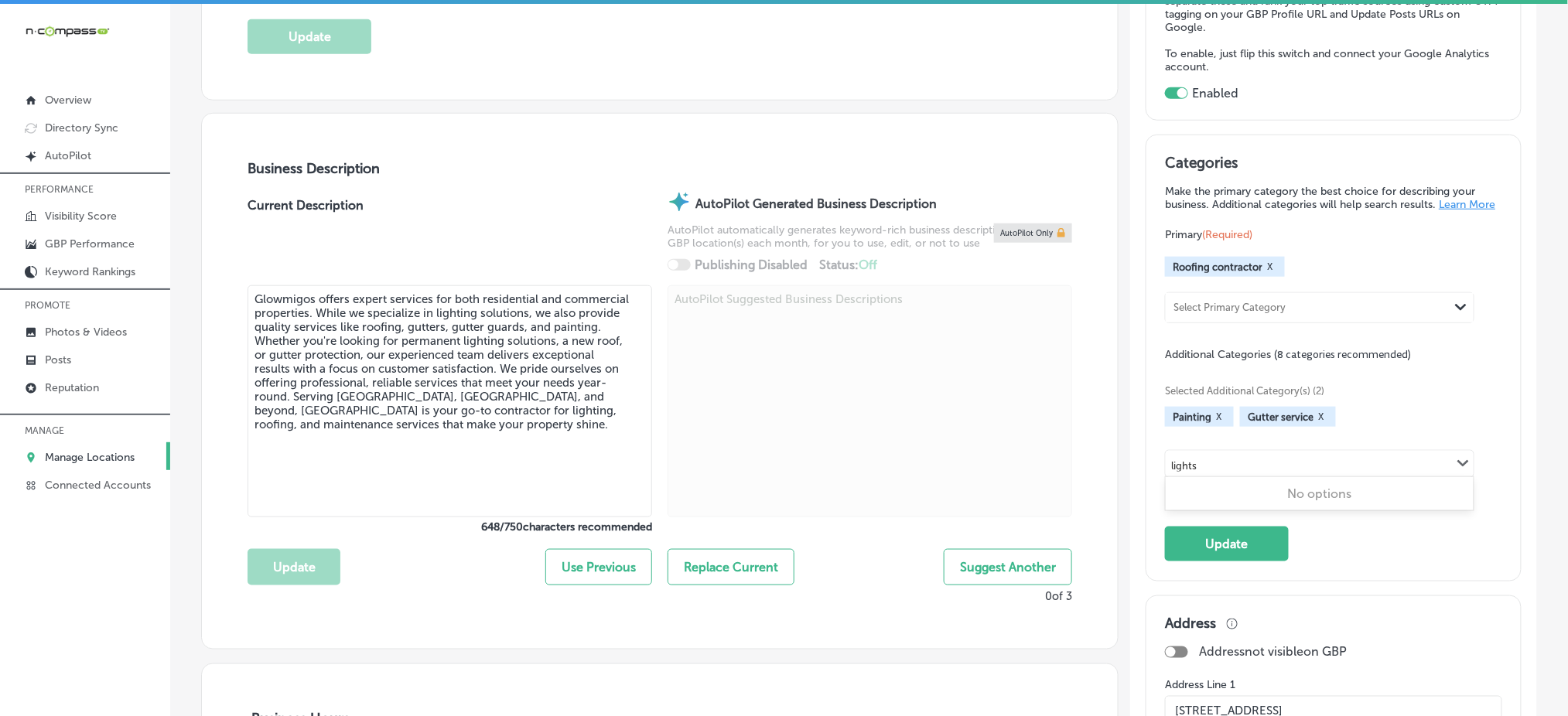
type input "lights"
click at [1348, 419] on div "Painting X Gutter service X" at bounding box center [1333, 416] width 336 height 20
click at [1330, 457] on div "Select Additional Category Path Created with Sketch." at bounding box center [1320, 464] width 308 height 26
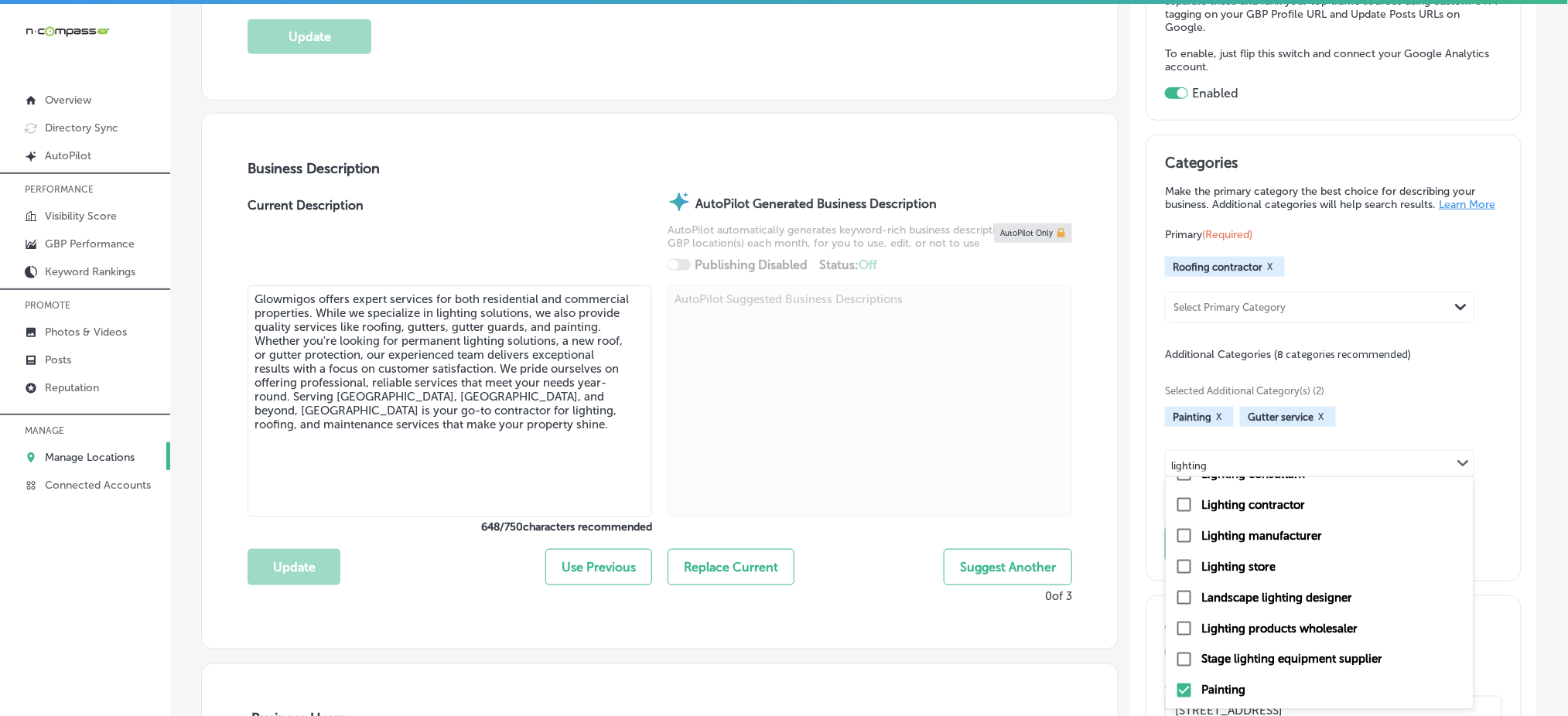
scroll to position [0, 0]
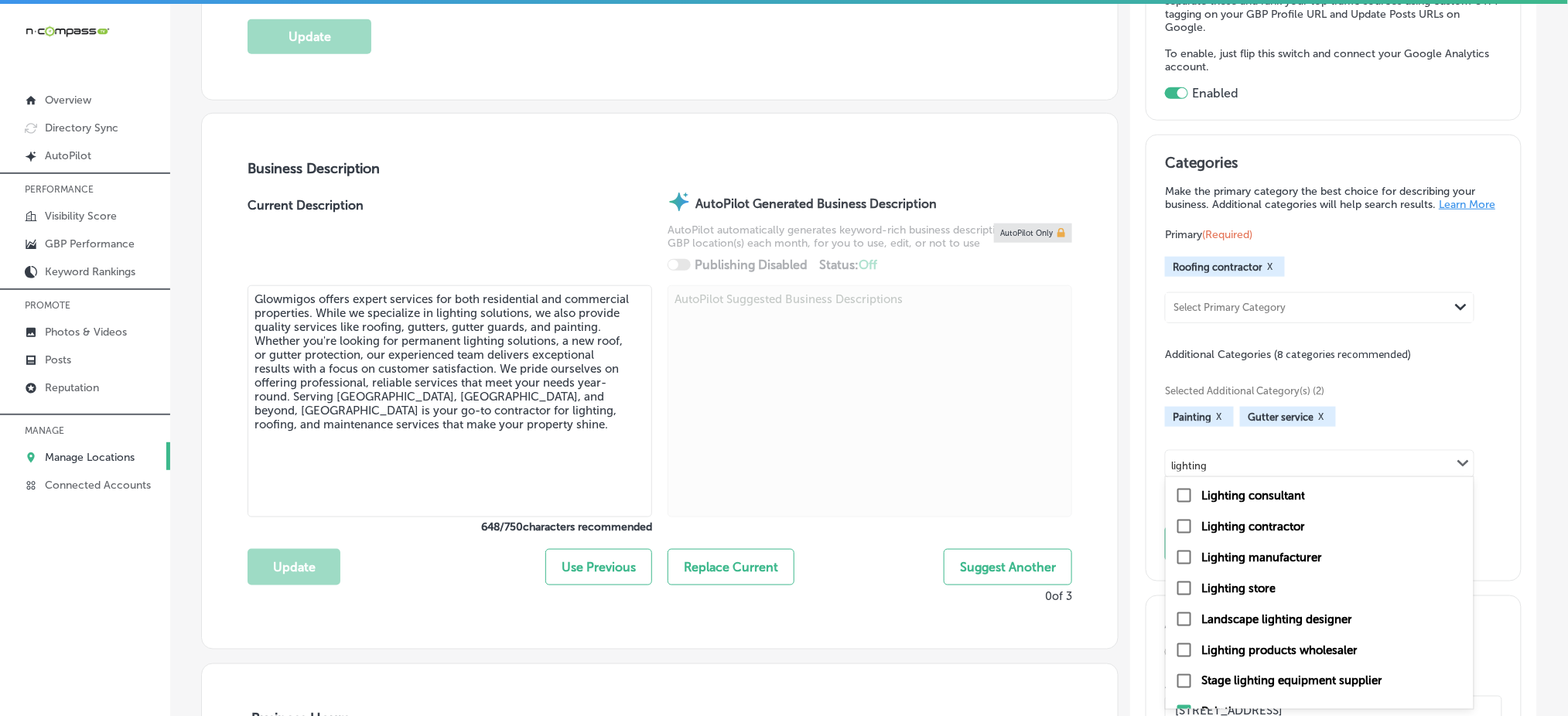
type input "lighting"
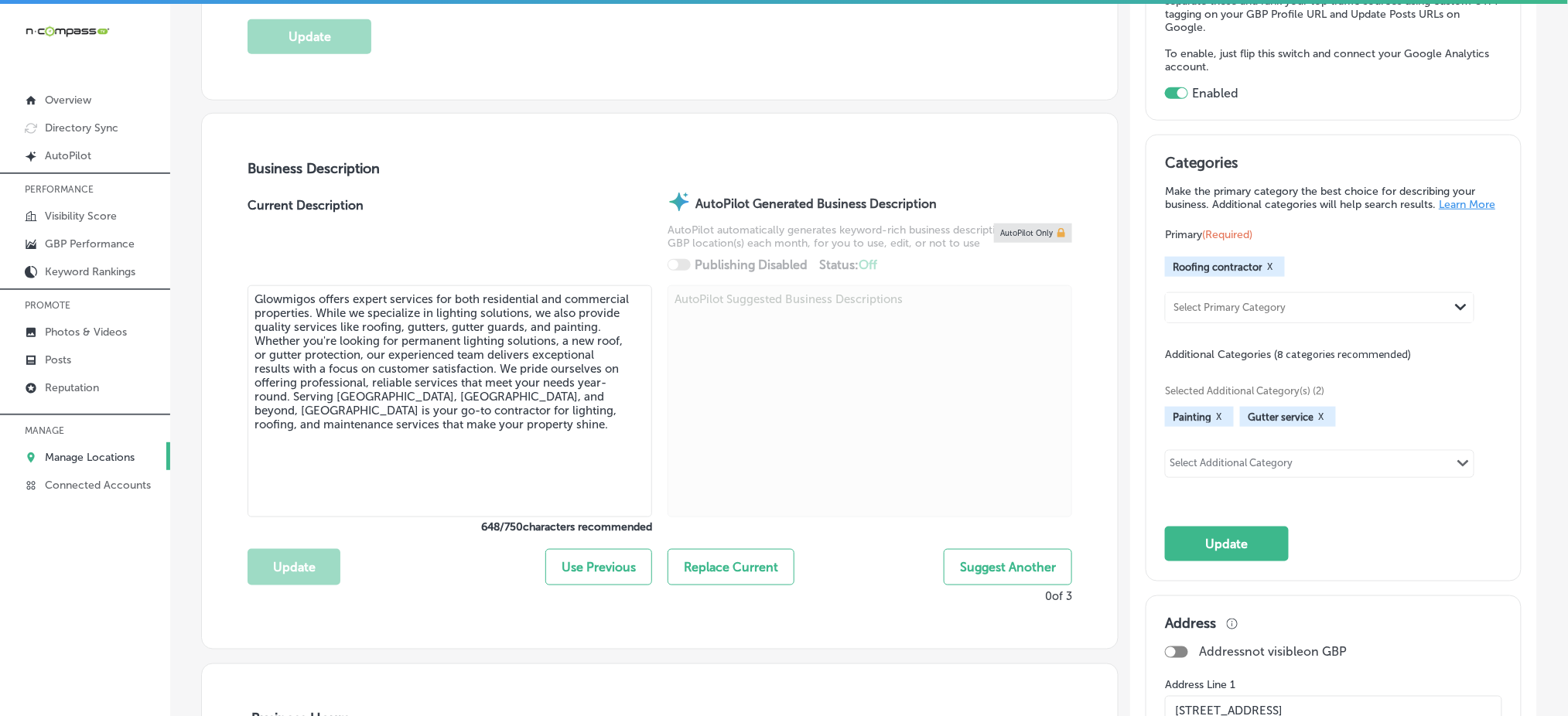
click at [1255, 464] on div "Select Additional Category" at bounding box center [1231, 466] width 123 height 18
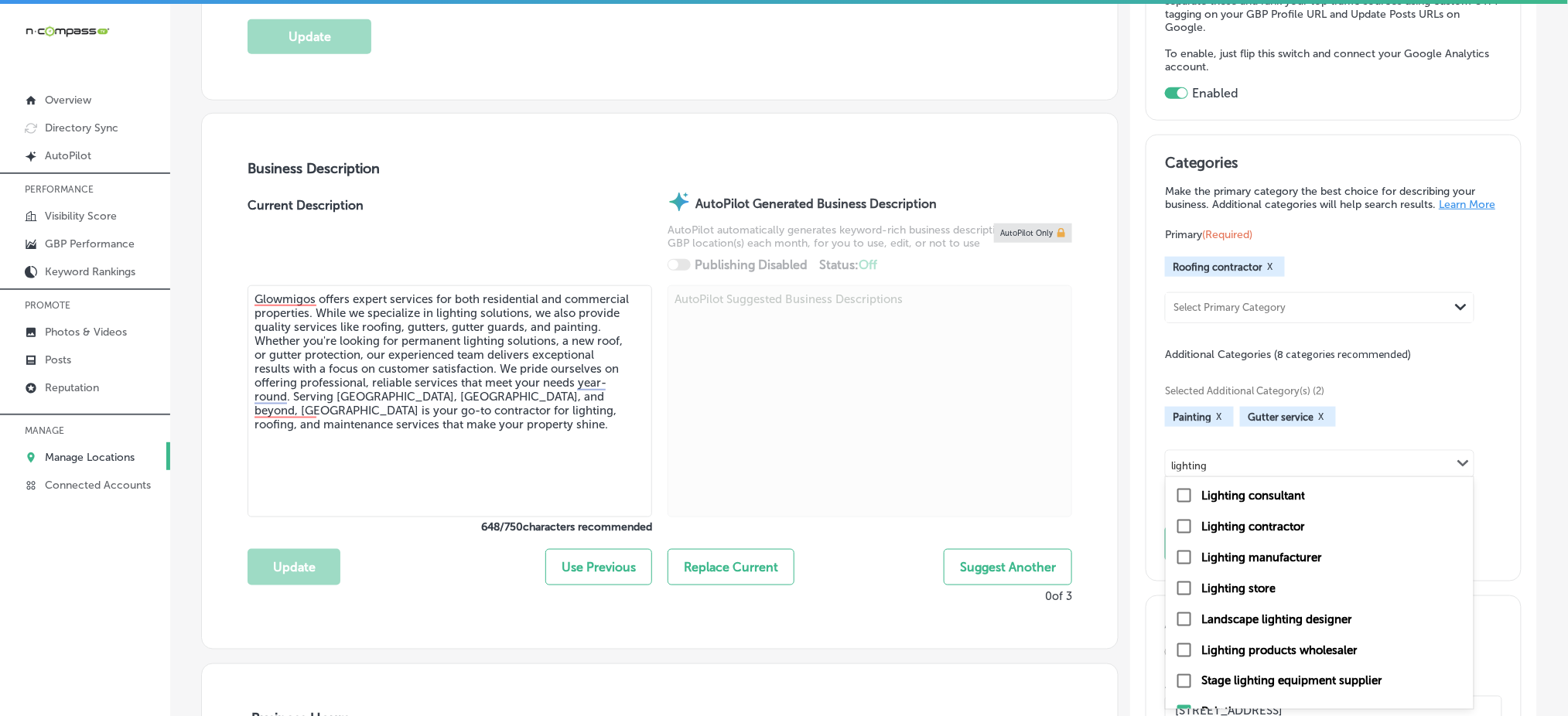
click at [1215, 530] on label "Lighting contractor" at bounding box center [1254, 527] width 104 height 14
type input "lighting"
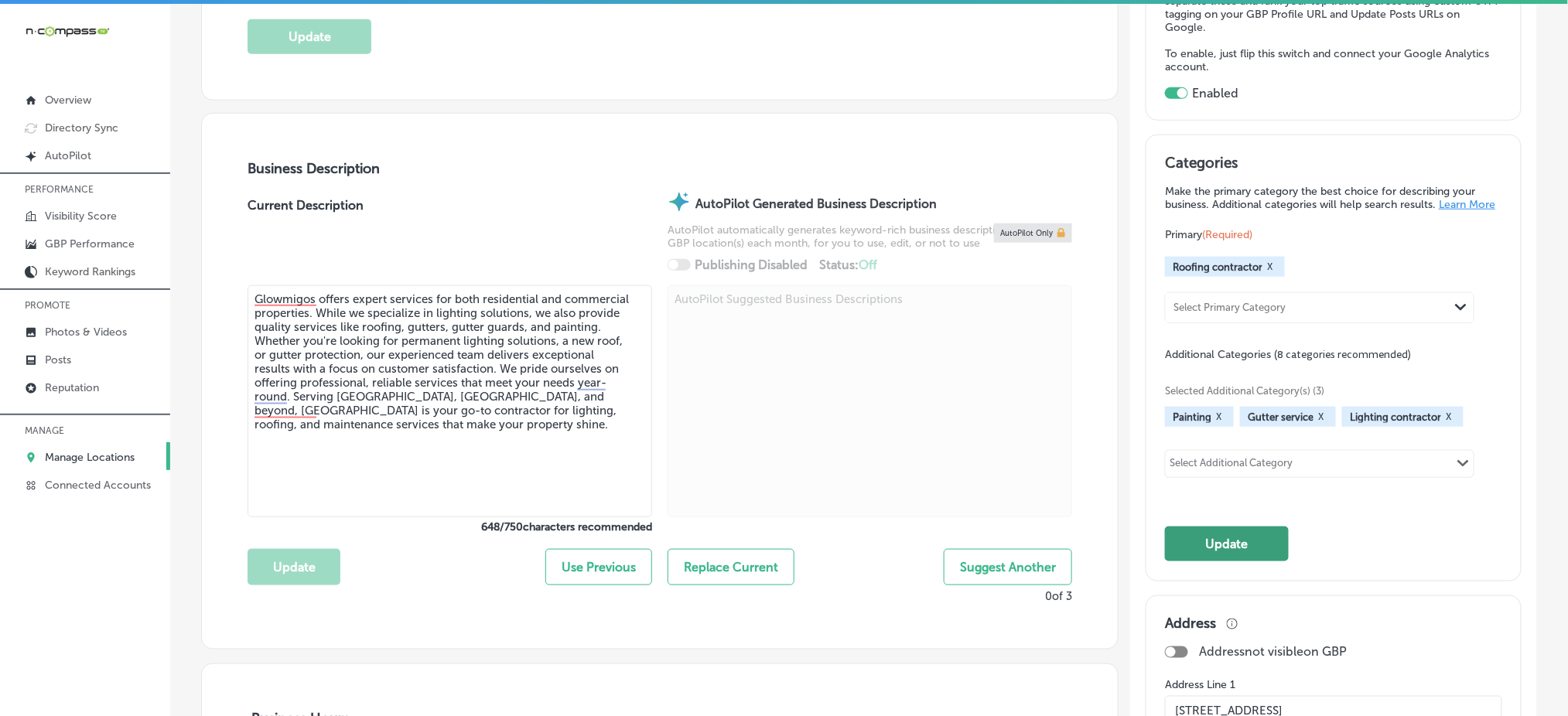
click at [1240, 541] on button "Update" at bounding box center [1227, 544] width 124 height 35
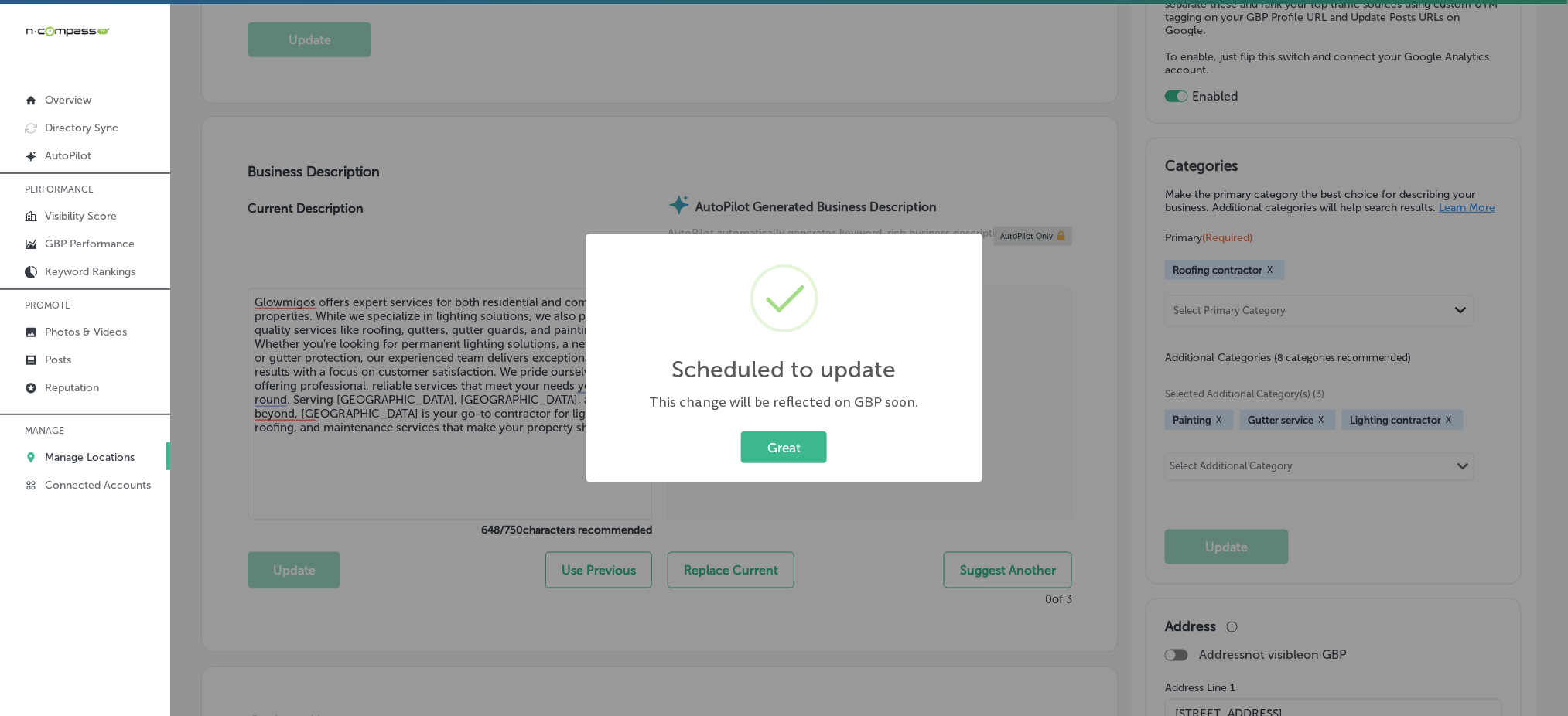
scroll to position [413, 0]
click at [767, 438] on button "Great" at bounding box center [784, 448] width 86 height 32
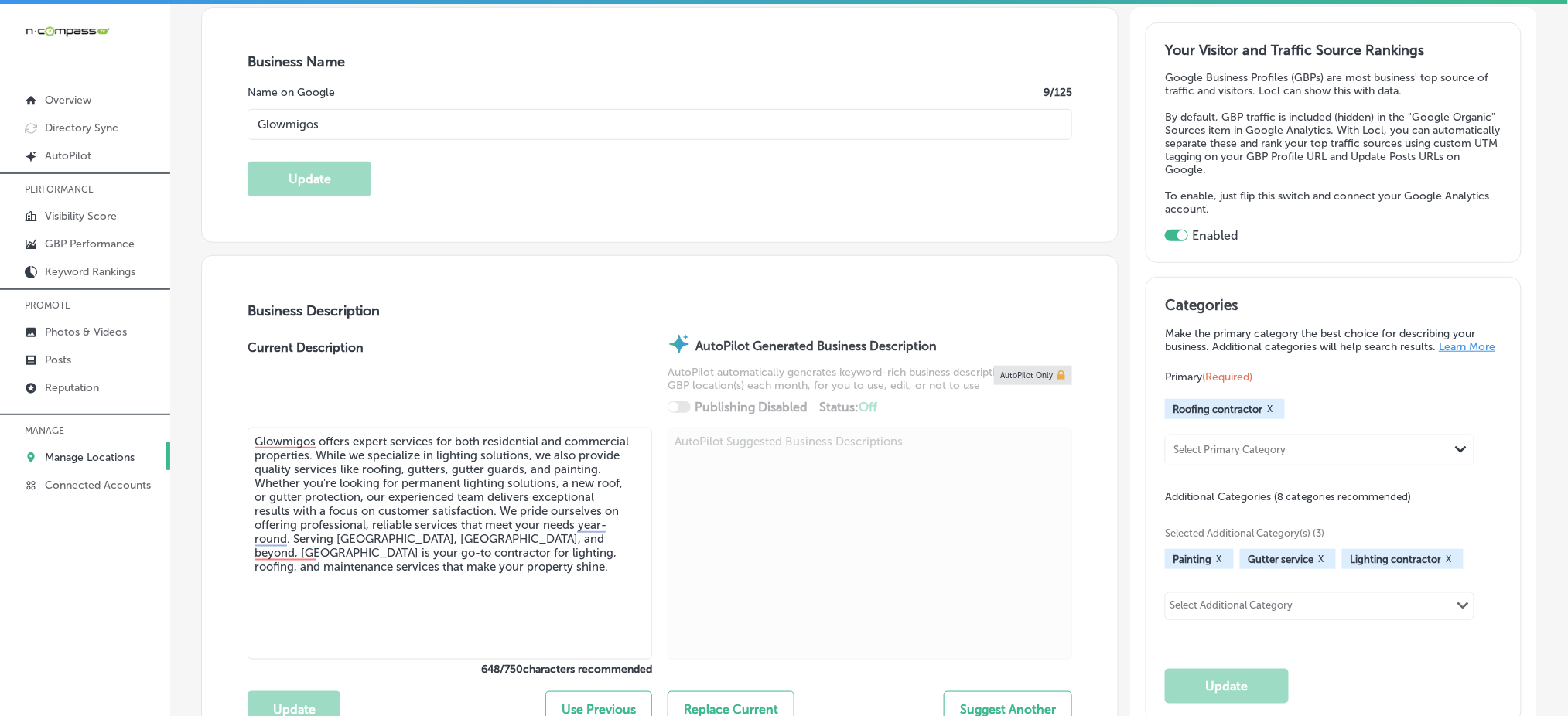
scroll to position [0, 0]
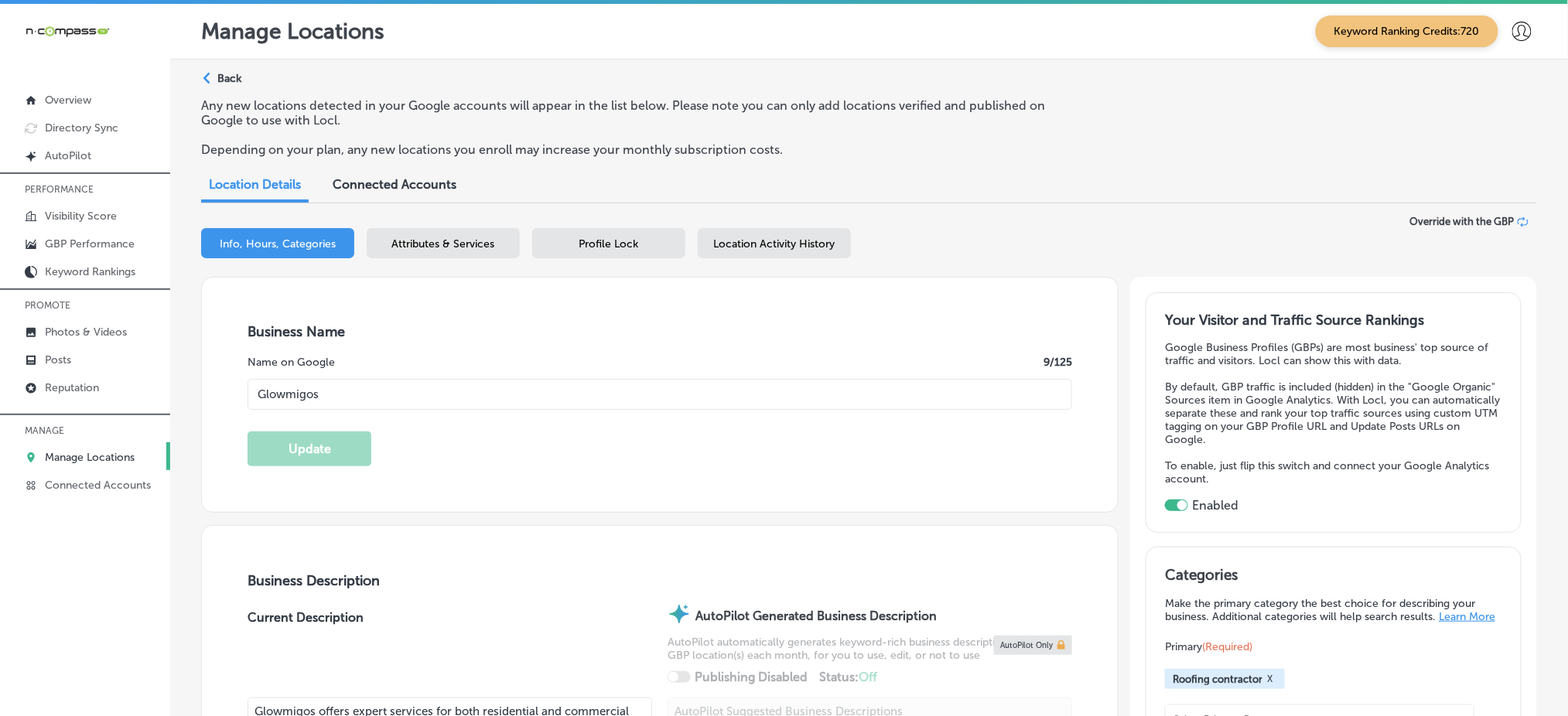
click at [437, 237] on span "Attributes & Services" at bounding box center [443, 244] width 103 height 13
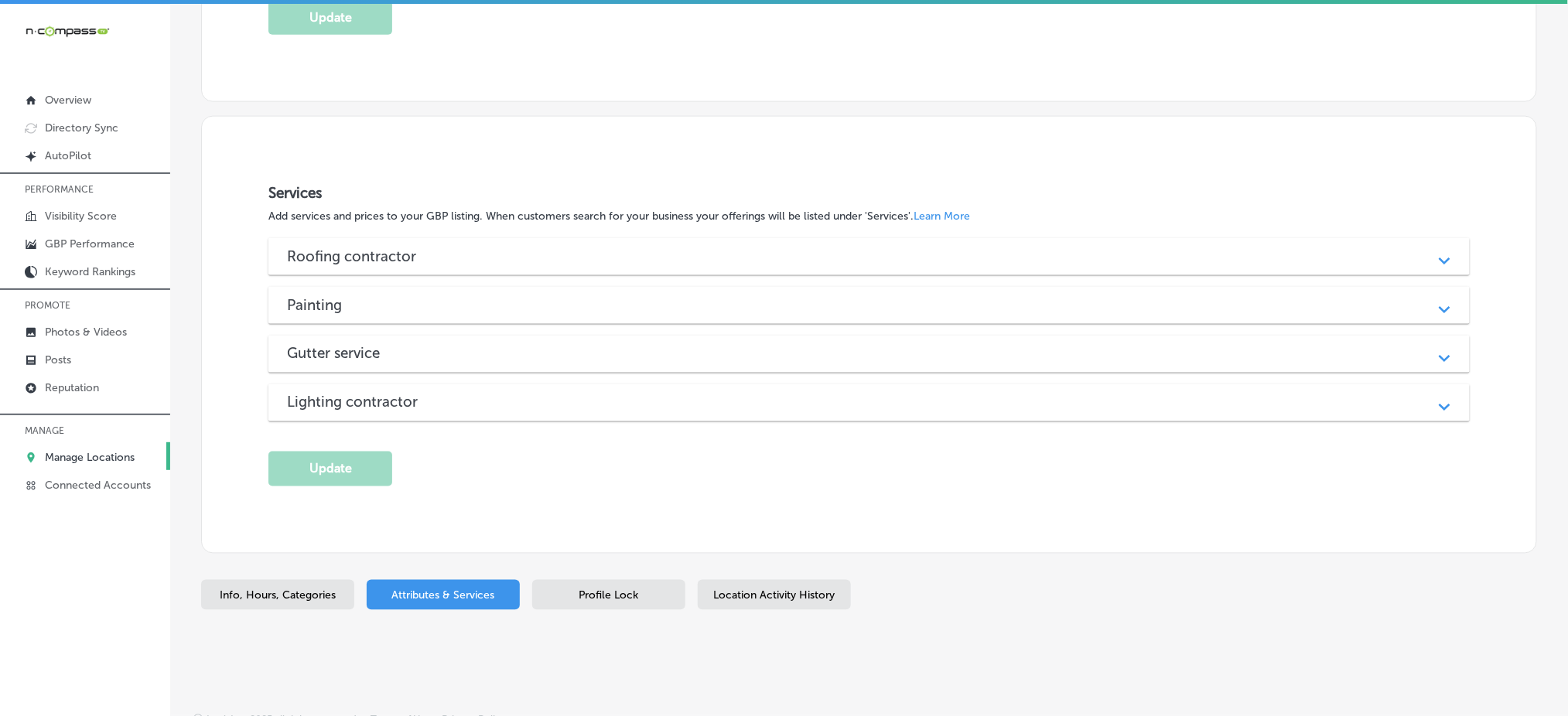
scroll to position [746, 0]
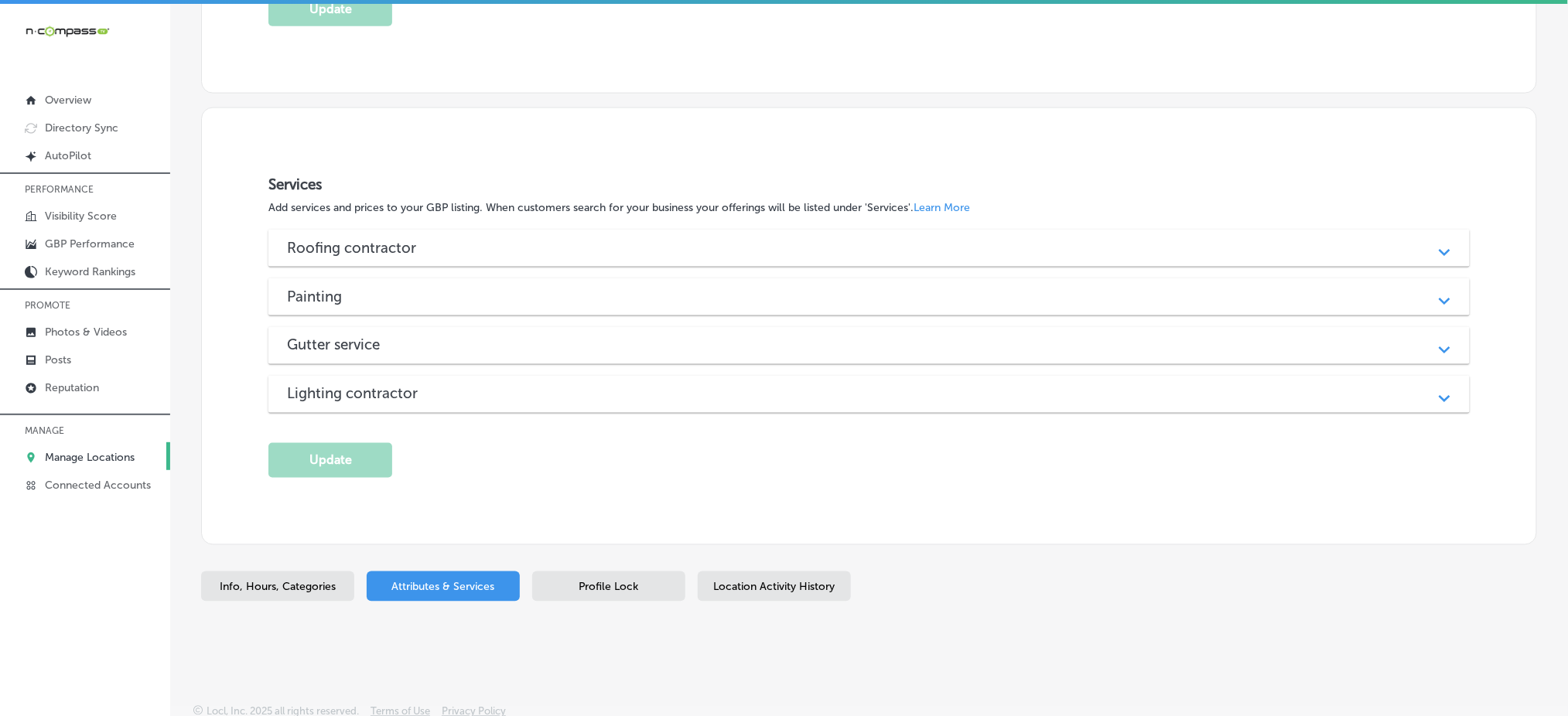
click at [362, 390] on h3 "Lighting contractor" at bounding box center [364, 394] width 156 height 18
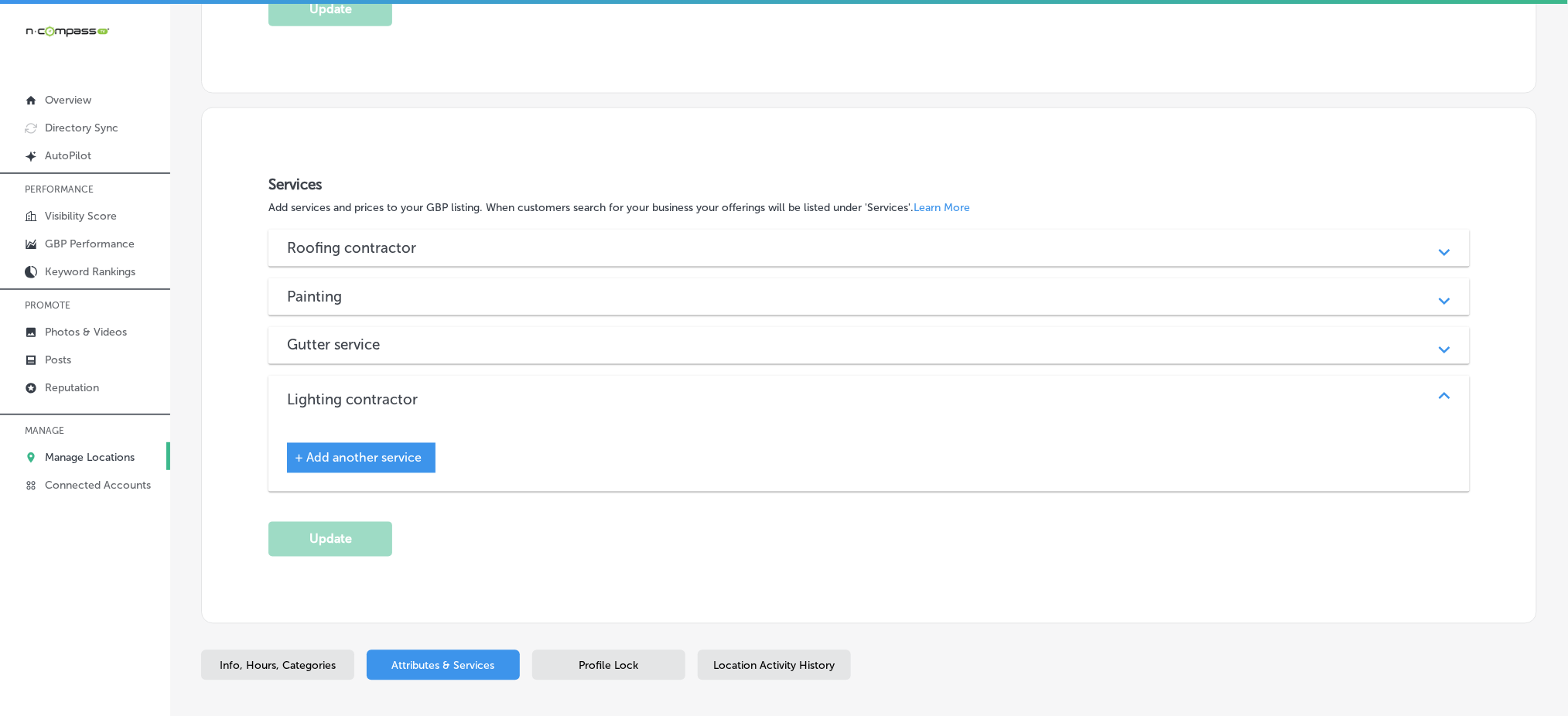
click at [376, 343] on h3 "Gutter service" at bounding box center [346, 345] width 118 height 18
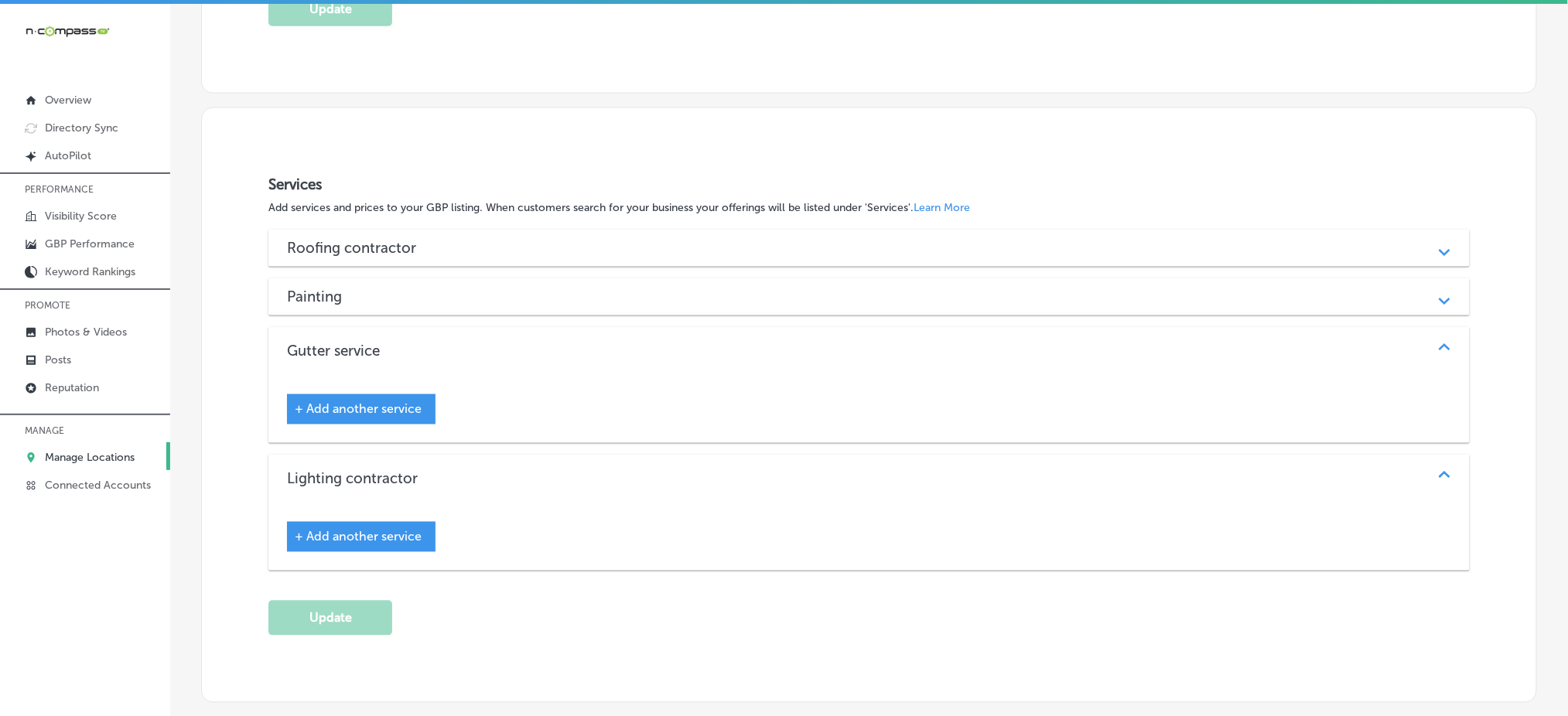
click at [389, 296] on div "Painting" at bounding box center [868, 296] width 1164 height 18
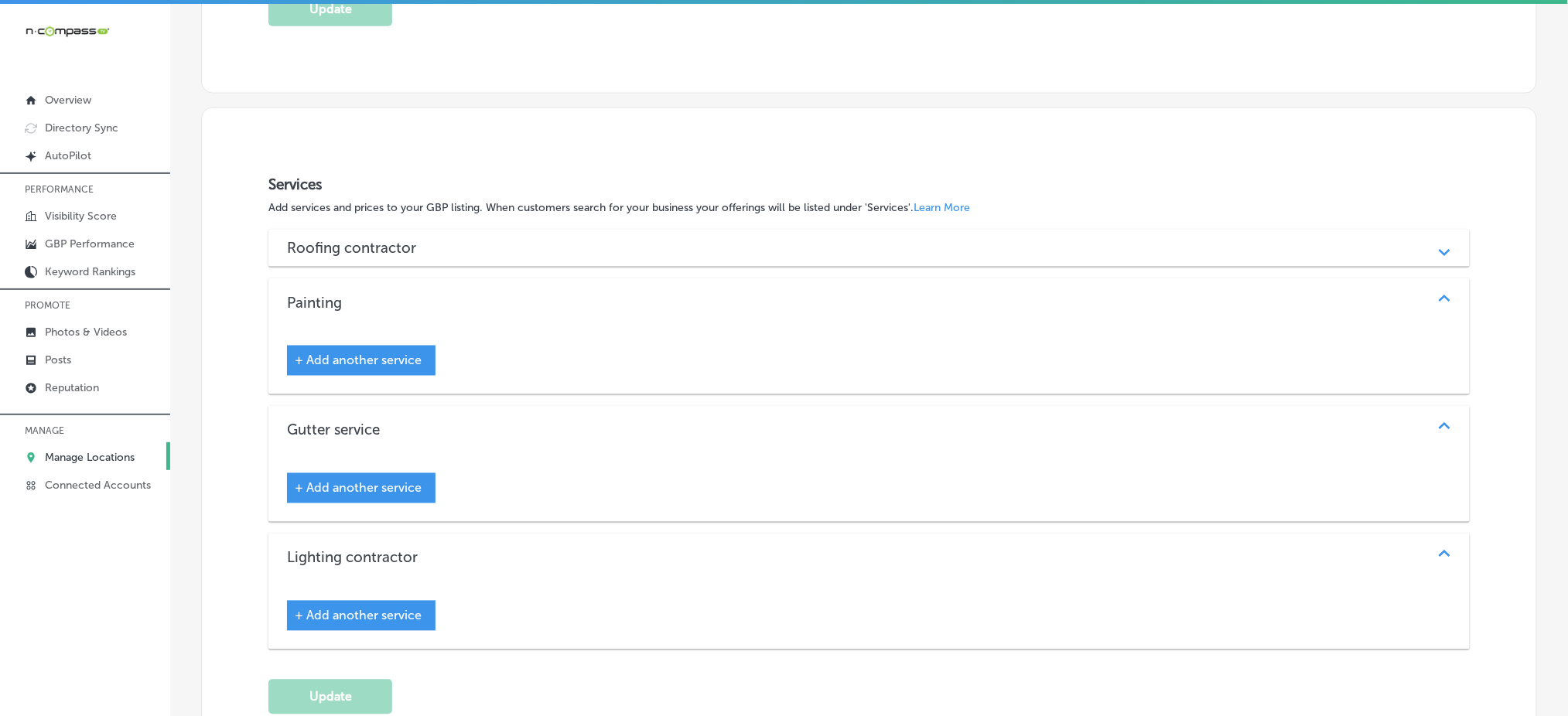
click at [414, 232] on div "Roofing contractor Path Created with Sketch." at bounding box center [869, 248] width 1202 height 37
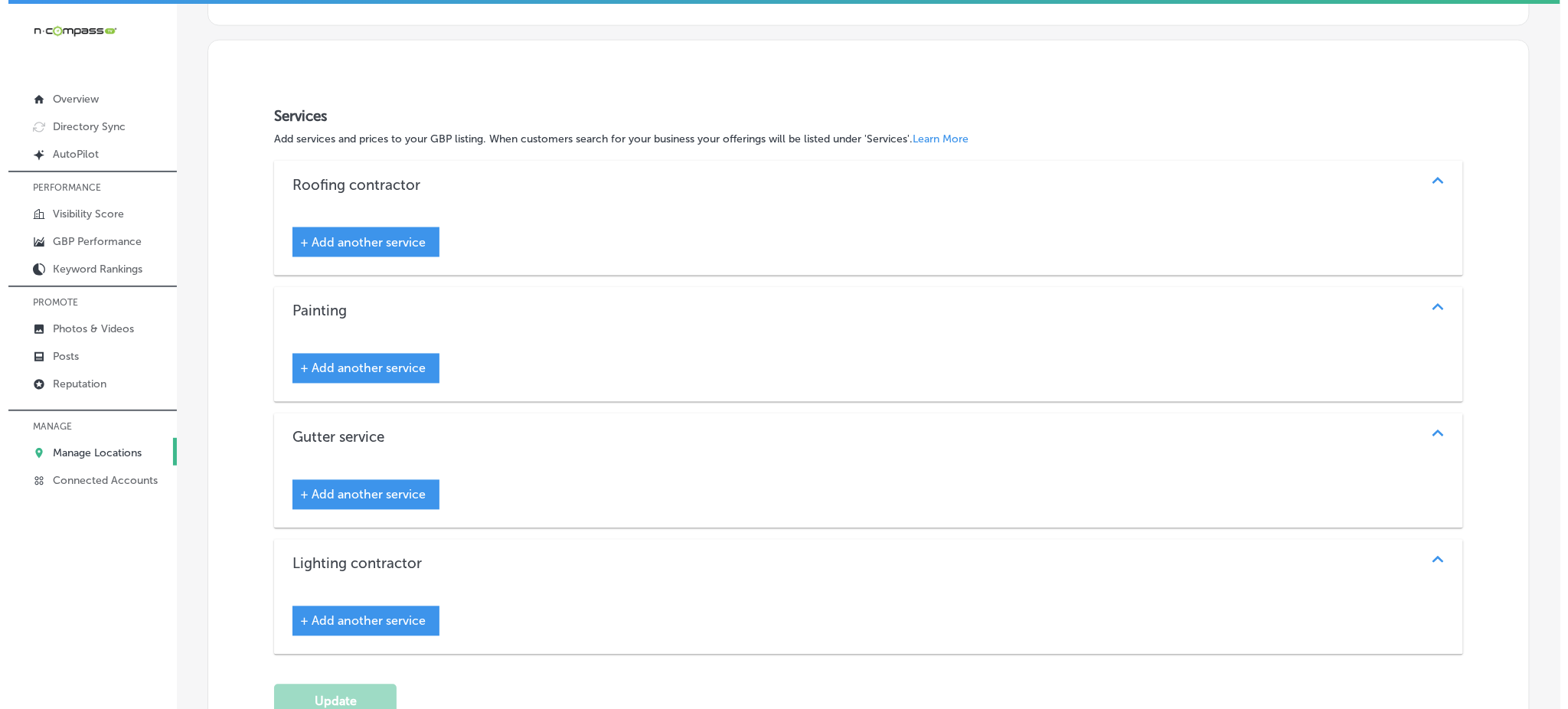
scroll to position [841, 0]
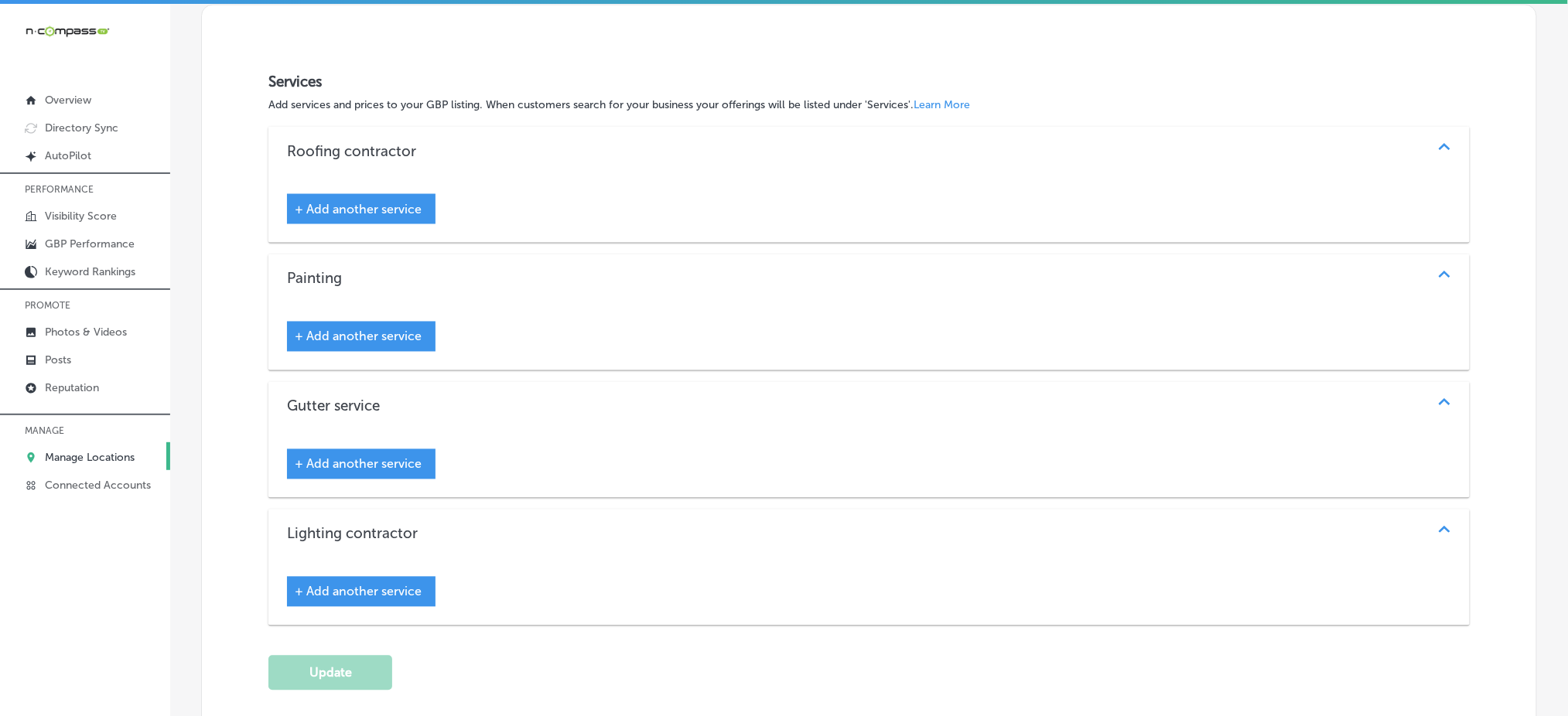
click at [348, 577] on div "+ Add another service" at bounding box center [361, 592] width 149 height 30
click at [350, 589] on span "+ Add another service" at bounding box center [358, 592] width 127 height 15
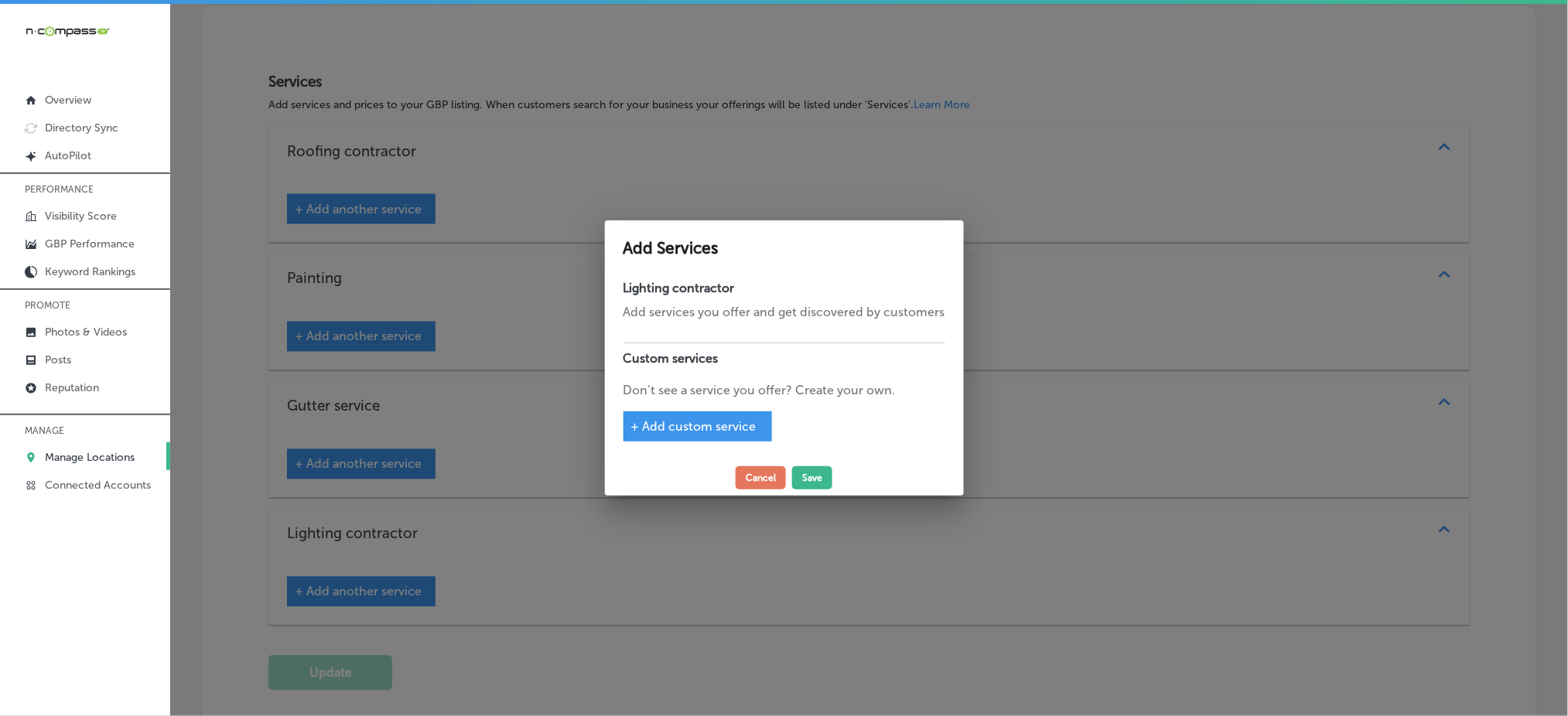
scroll to position [854, 0]
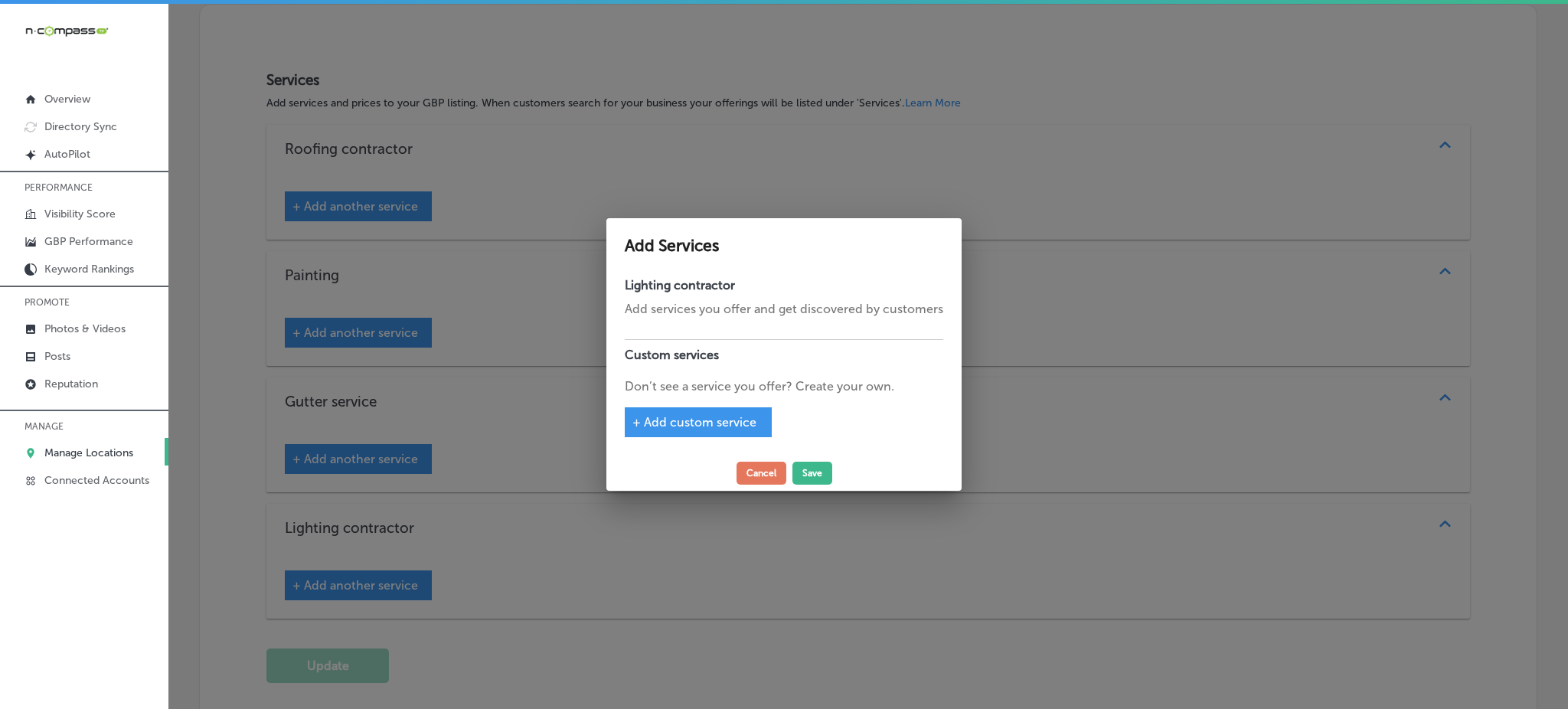
click at [670, 422] on span "+ Add custom service" at bounding box center [694, 422] width 124 height 15
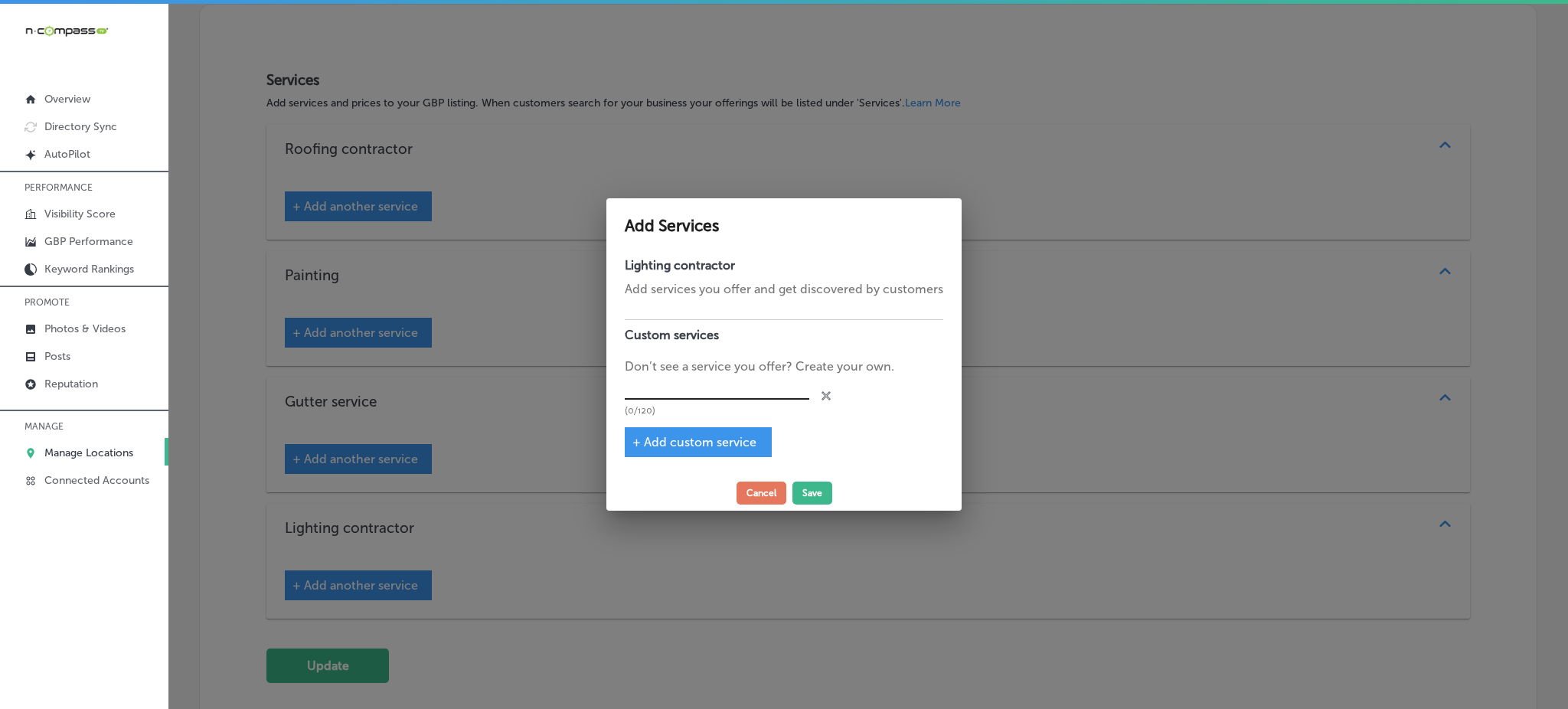
click at [672, 387] on input "text" at bounding box center [717, 388] width 185 height 24
paste input "temporary lighting"
type input "temporary lighting"
click at [657, 437] on span "+ Add custom service" at bounding box center [694, 442] width 124 height 15
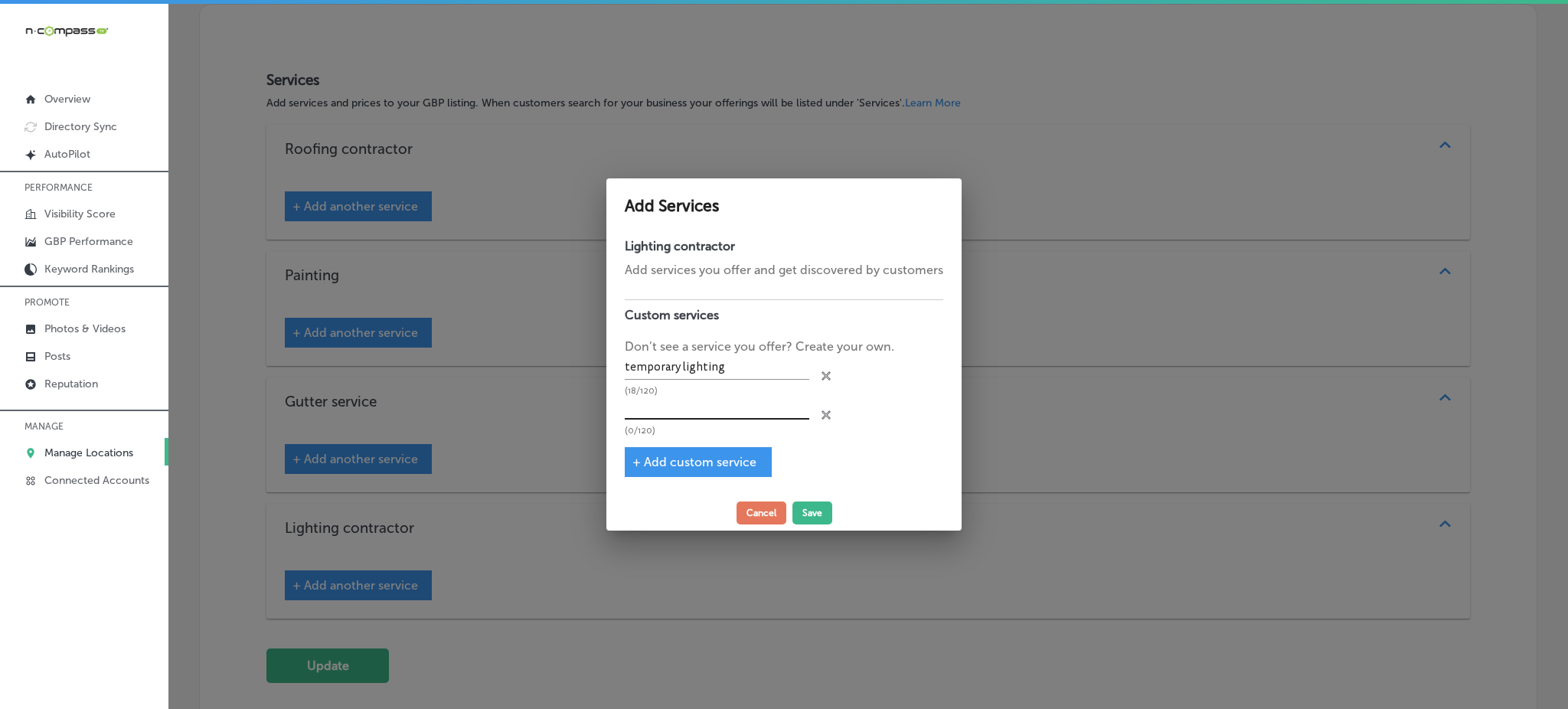
click at [669, 416] on input "text" at bounding box center [717, 408] width 185 height 24
paste input "permanant lights"
type input "permanant lights"
click at [666, 466] on span "+ Add custom service" at bounding box center [694, 462] width 124 height 15
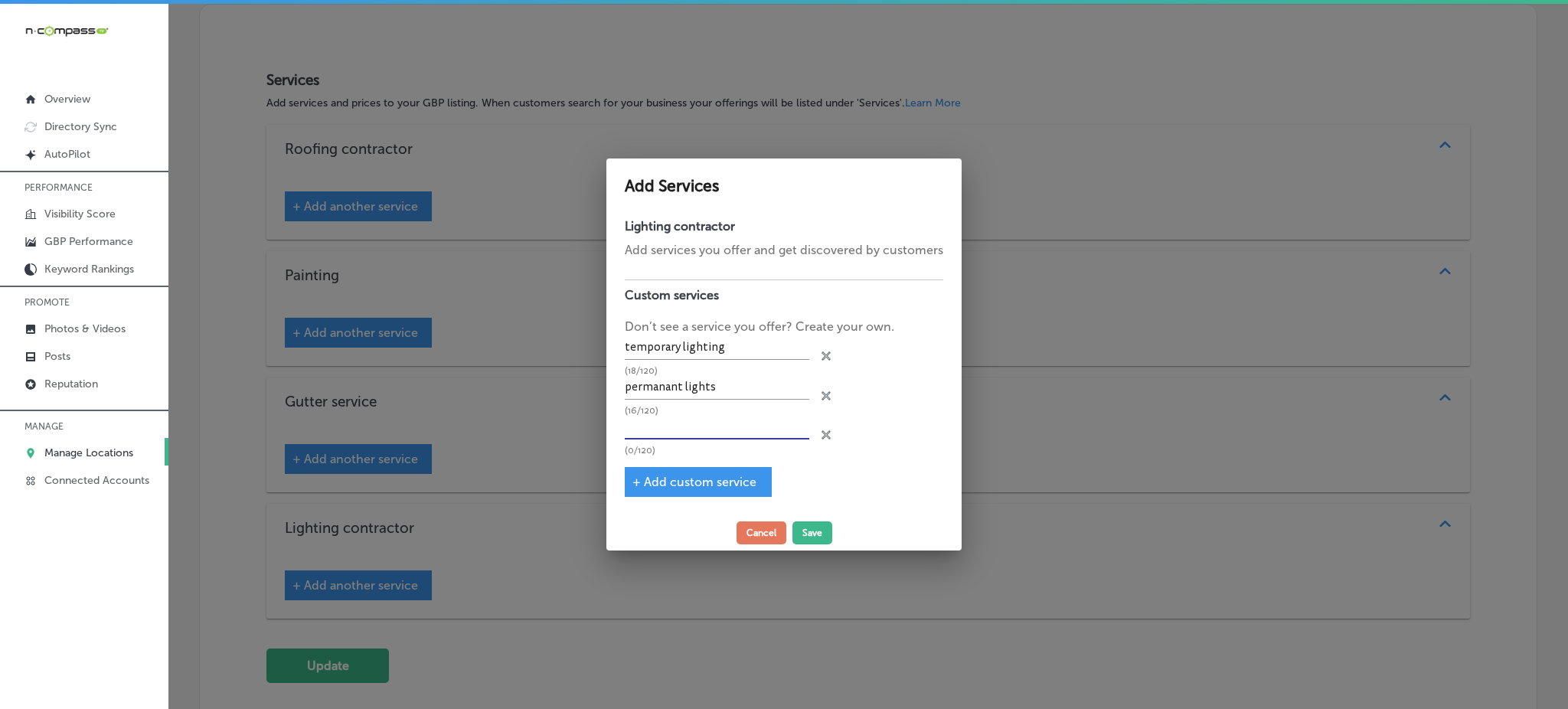
click at [674, 420] on input "text" at bounding box center [717, 427] width 185 height 24
paste input "commercial lights"
type input "commercial lights"
click at [643, 484] on span "+ Add custom service" at bounding box center [694, 482] width 124 height 15
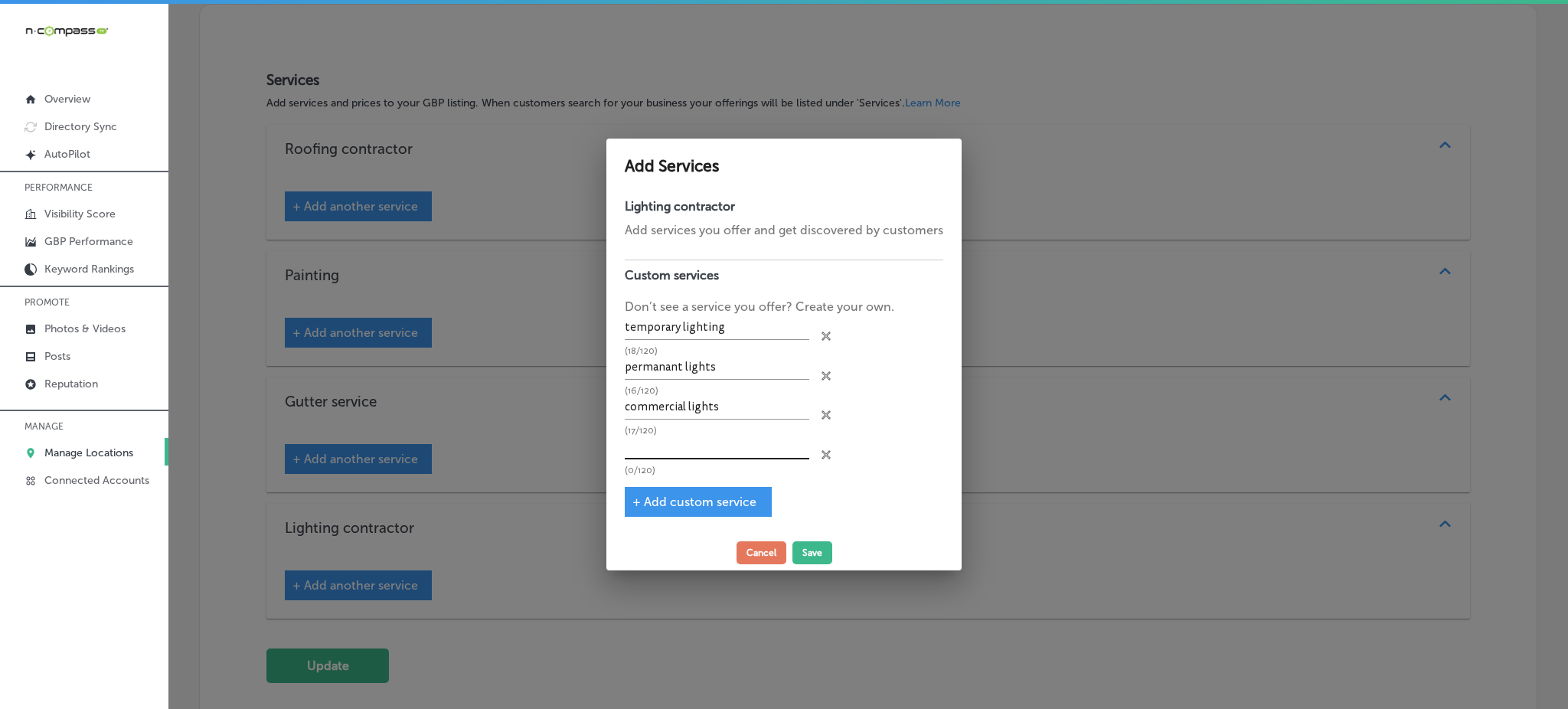
click at [675, 444] on input "text" at bounding box center [717, 447] width 185 height 24
paste input "residential lights"
type input "residential lights"
click at [809, 543] on button "Save" at bounding box center [812, 553] width 40 height 23
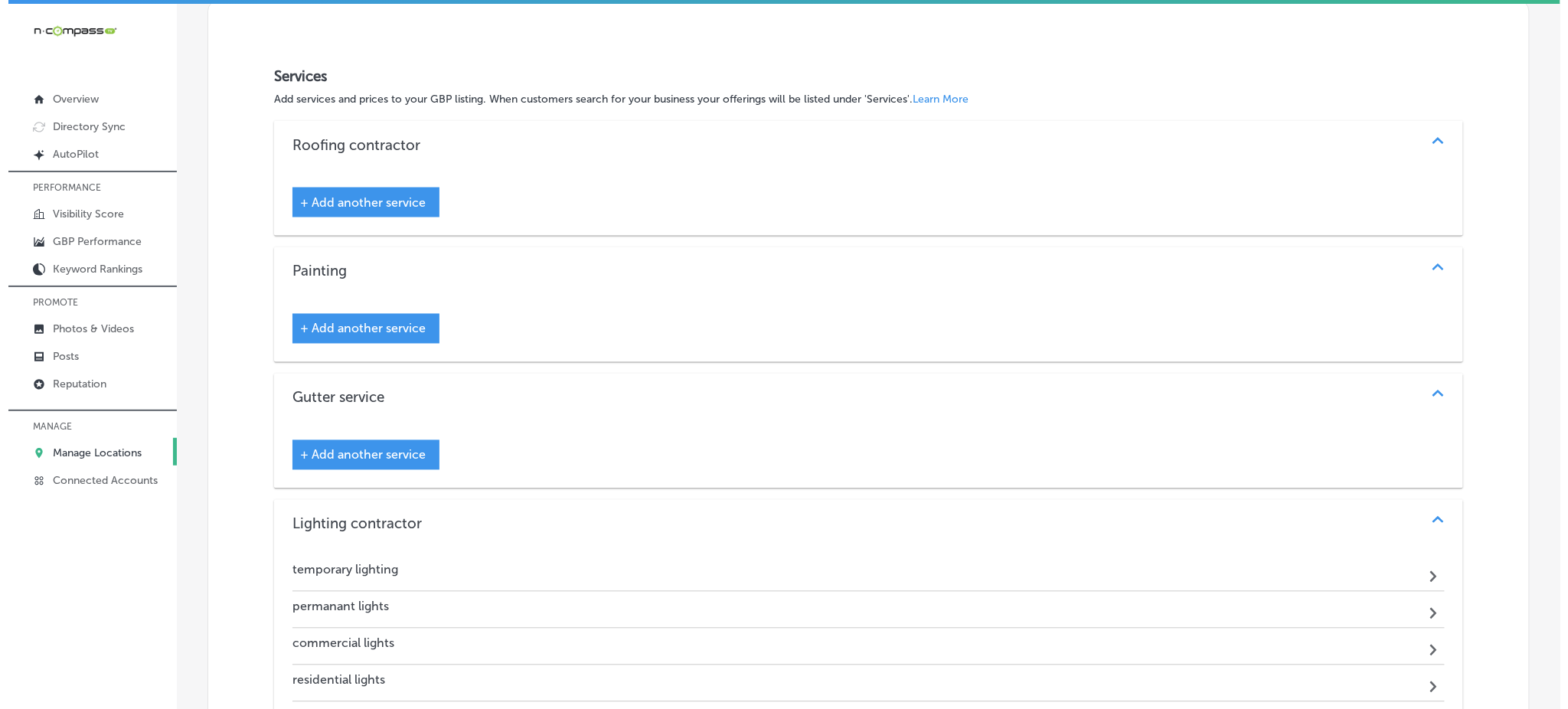
scroll to position [841, 0]
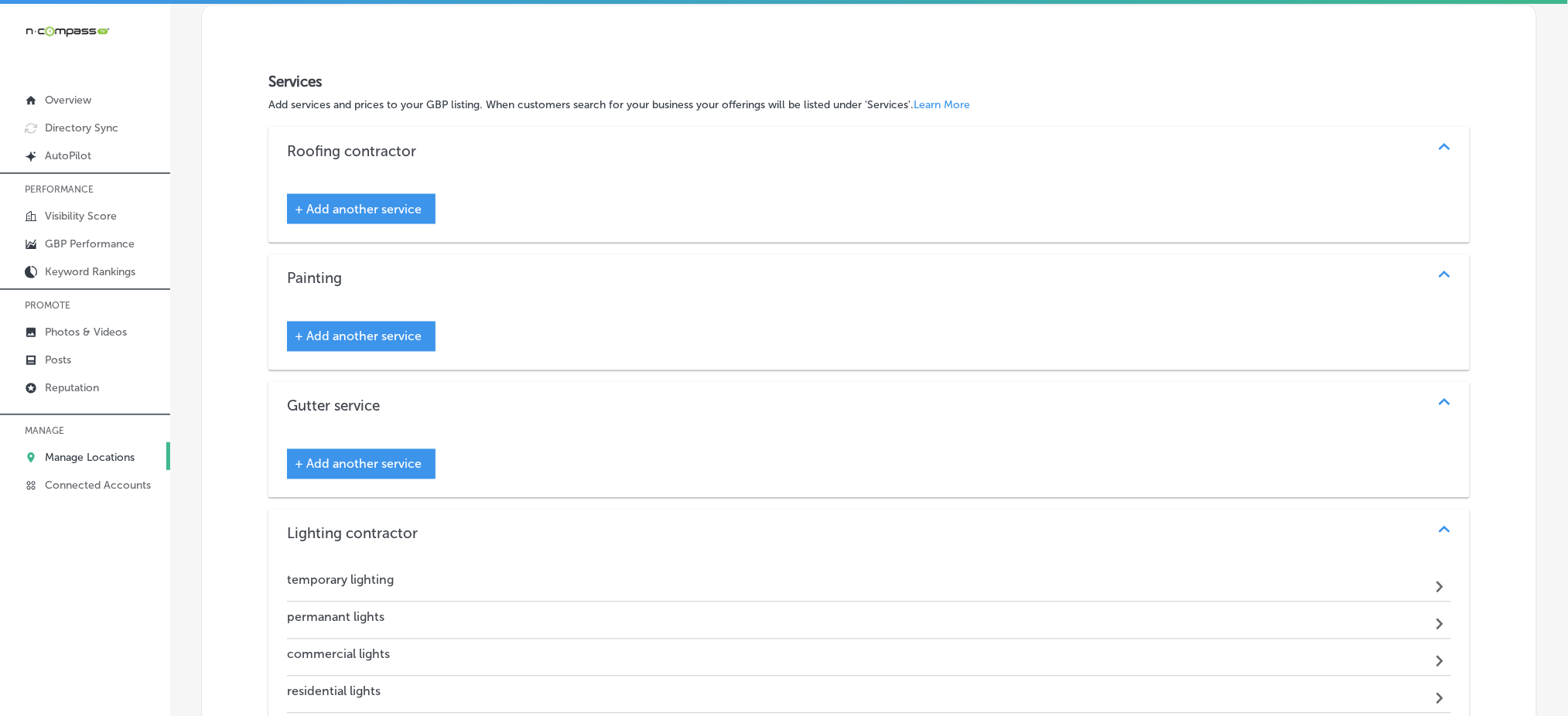
click at [313, 471] on div "+ Add another service" at bounding box center [361, 464] width 149 height 30
click at [364, 457] on span "+ Add another service" at bounding box center [358, 464] width 127 height 15
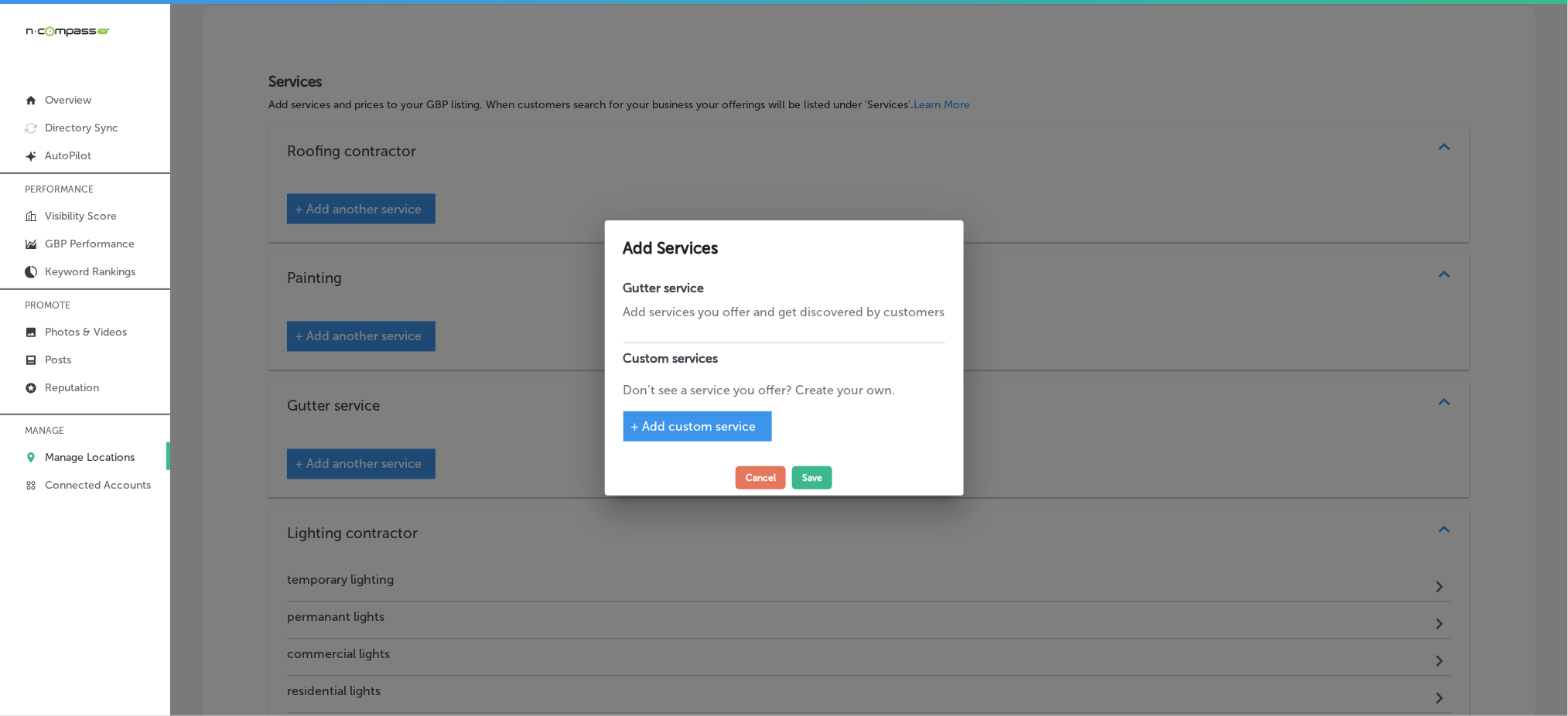
scroll to position [854, 0]
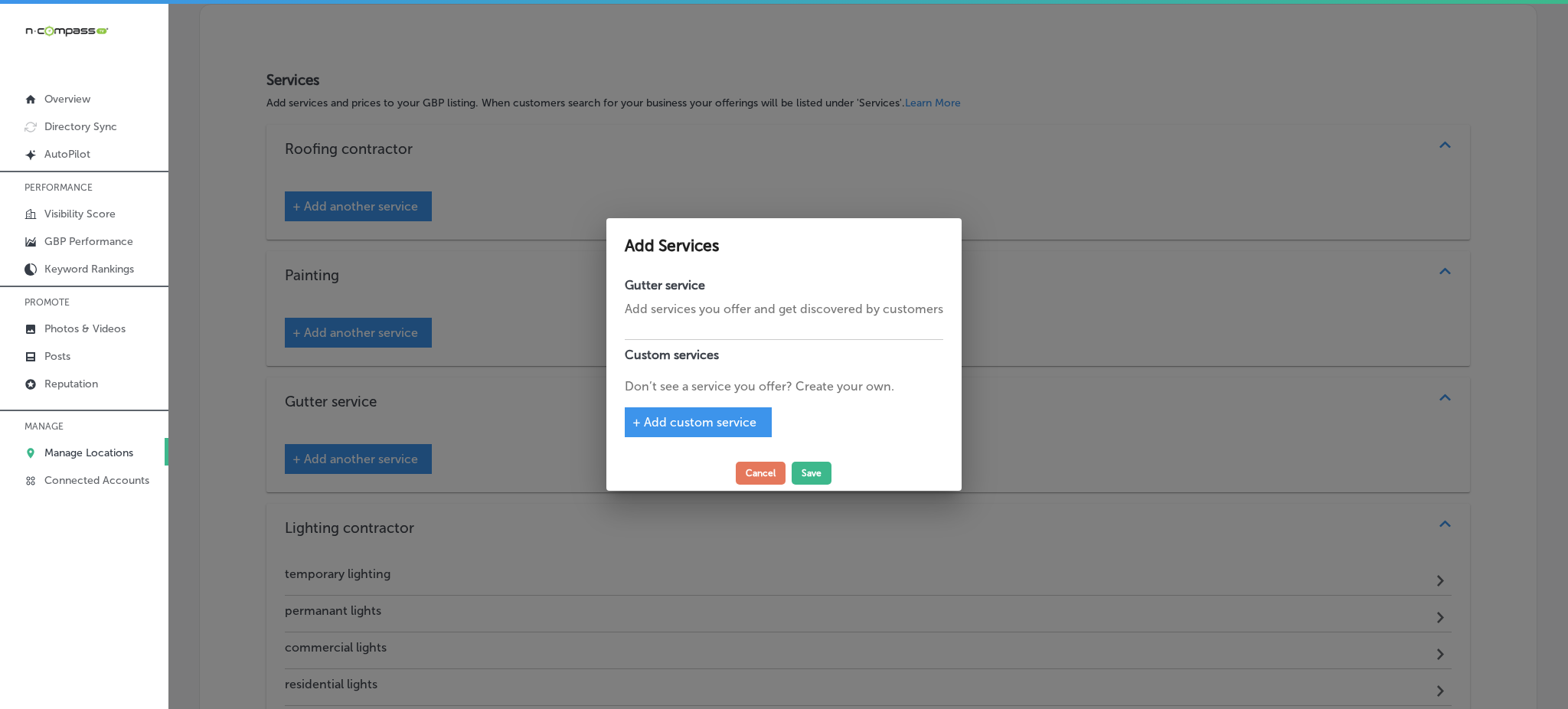
click at [657, 415] on span "+ Add custom service" at bounding box center [694, 422] width 124 height 15
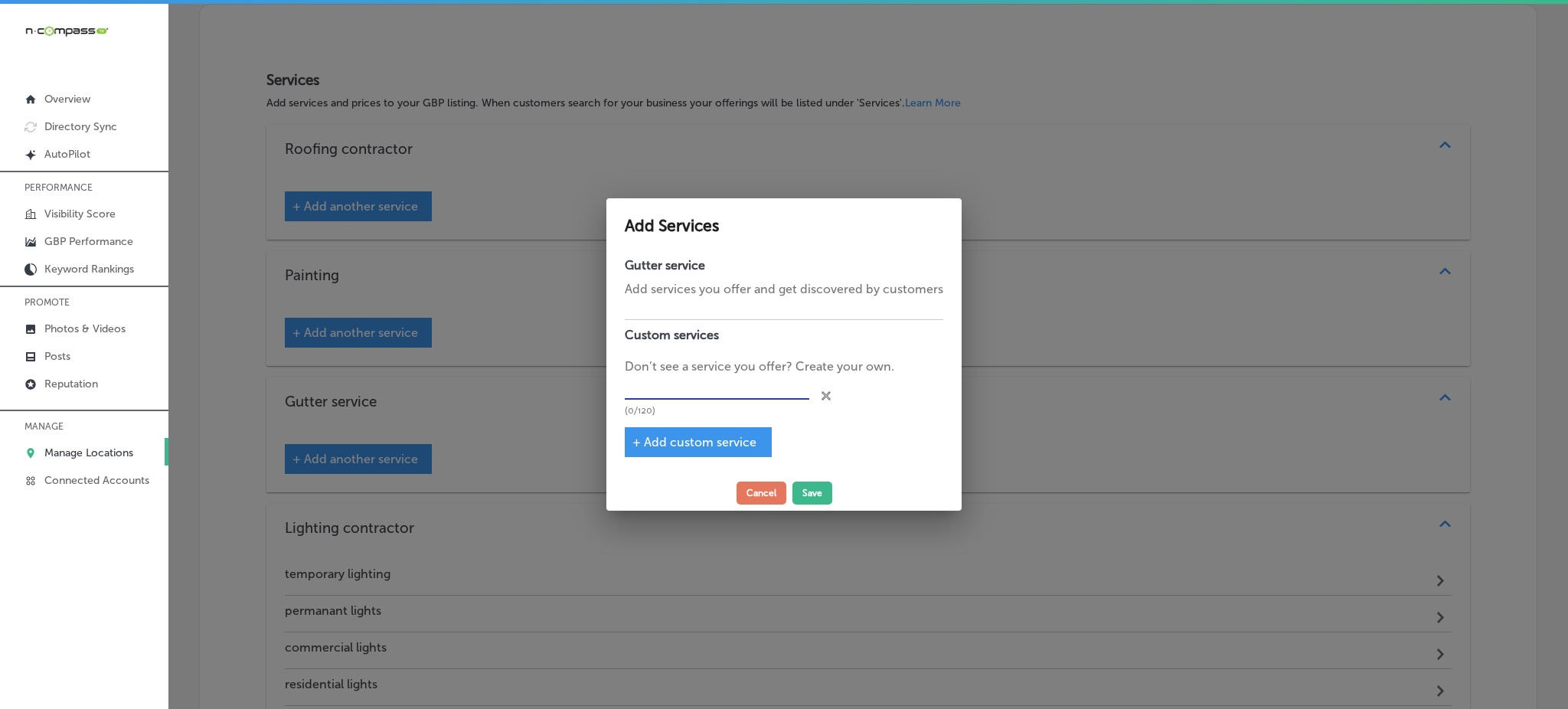
click at [665, 391] on input "text" at bounding box center [717, 388] width 185 height 24
paste input "gutter guards"
type input "gutter guards"
click at [806, 493] on button "Save" at bounding box center [812, 493] width 40 height 23
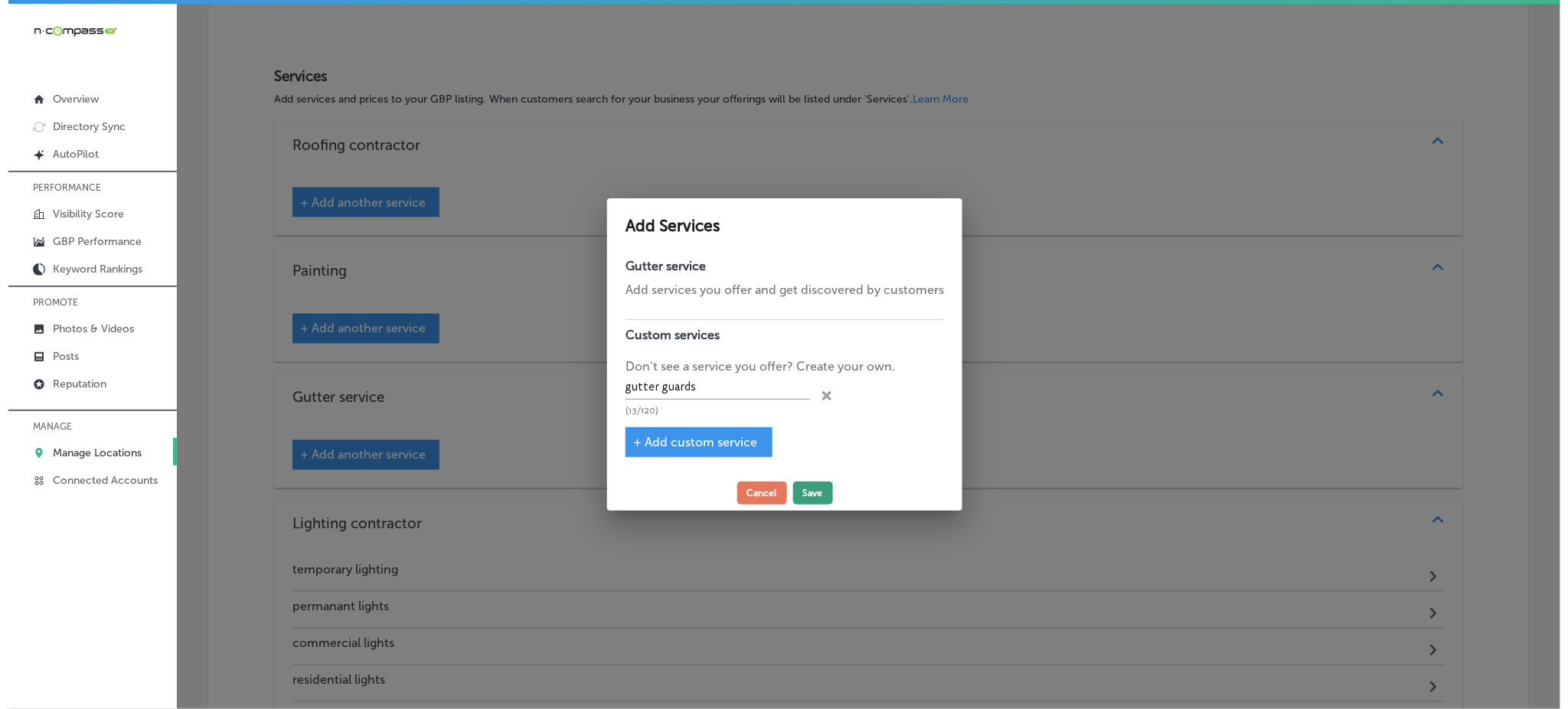
scroll to position [841, 0]
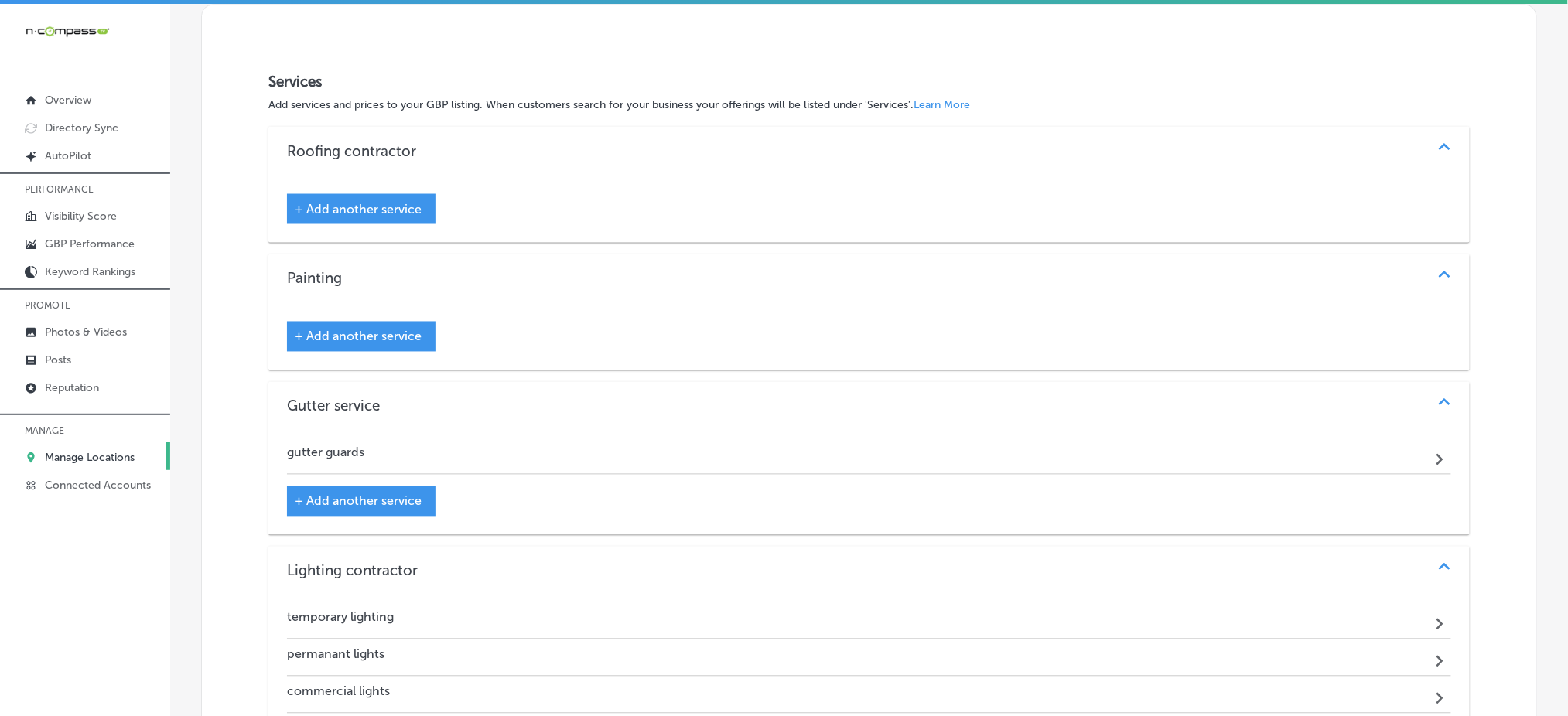
click at [355, 202] on span "+ Add another service" at bounding box center [358, 208] width 127 height 15
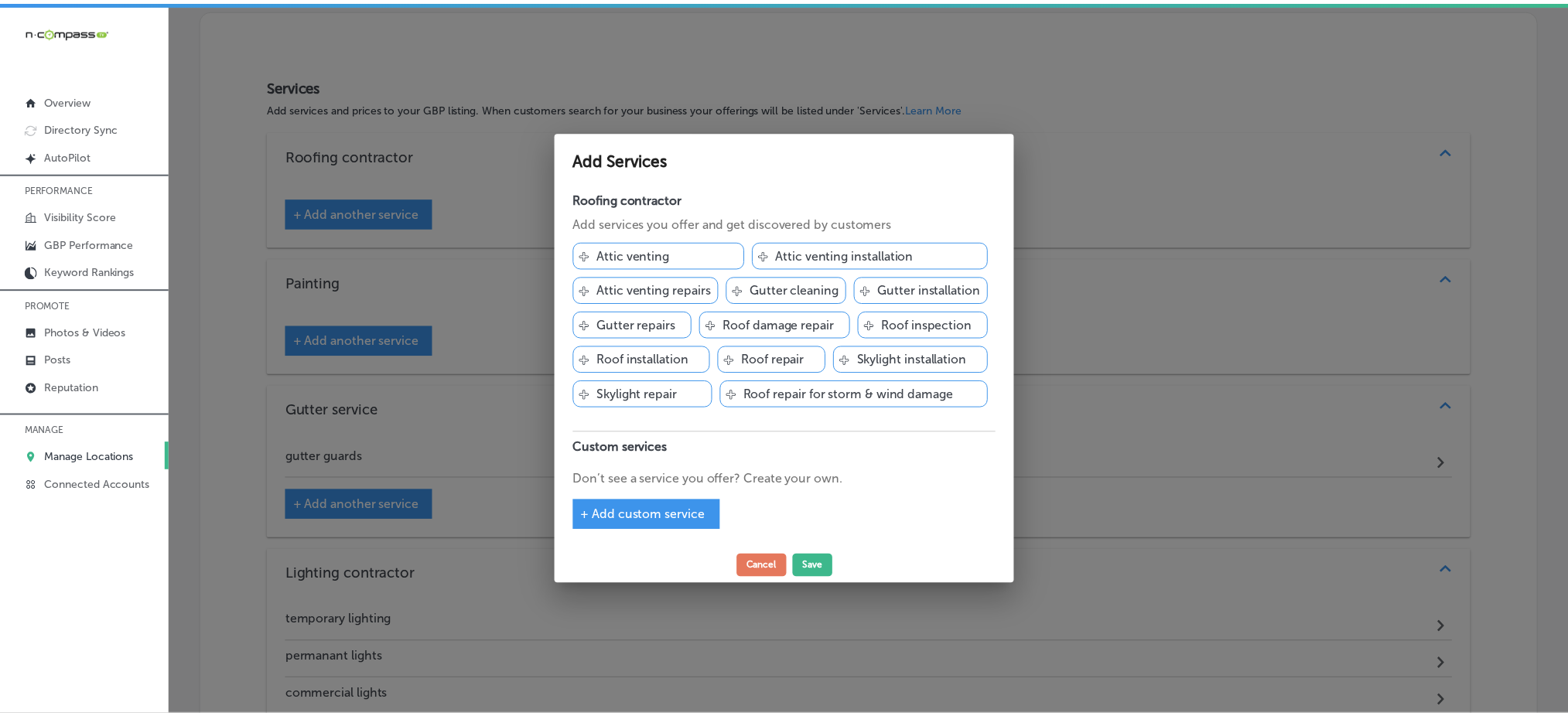
scroll to position [854, 0]
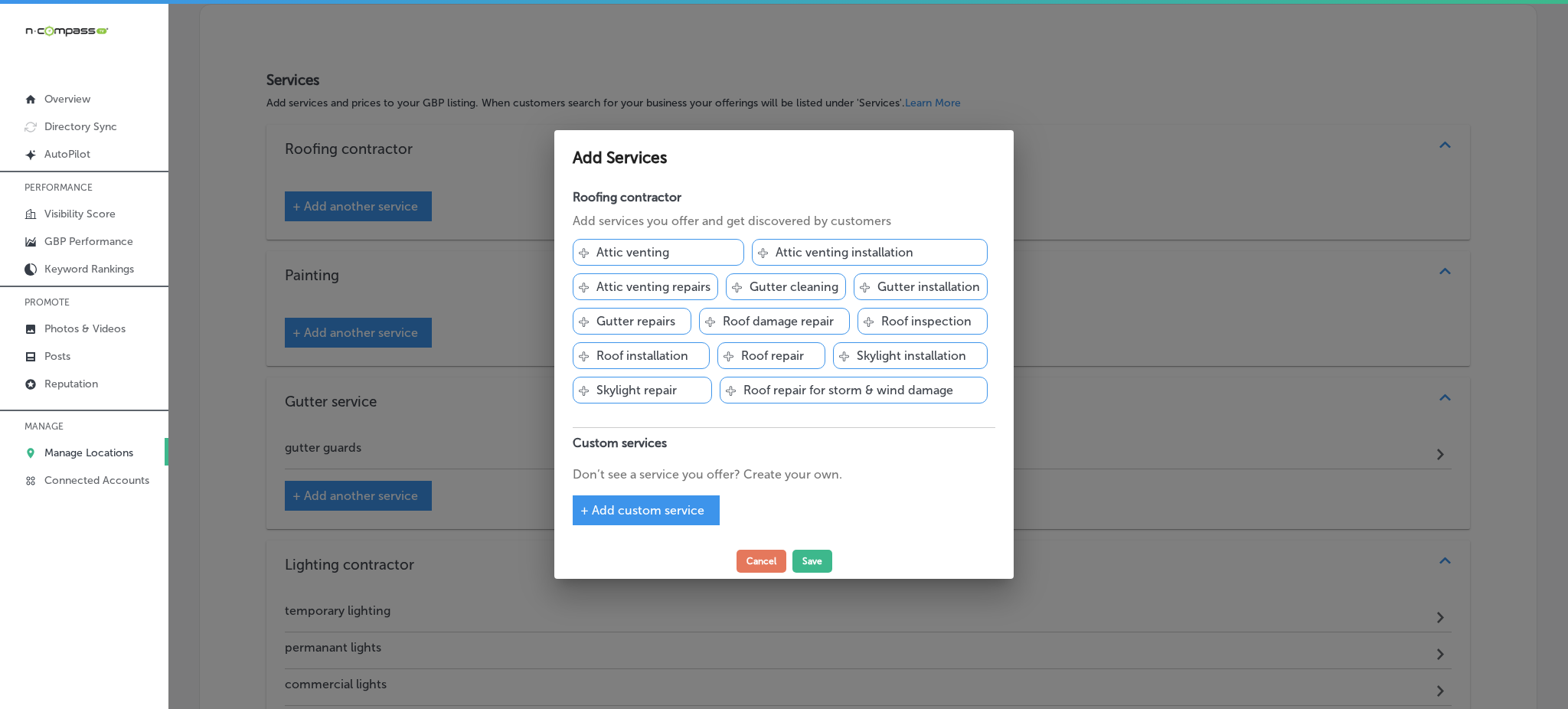
click at [797, 285] on p "Gutter cleaning" at bounding box center [794, 287] width 89 height 15
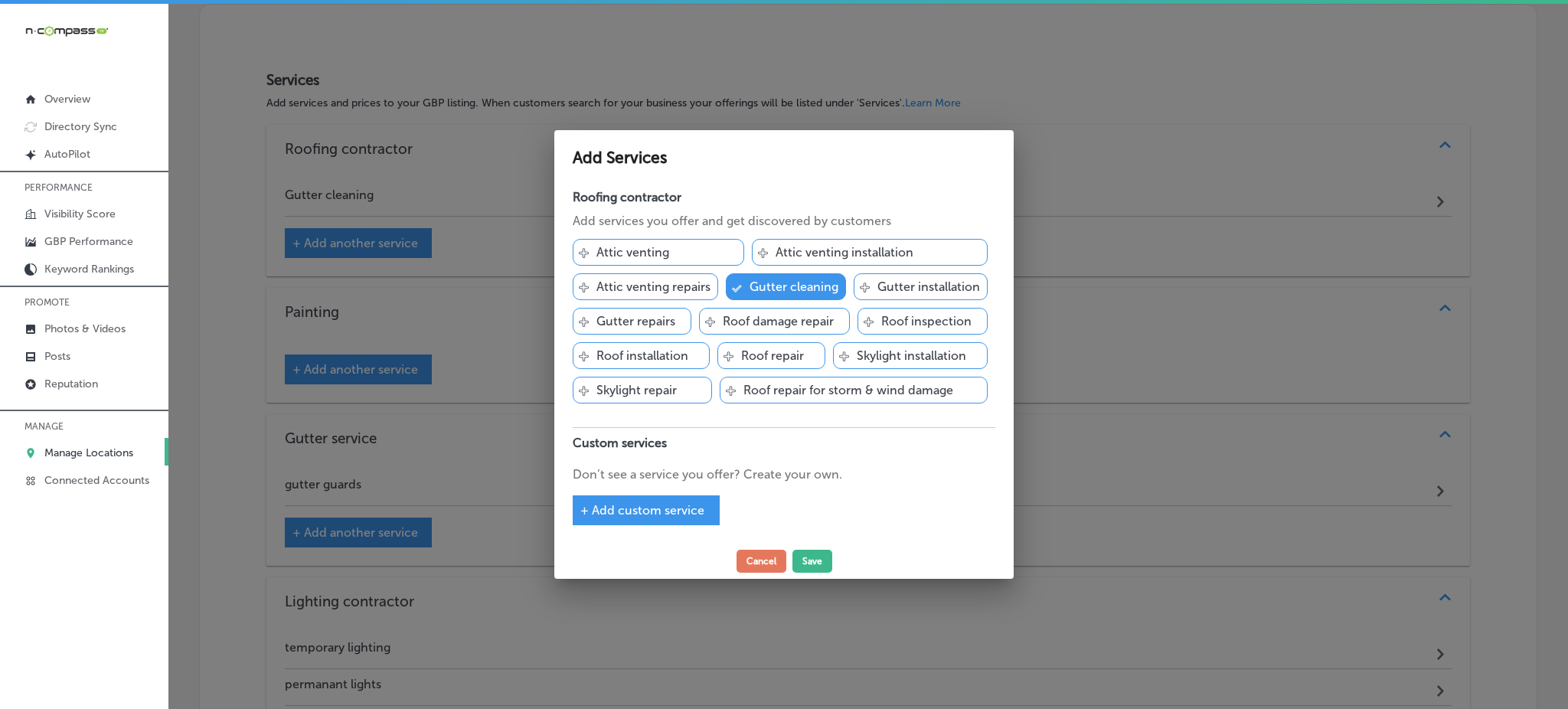
click at [874, 280] on div "Svg Vector Icons : http://www.onlinewebfonts.com/icon Gutter installation" at bounding box center [920, 287] width 134 height 27
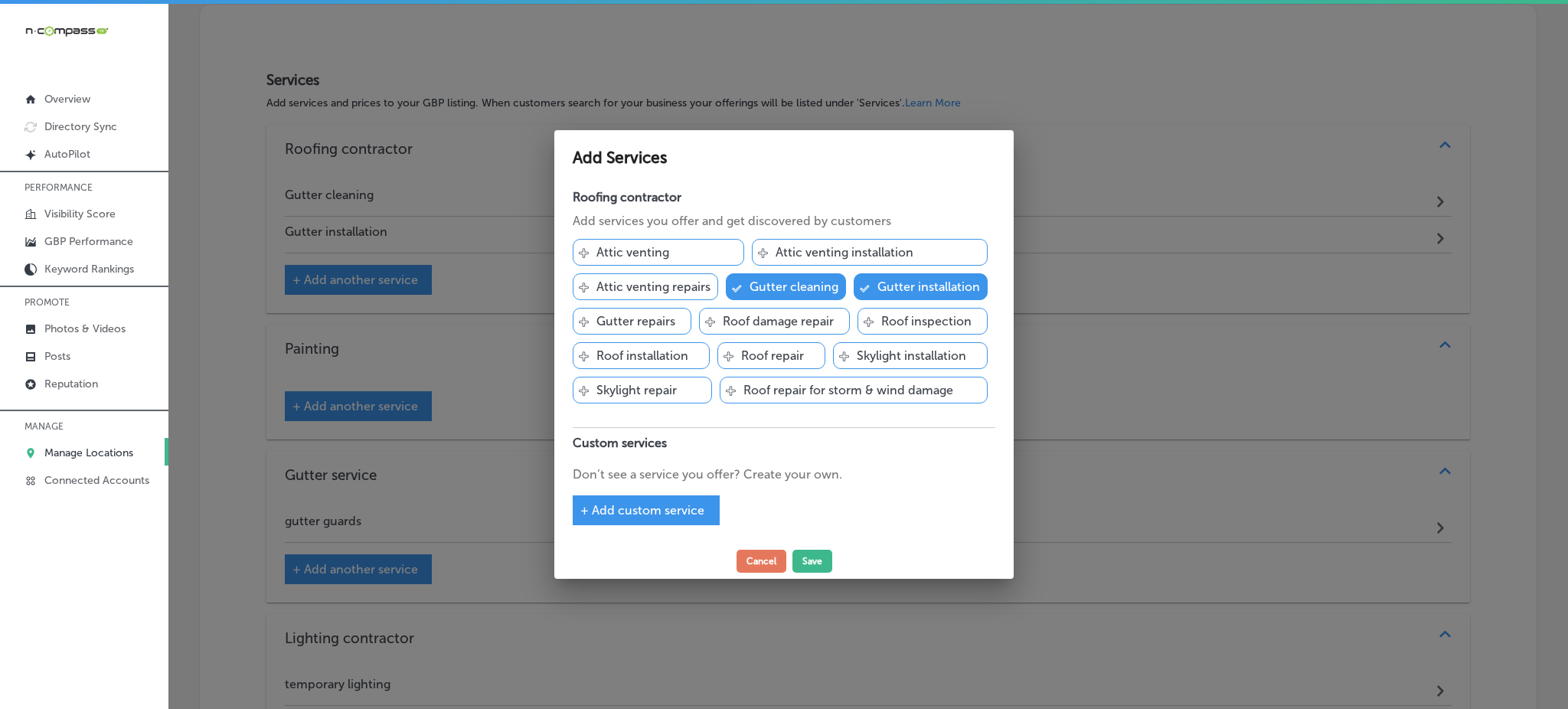
click at [633, 355] on p "Roof installation" at bounding box center [643, 355] width 92 height 15
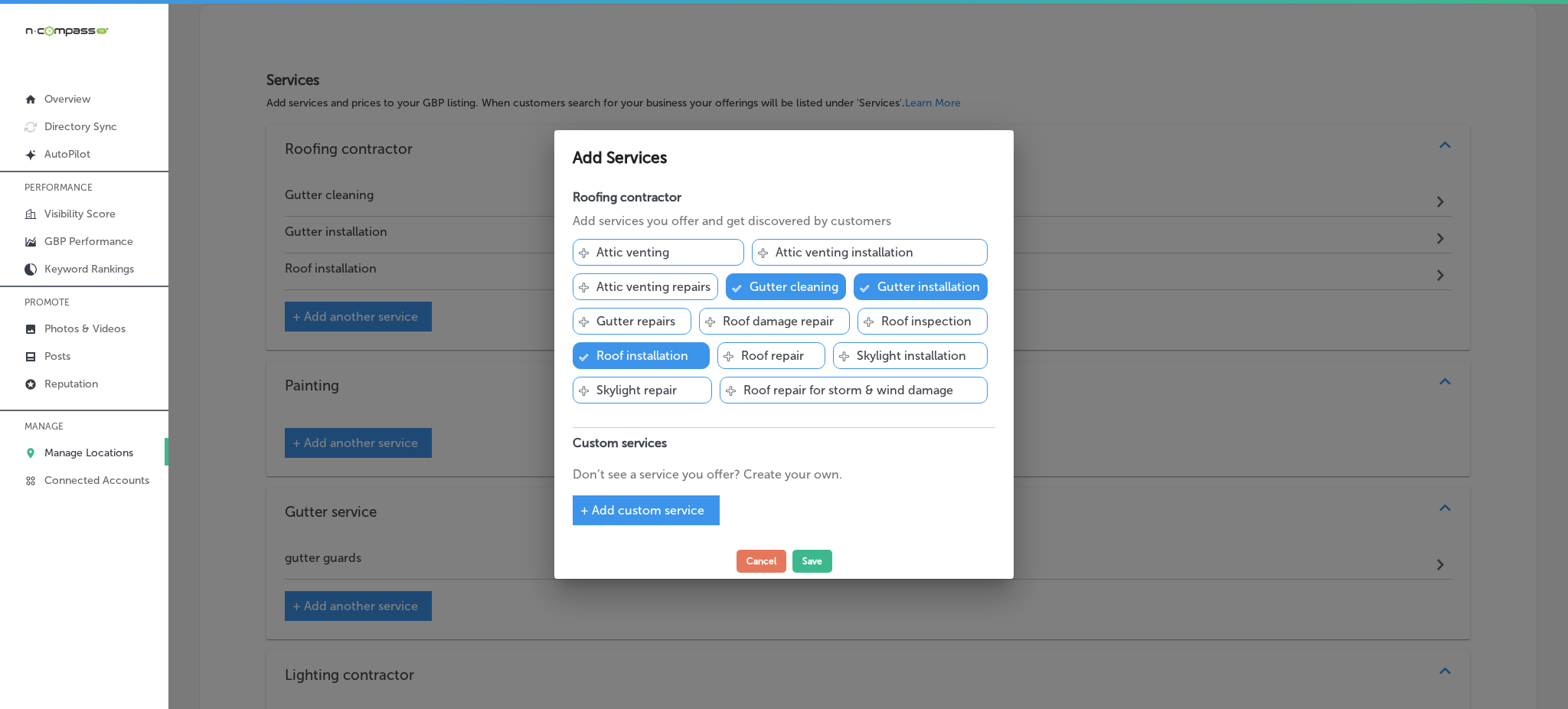
click at [630, 315] on p "Gutter repairs" at bounding box center [636, 321] width 79 height 15
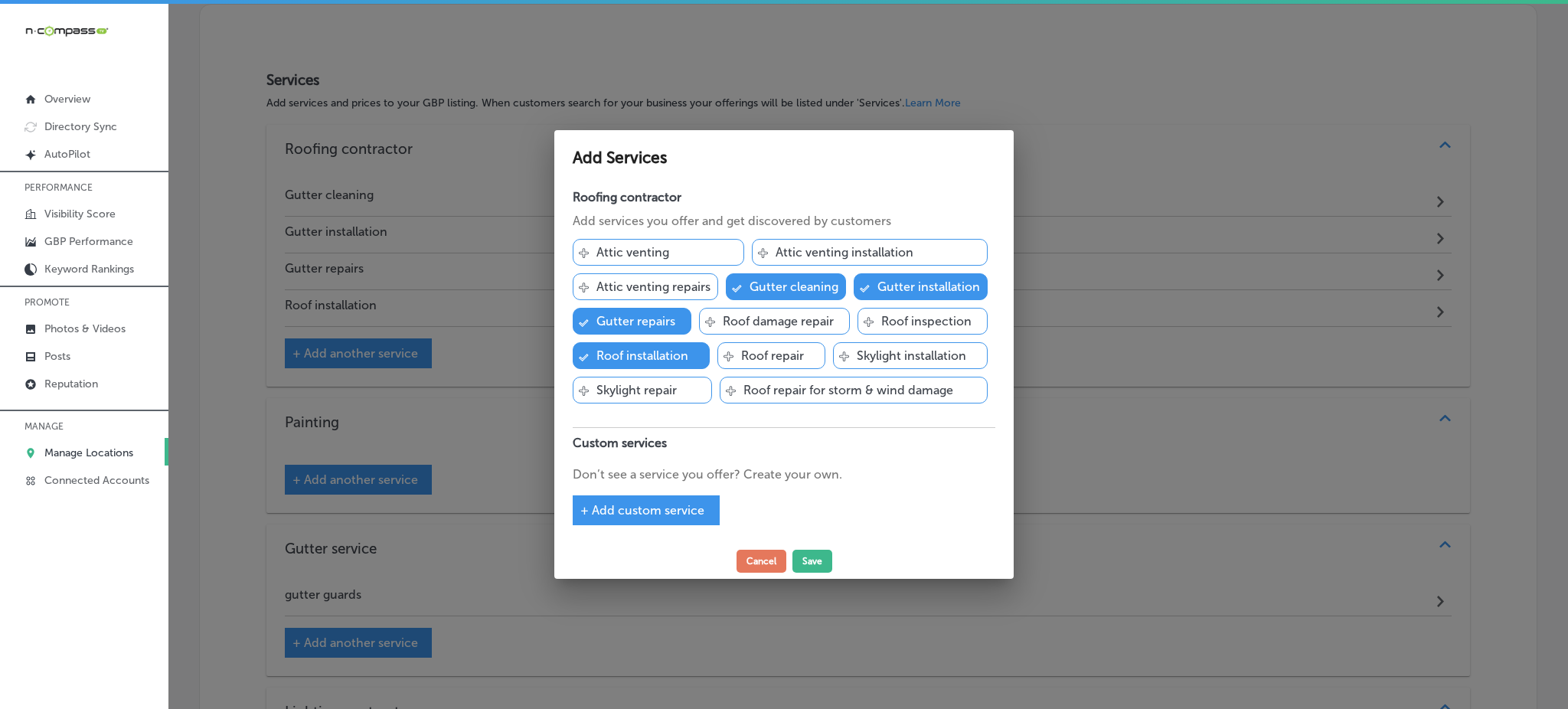
click at [780, 353] on p "Roof repair" at bounding box center [772, 355] width 63 height 15
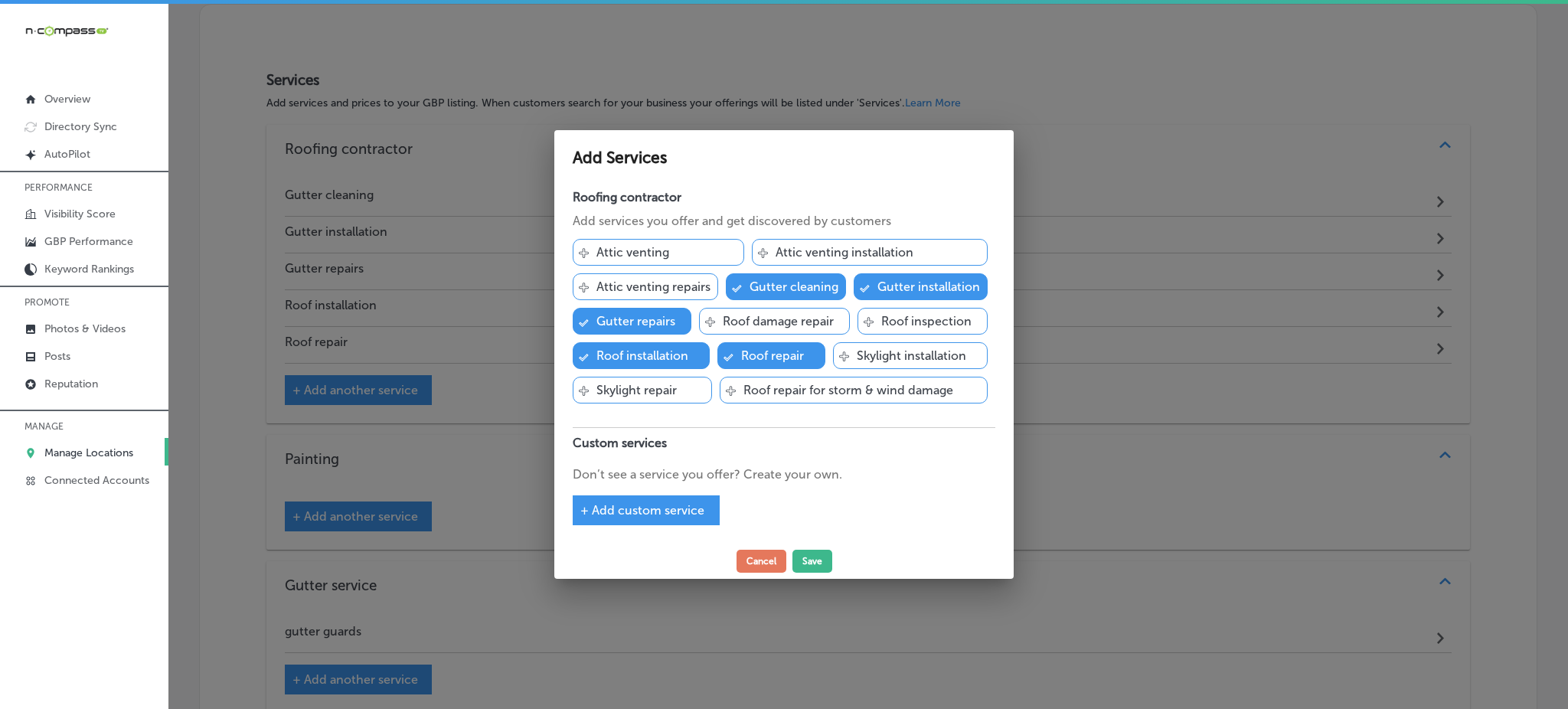
click at [890, 318] on p "Roof inspection" at bounding box center [926, 321] width 91 height 15
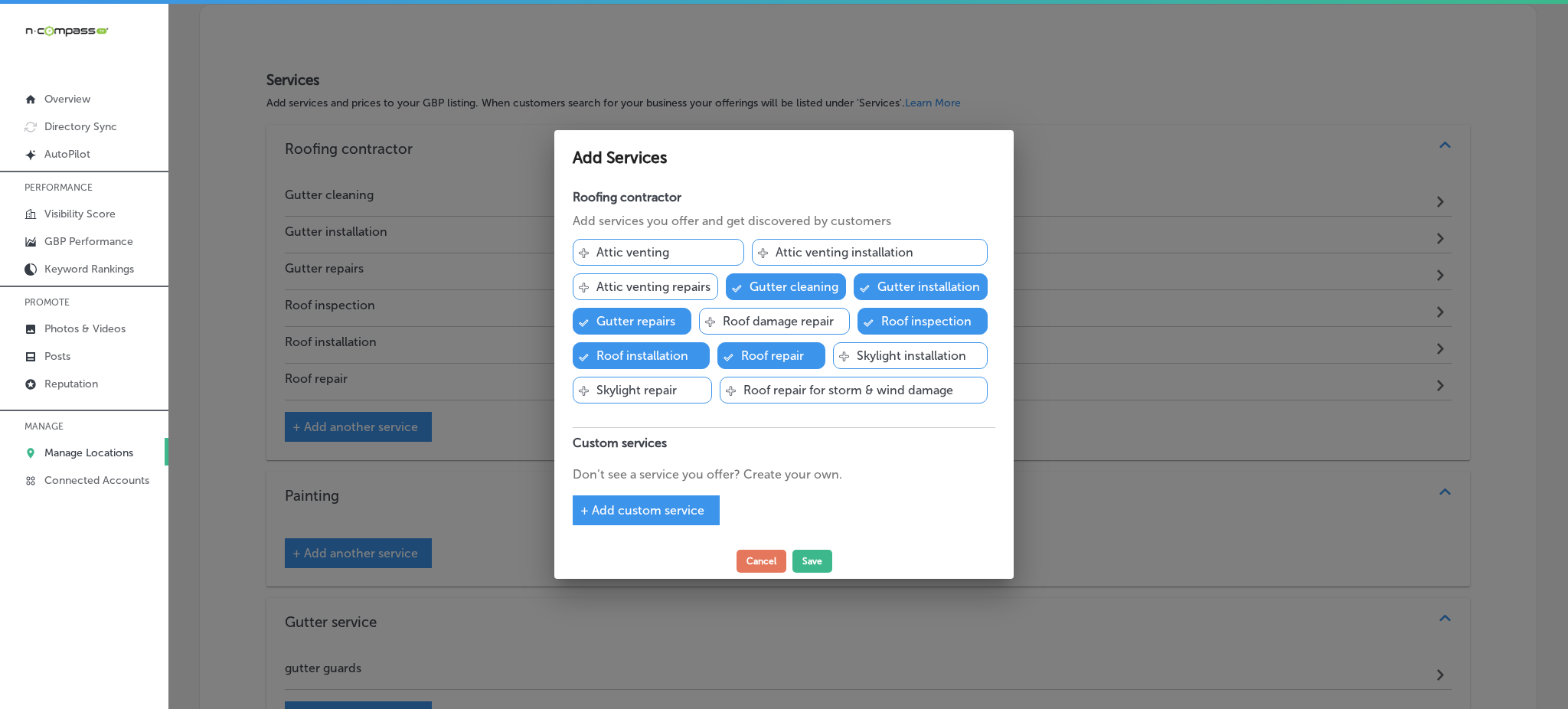
click at [805, 324] on p "Roof damage repair" at bounding box center [777, 321] width 111 height 15
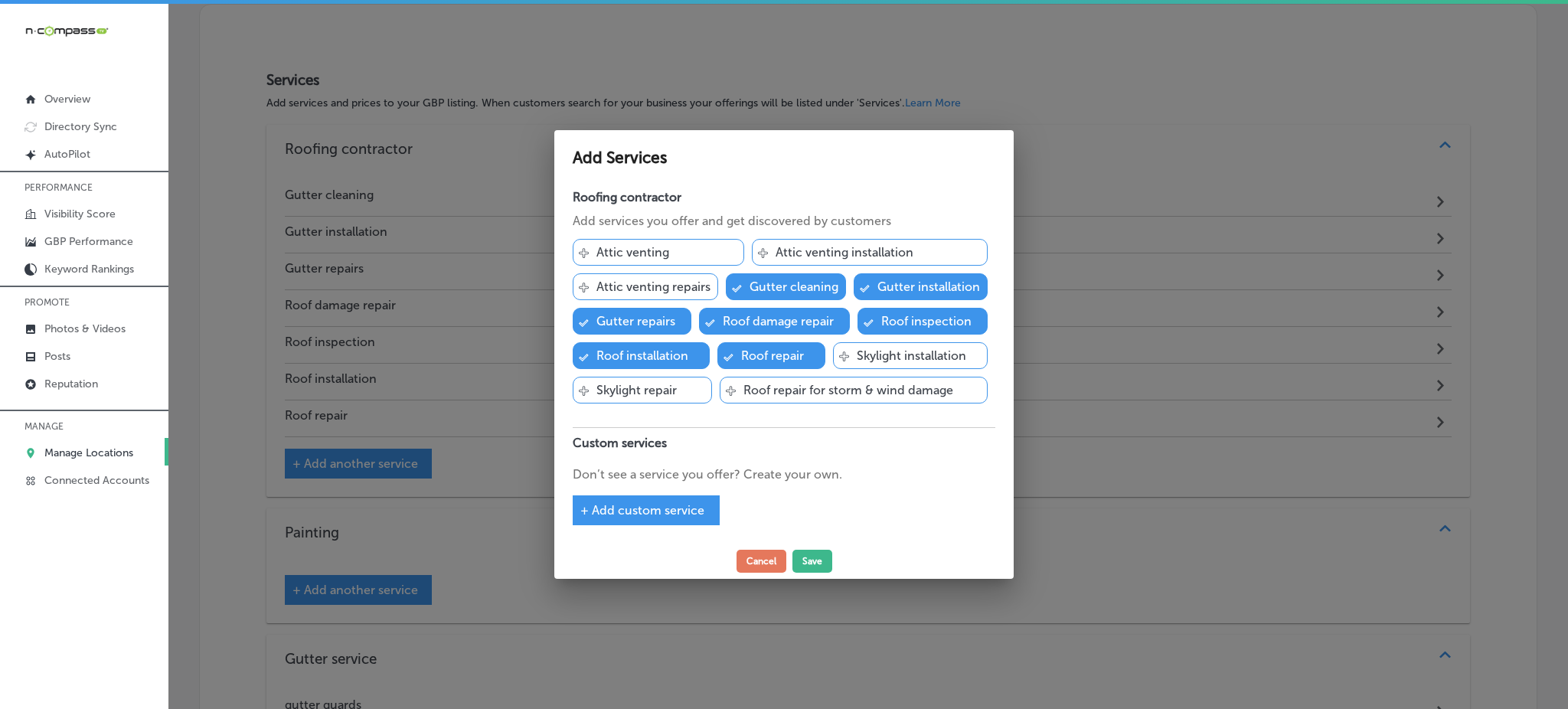
click at [800, 387] on p "Roof repair for storm & wind damage" at bounding box center [848, 390] width 210 height 15
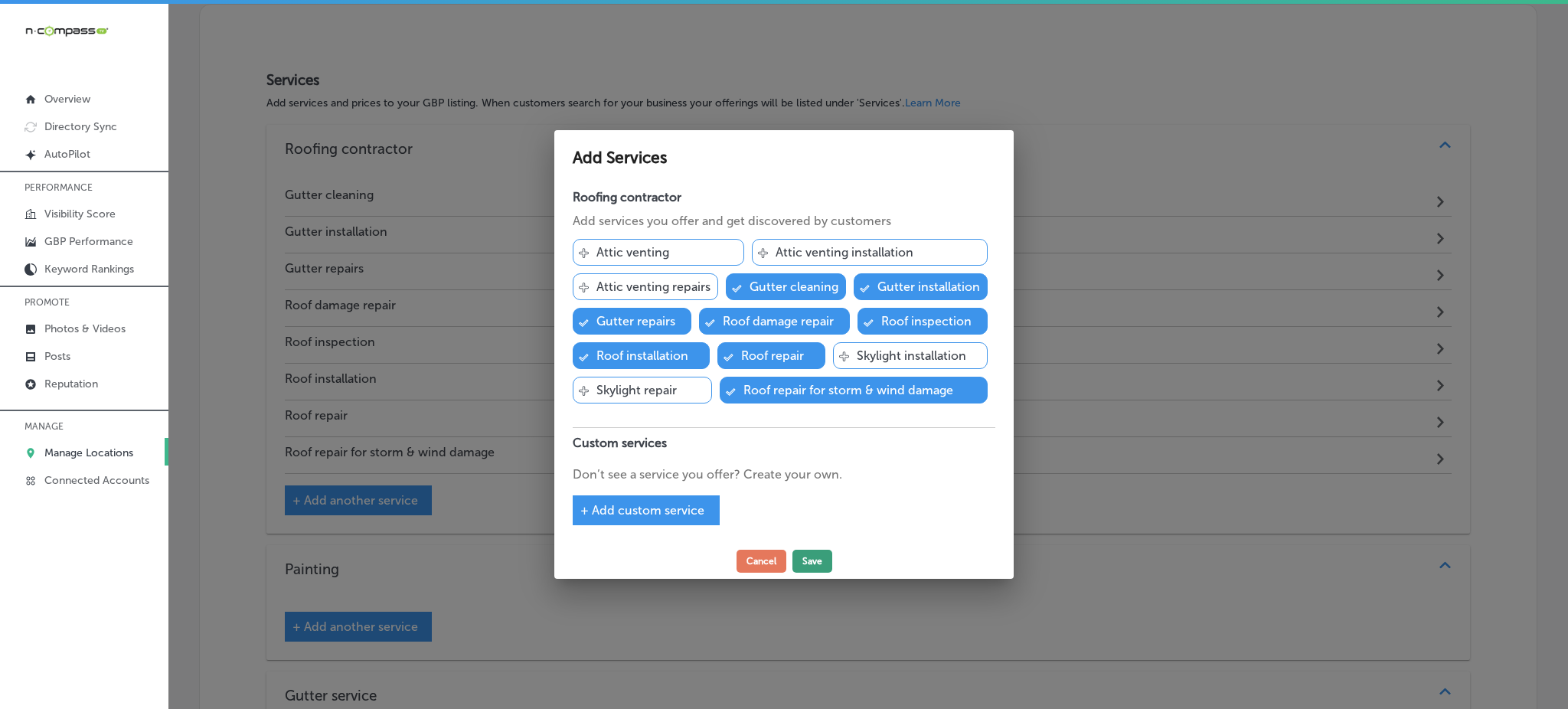
click at [809, 562] on button "Save" at bounding box center [812, 561] width 40 height 23
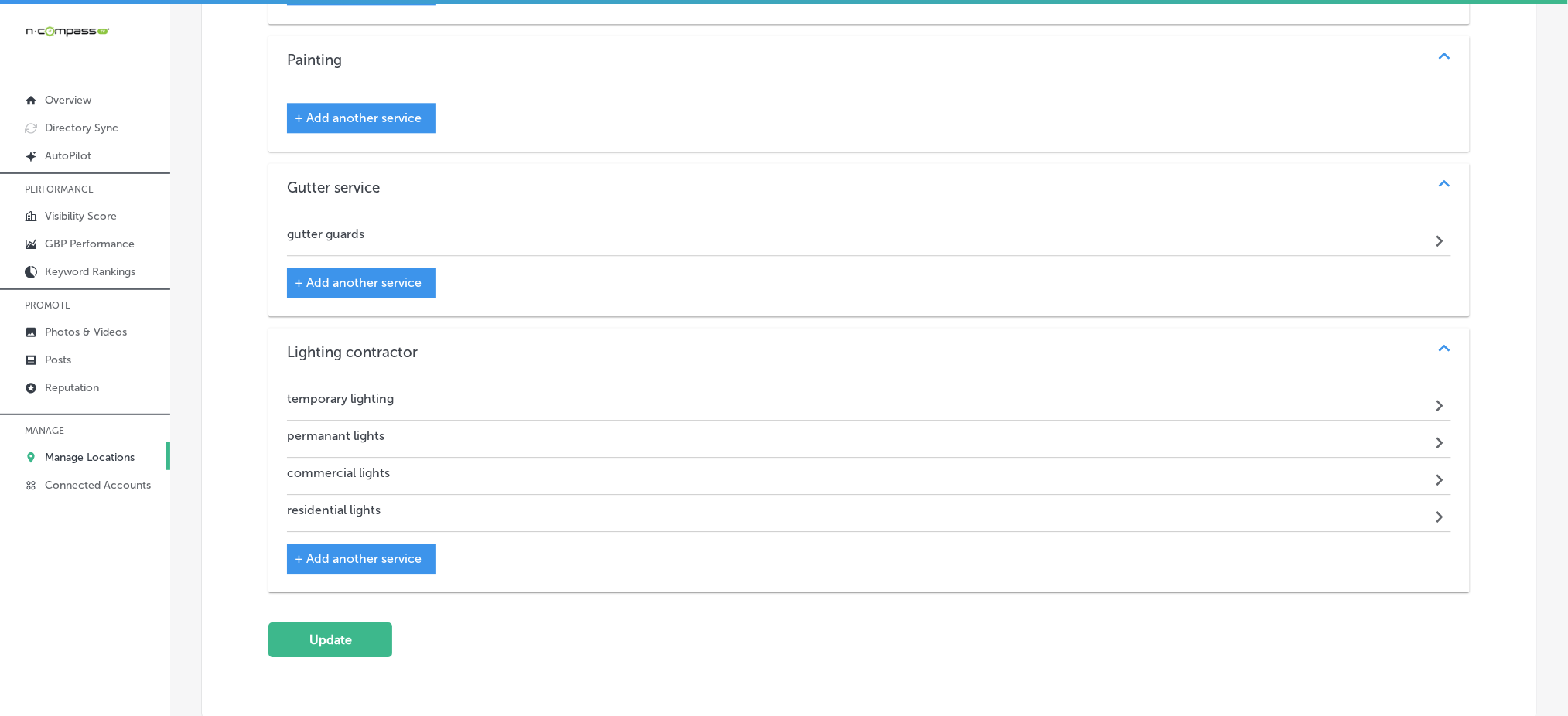
scroll to position [1548, 0]
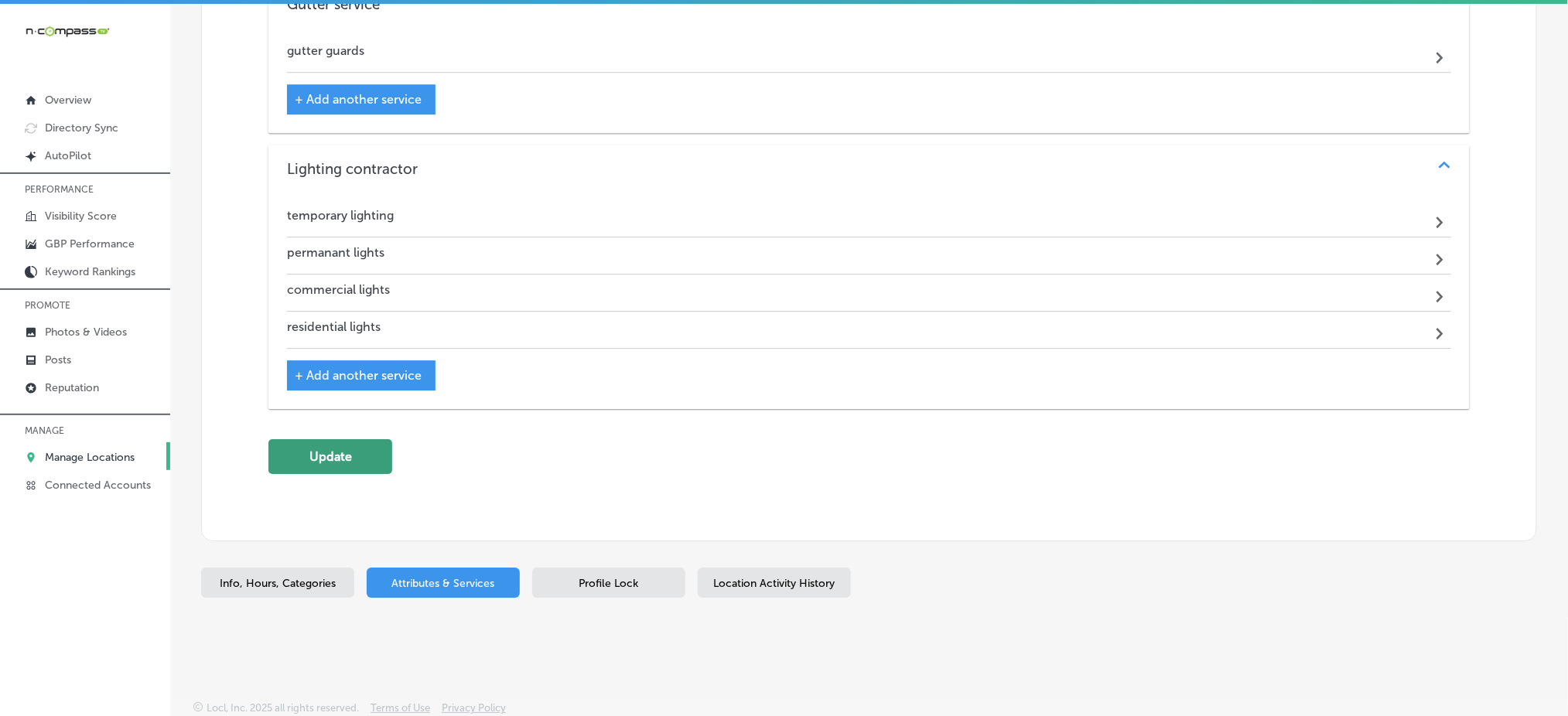
click at [343, 464] on button "Update" at bounding box center [330, 457] width 124 height 35
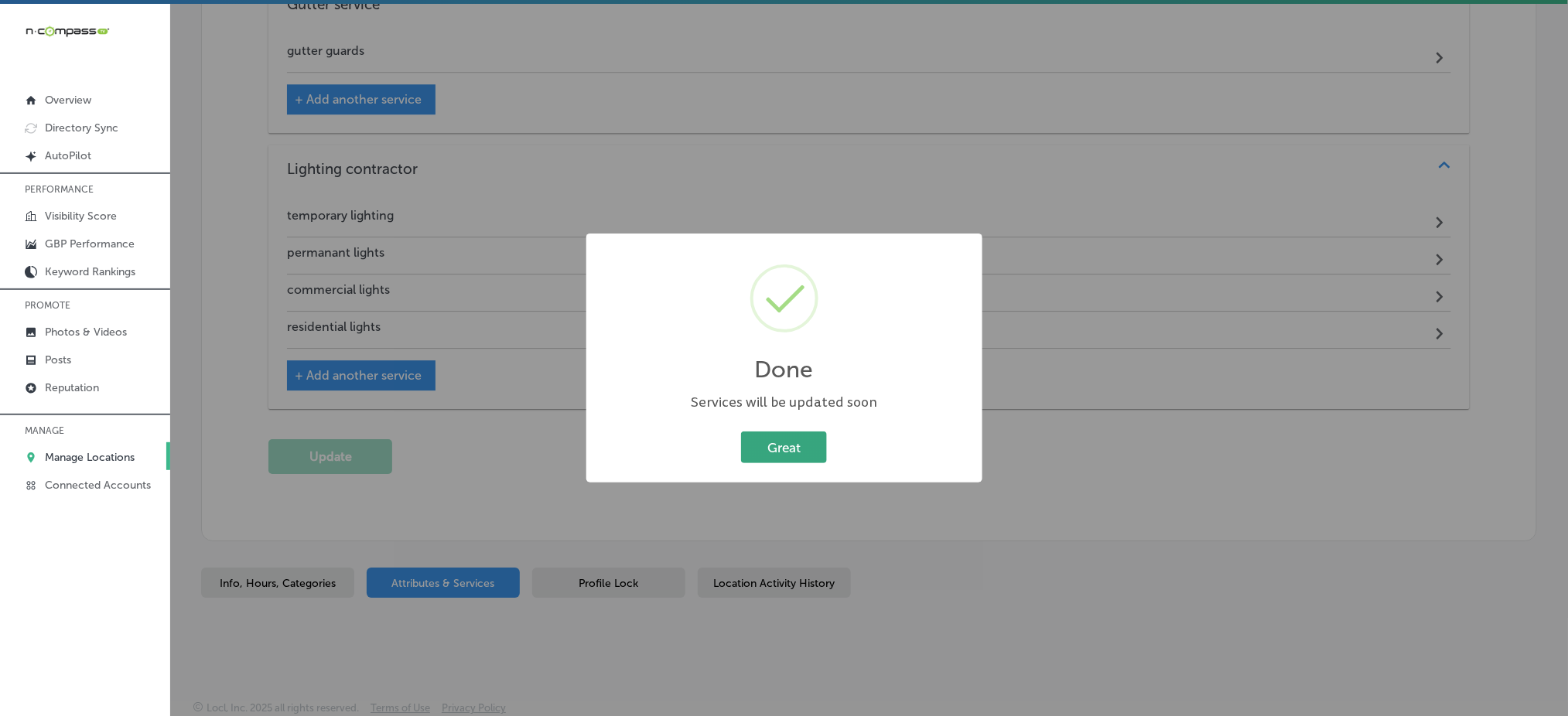
click at [788, 450] on button "Great" at bounding box center [784, 448] width 86 height 32
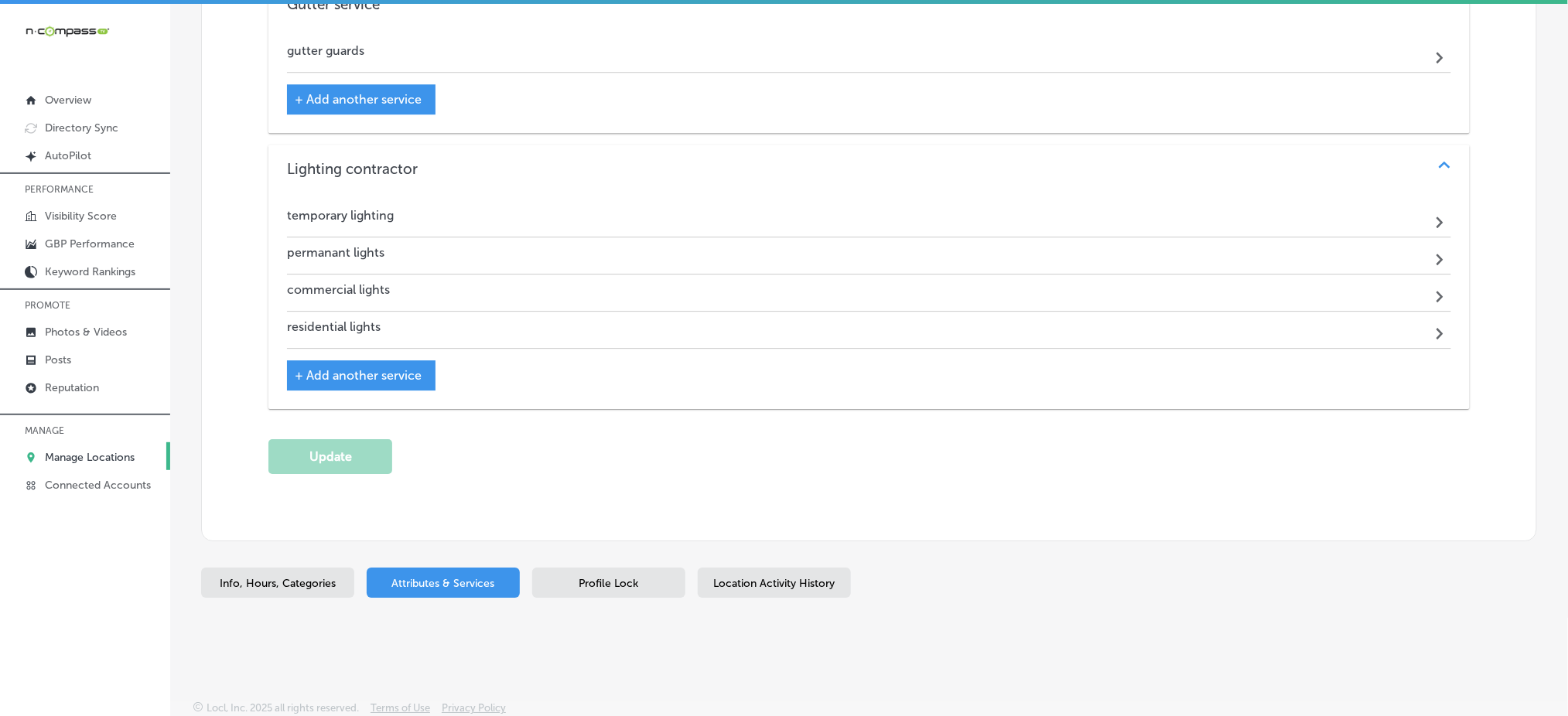
click at [304, 569] on div "Info, Hours, Categories" at bounding box center [278, 582] width 153 height 30
select select "US"
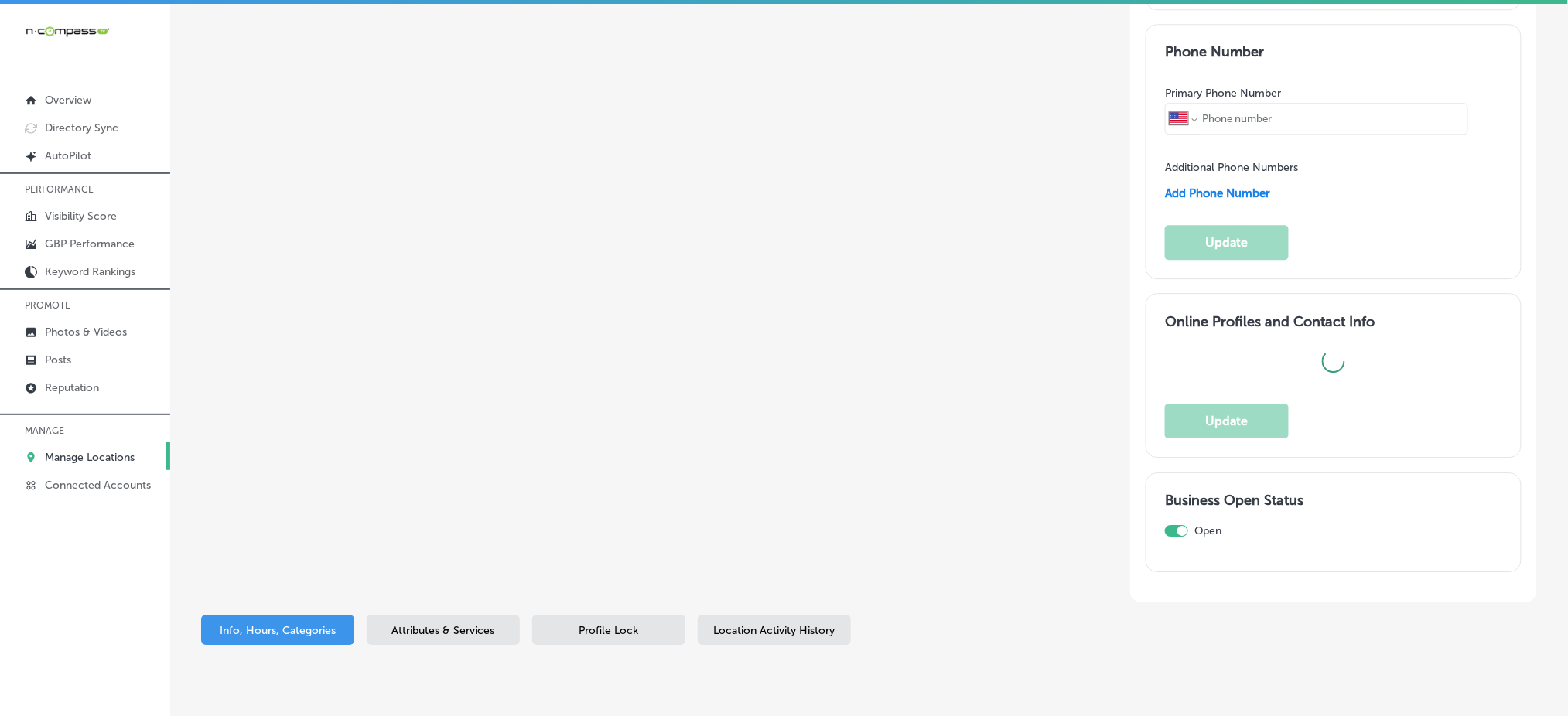
type input "Glowmigos"
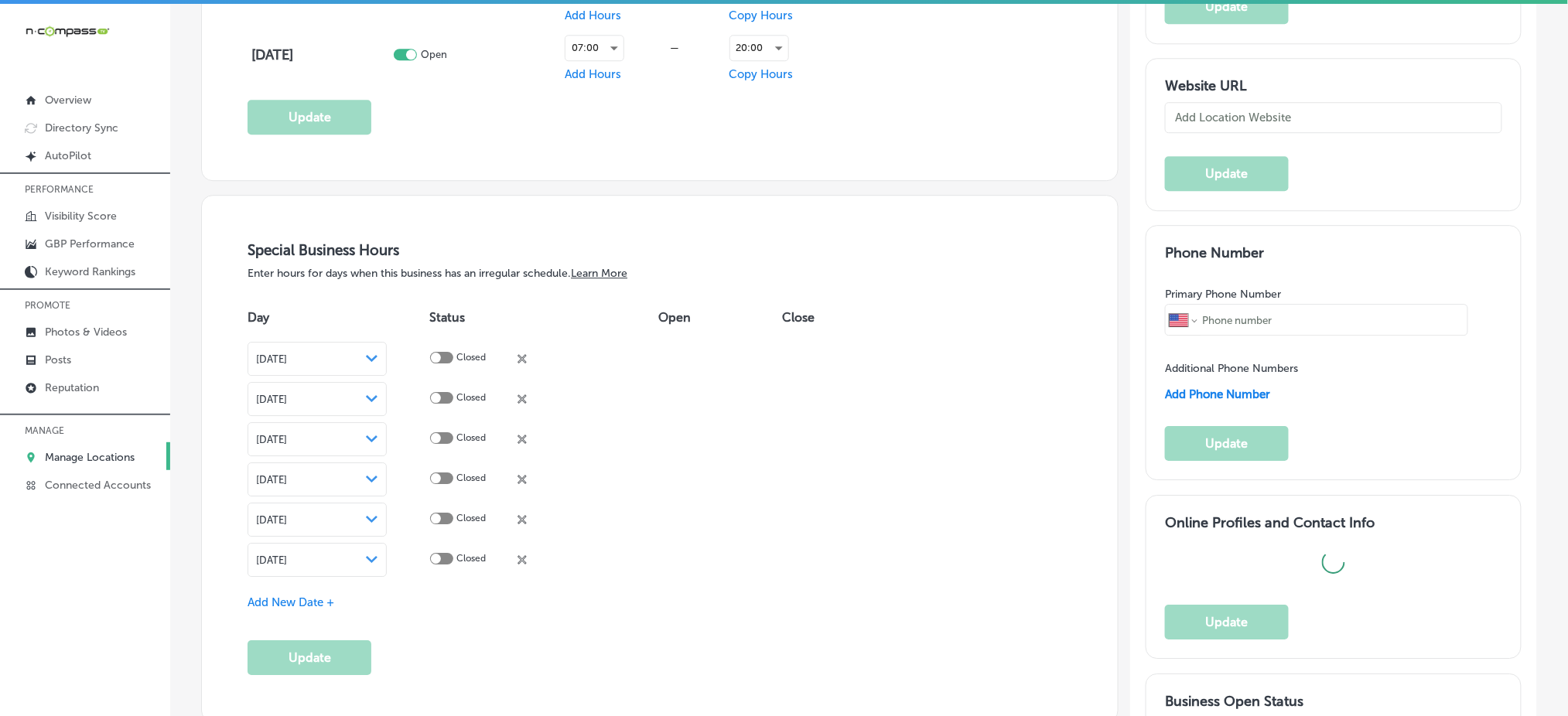
checkbox input "false"
type input "2173 Morningview Ln."
type input "Castle Rock"
type input "80109"
type input "US"
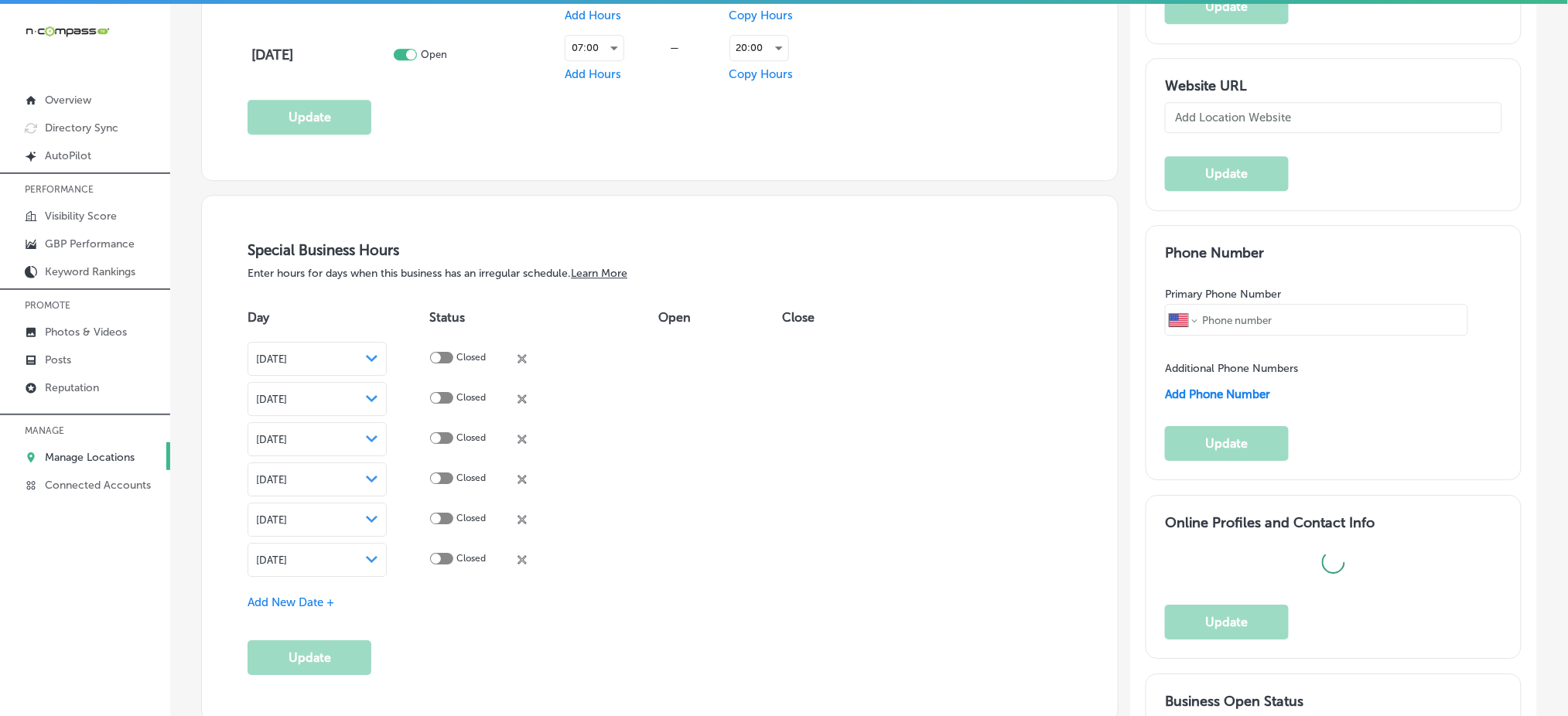
type input "https://www.facebook.com/p/Glowmigos-61552573842293/"
checkbox input "true"
type textarea "Glowmigos offers expert services for both residential and commercial properties…"
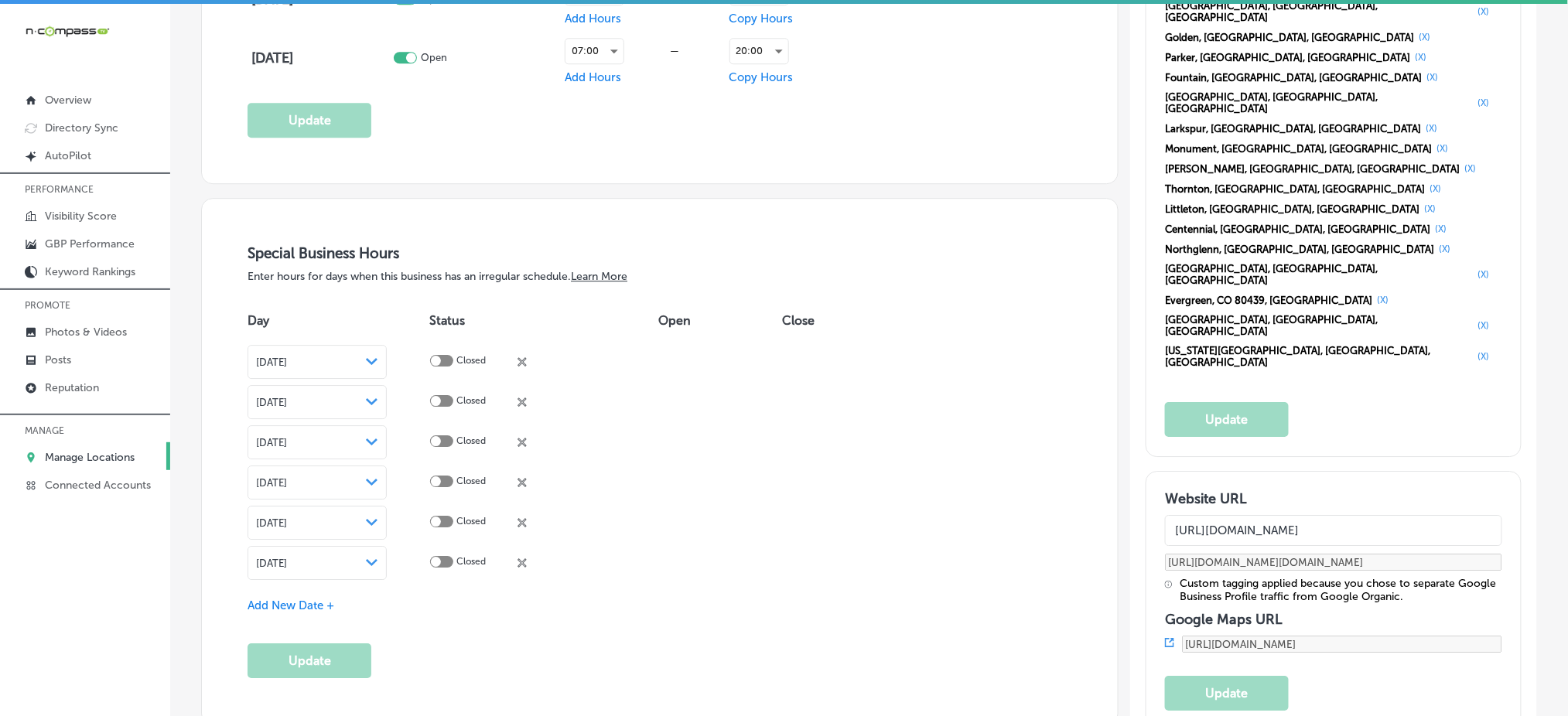
type input "+1 303 210 3886"
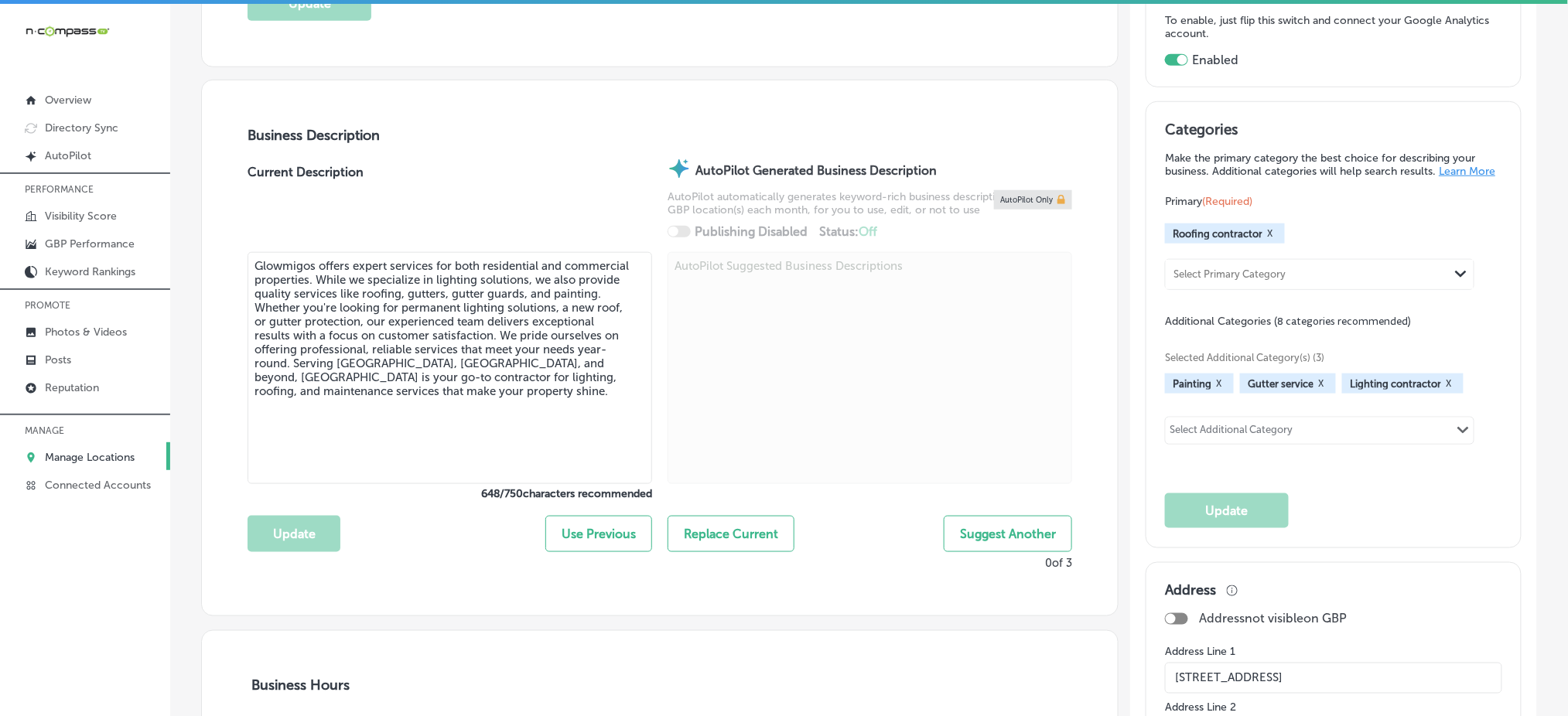
scroll to position [413, 0]
